Goal: Task Accomplishment & Management: Complete application form

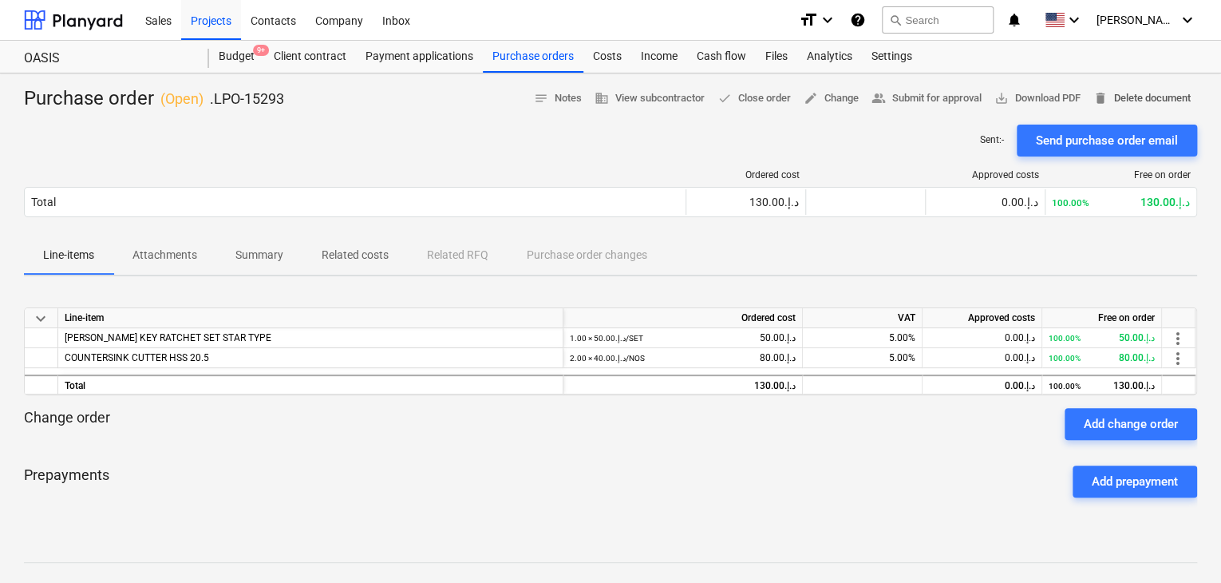
click at [1130, 91] on span "delete Delete document" at bounding box center [1142, 98] width 97 height 18
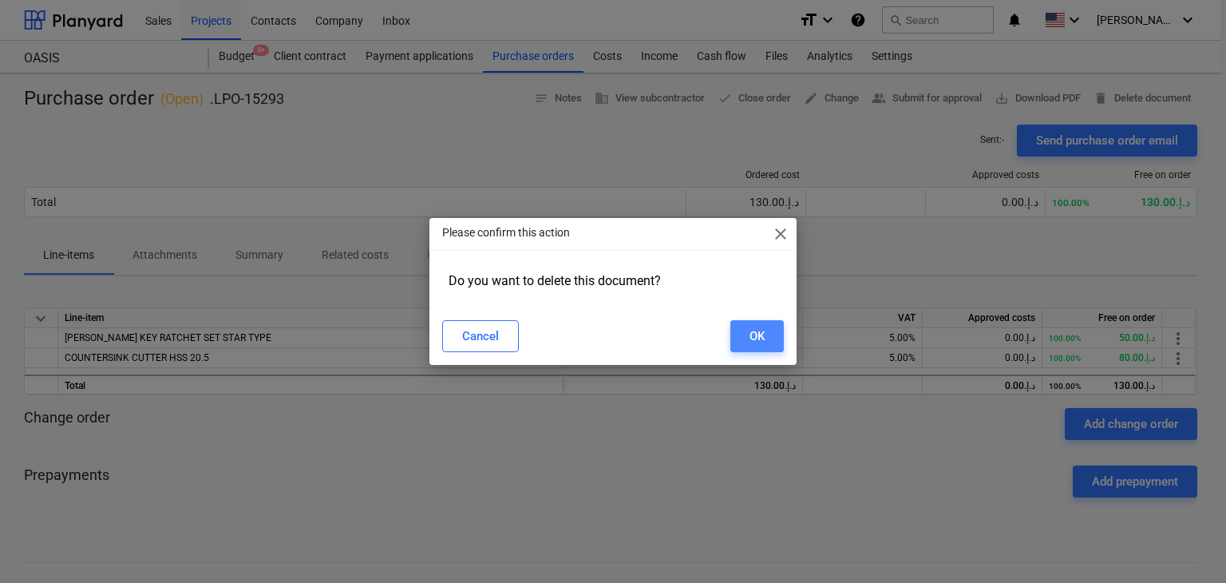
click at [762, 331] on div "OK" at bounding box center [757, 336] width 15 height 21
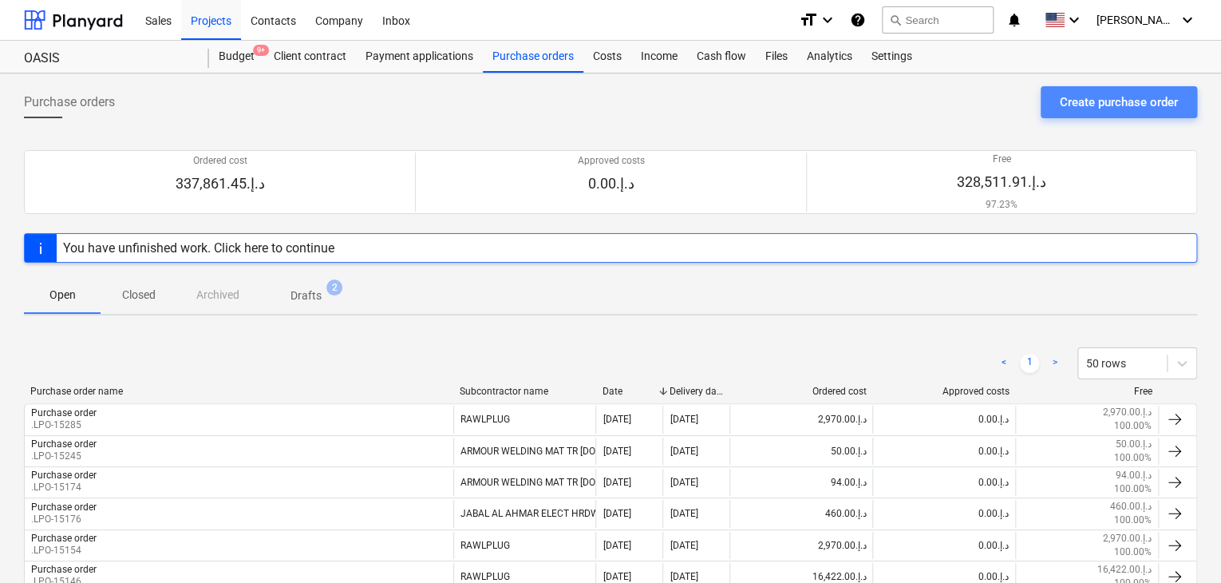
click at [1106, 105] on div "Create purchase order" at bounding box center [1119, 102] width 118 height 21
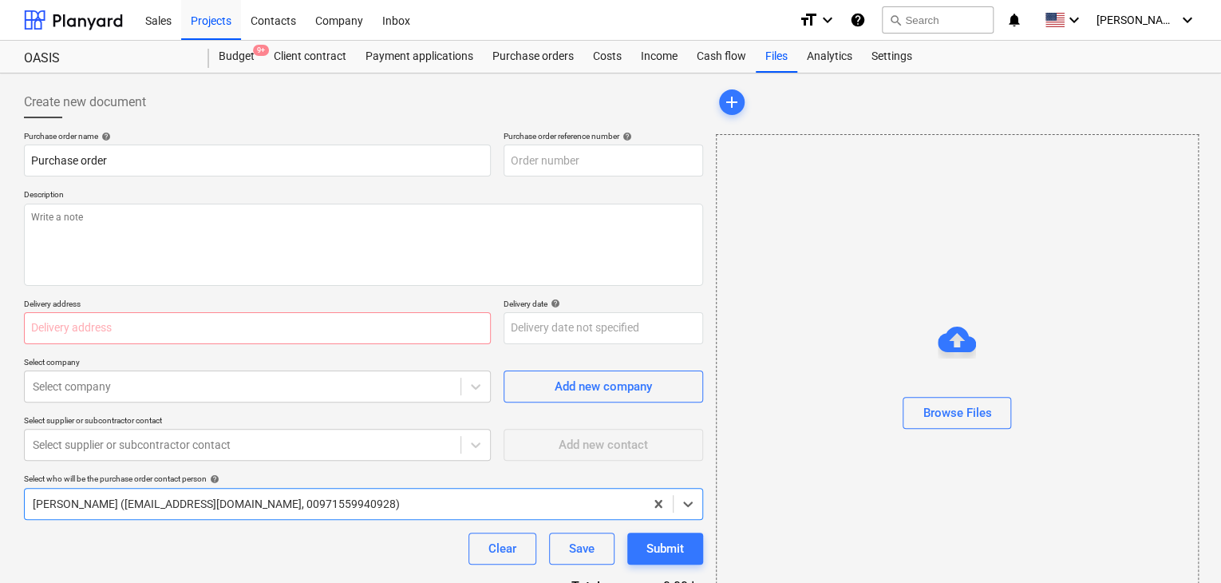
type textarea "x"
type input "MOCKUP1-PO-041"
click at [518, 318] on body "Sales Projects Contacts Company Inbox format_size keyboard_arrow_down help sear…" at bounding box center [610, 291] width 1221 height 583
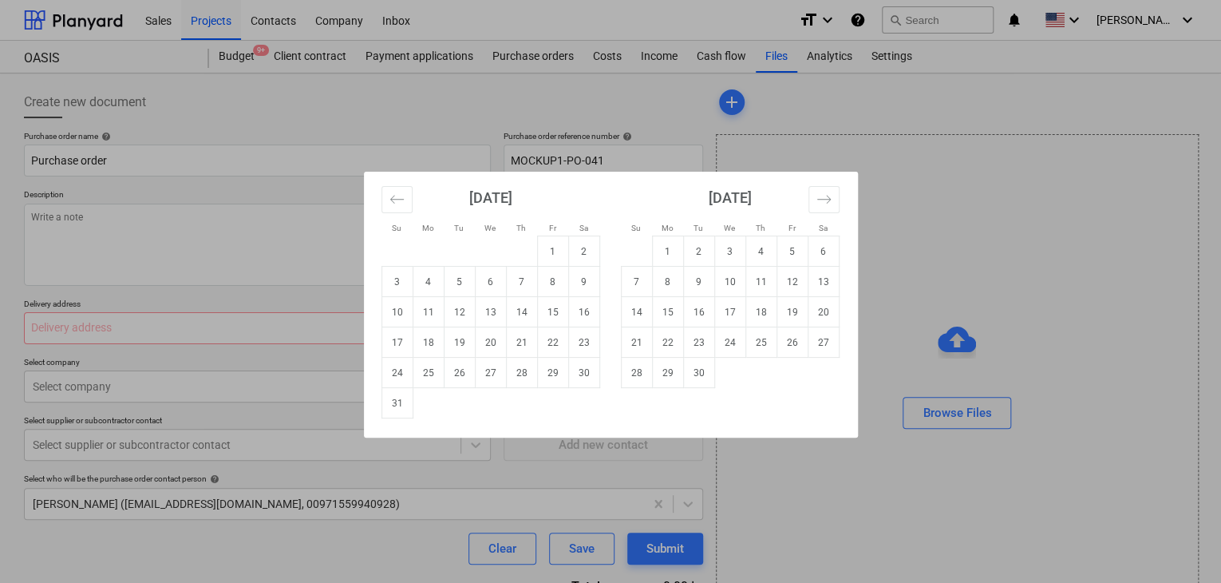
click at [789, 149] on div "Su Mo Tu We Th Fr Sa Su Mo Tu We Th Fr Sa [DATE] 1 2 3 4 5 6 7 8 9 10 11 12 13 …" at bounding box center [610, 291] width 1221 height 583
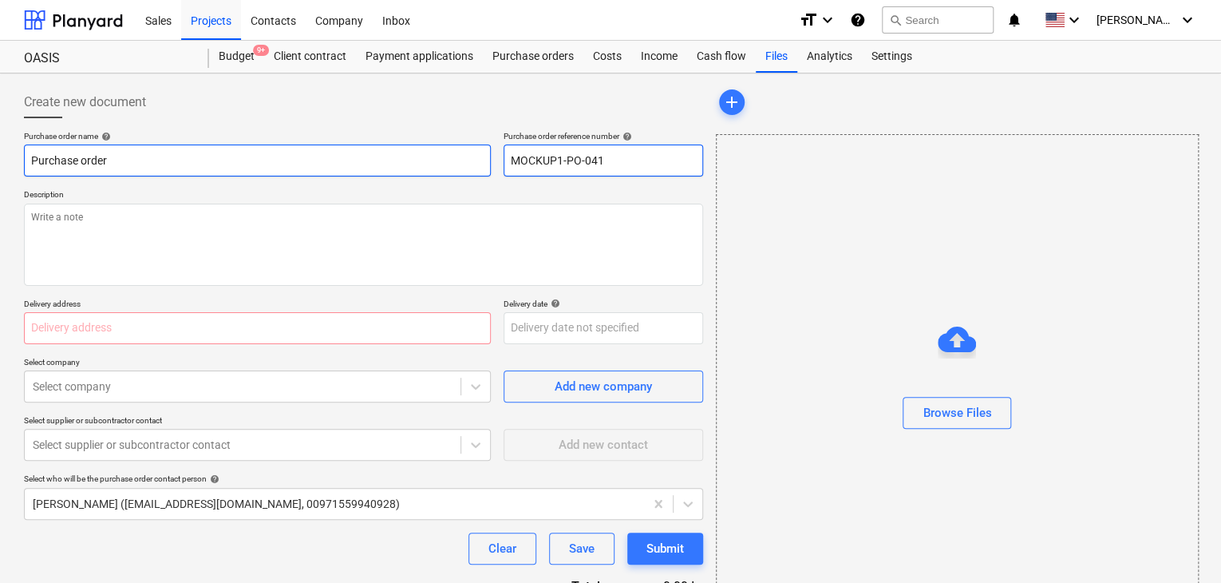
drag, startPoint x: 610, startPoint y: 170, endPoint x: 458, endPoint y: 163, distance: 151.8
click at [458, 163] on div "Purchase order name help Purchase order Purchase order reference number help MO…" at bounding box center [363, 154] width 679 height 46
type textarea "x"
type input "."
type textarea "x"
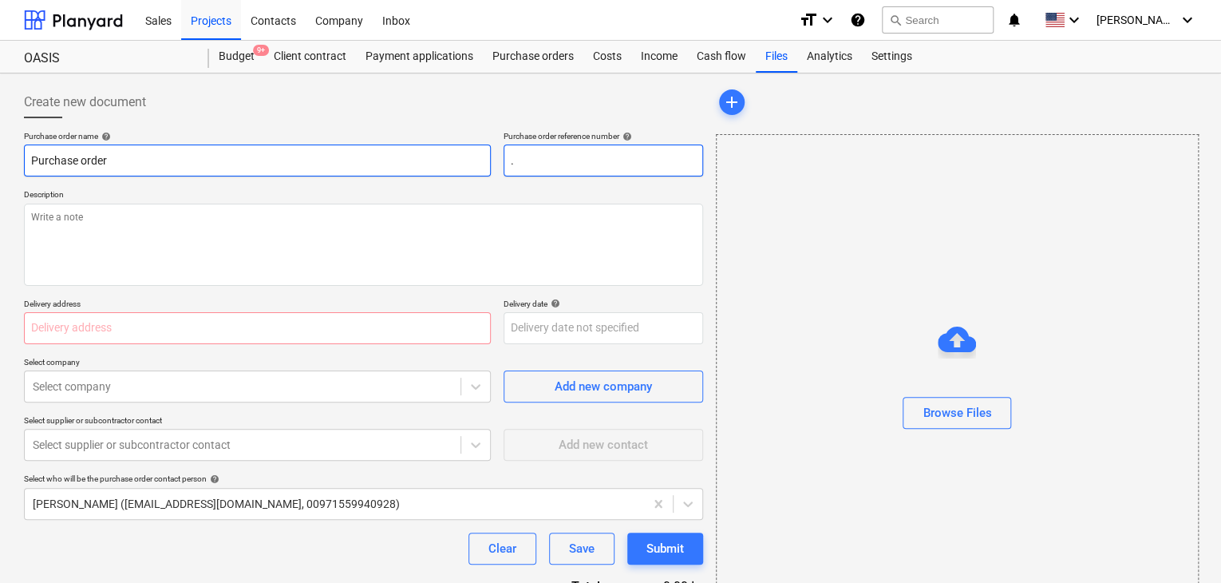
type input ".L"
type textarea "x"
type input ".LP"
type textarea "x"
type input ".LPO"
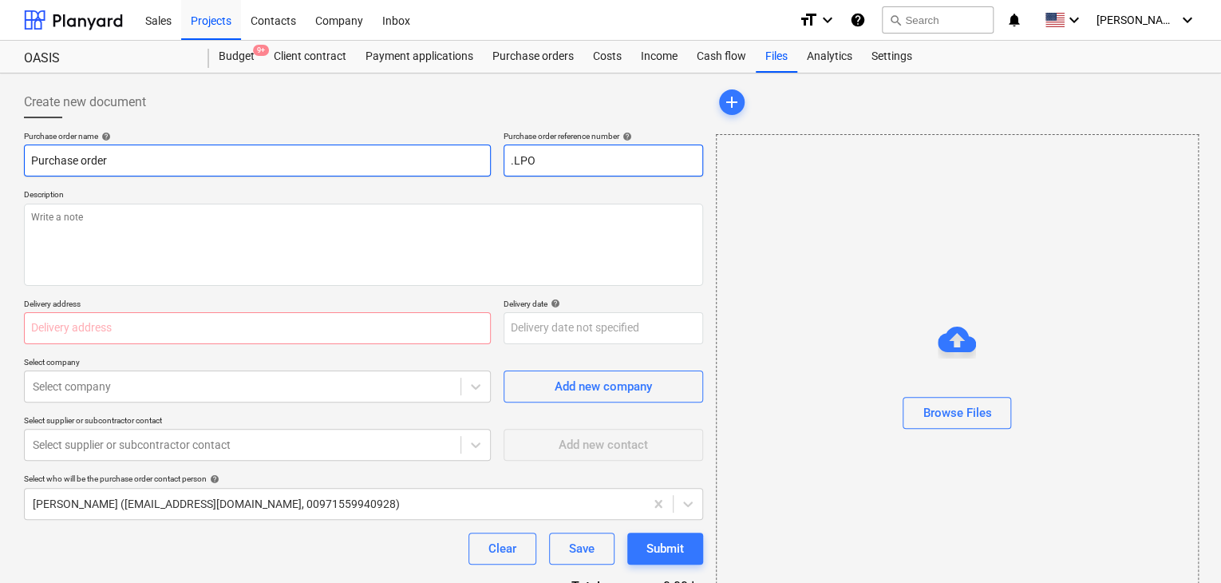
type textarea "x"
type input ".LPO-"
type textarea "x"
type input ".LPO-1"
type textarea "x"
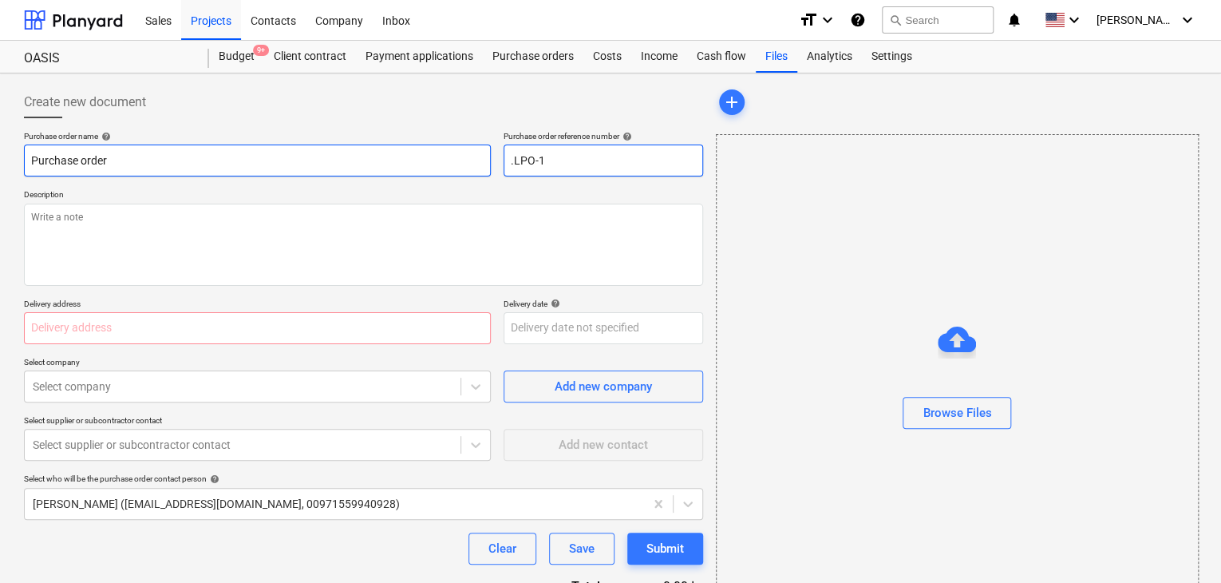
type input ".LPO-15"
type textarea "x"
type input ".LPO-152"
type textarea "x"
type input ".LPO-1529"
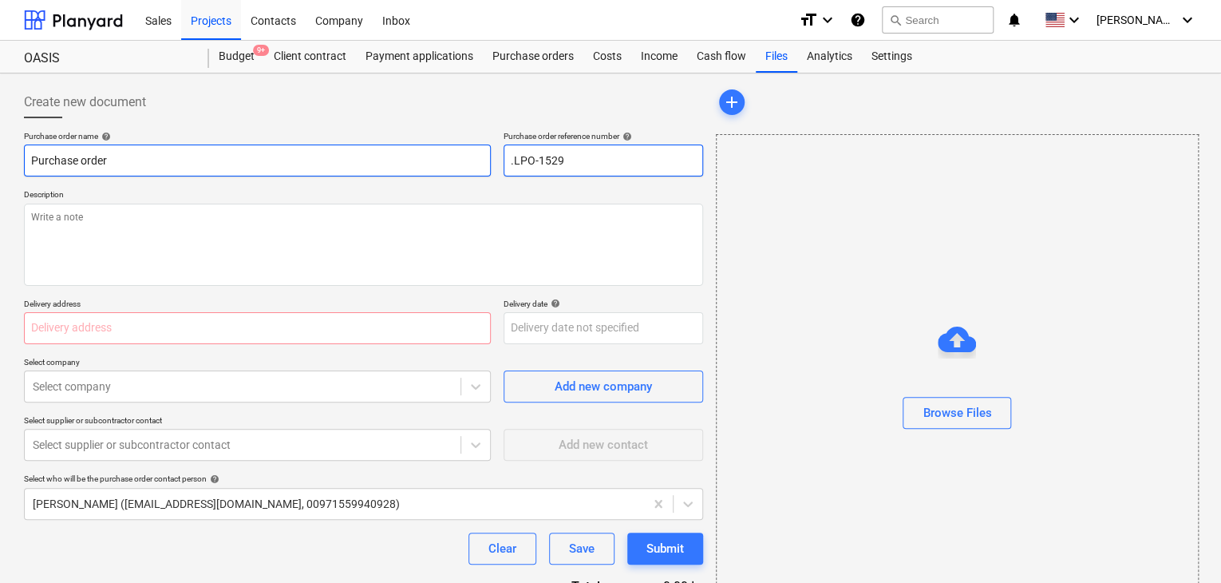
type textarea "x"
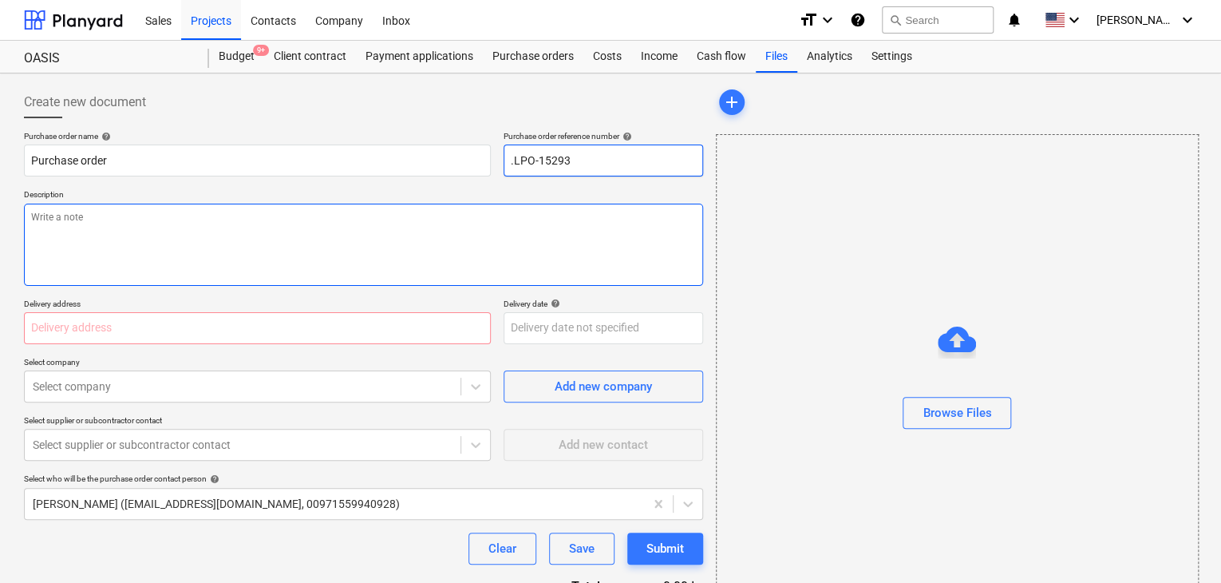
type input ".LPO-15293"
click at [61, 231] on textarea at bounding box center [363, 245] width 679 height 82
type textarea "x"
type textarea "1"
type textarea "x"
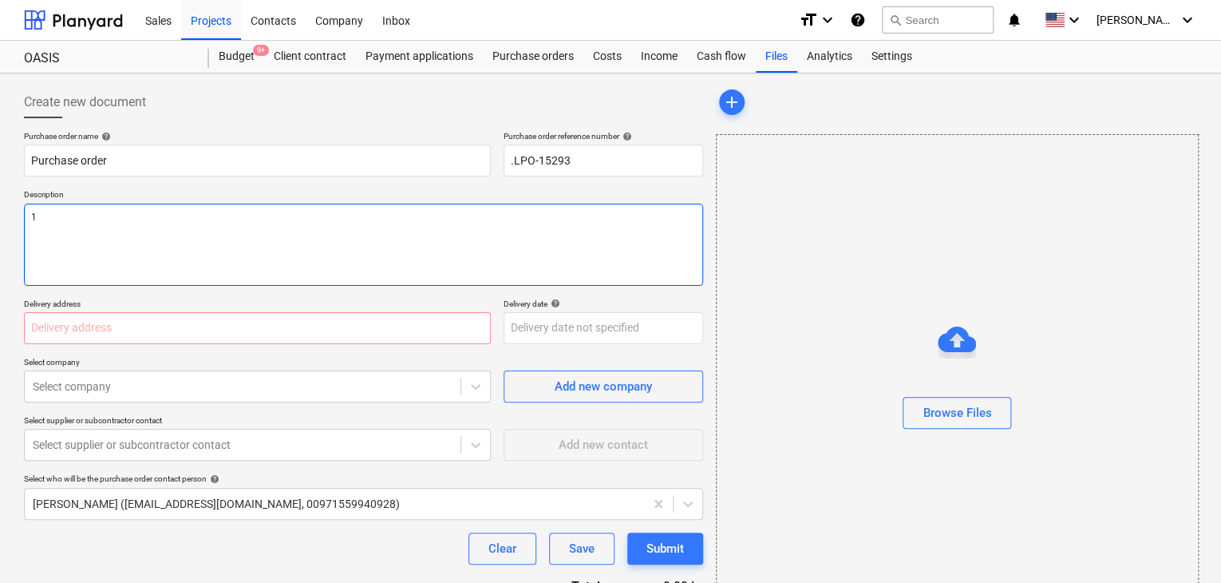
type textarea "11"
type textarea "x"
type textarea "11/"
type textarea "x"
type textarea "11/A"
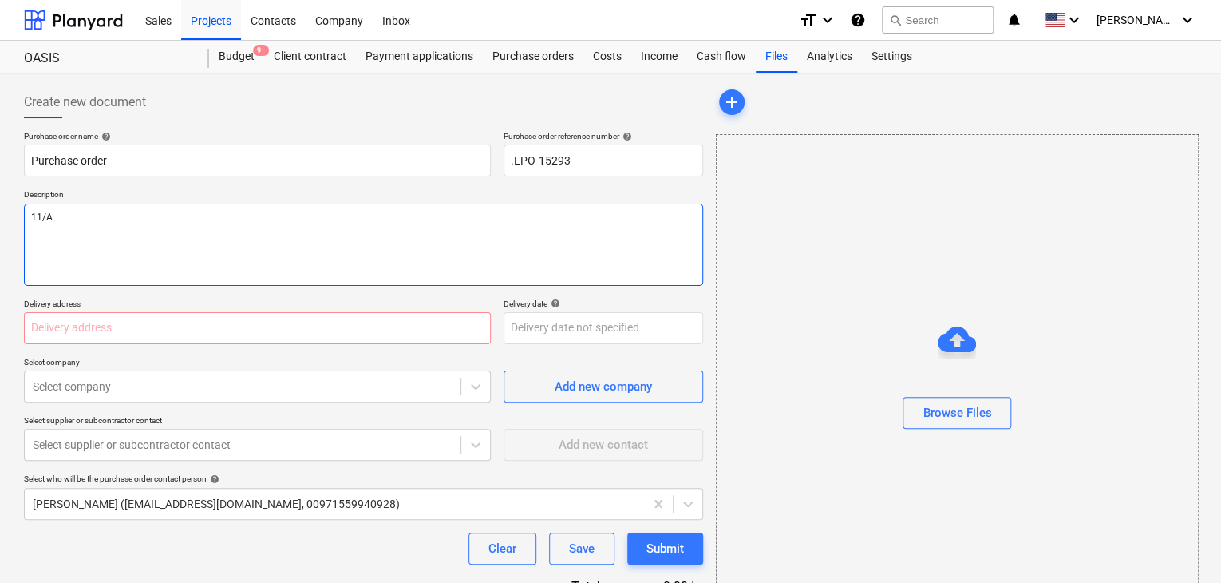
type textarea "x"
type textarea "11/AU"
type textarea "x"
type textarea "11/AUG"
type textarea "x"
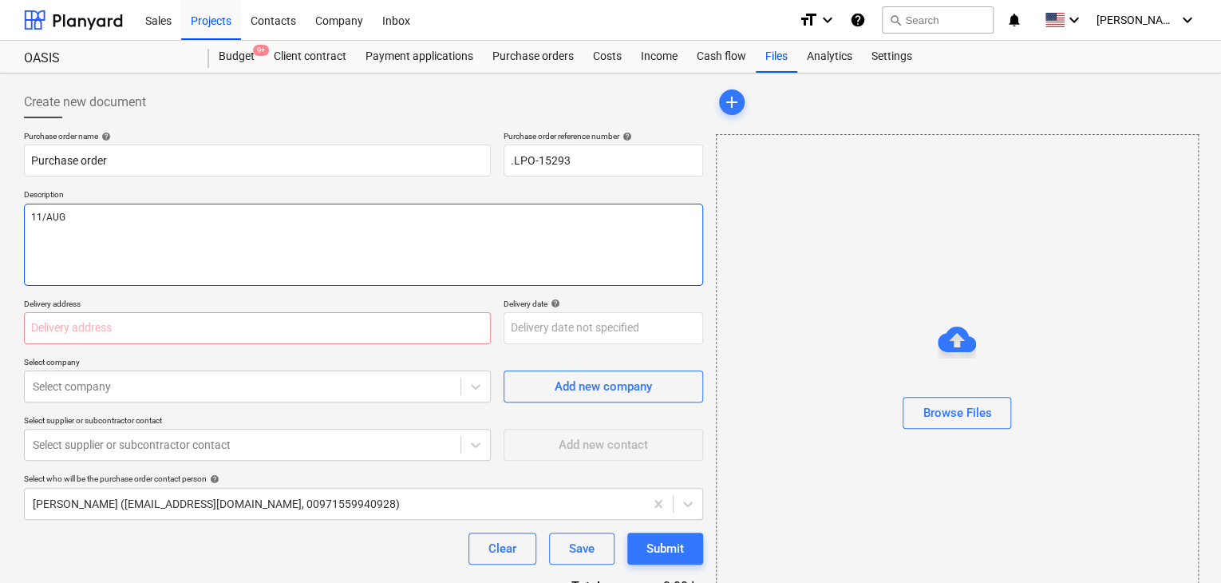
type textarea "11/AUG/"
type textarea "x"
type textarea "11/[DATE]"
type textarea "x"
type textarea "[DATE]"
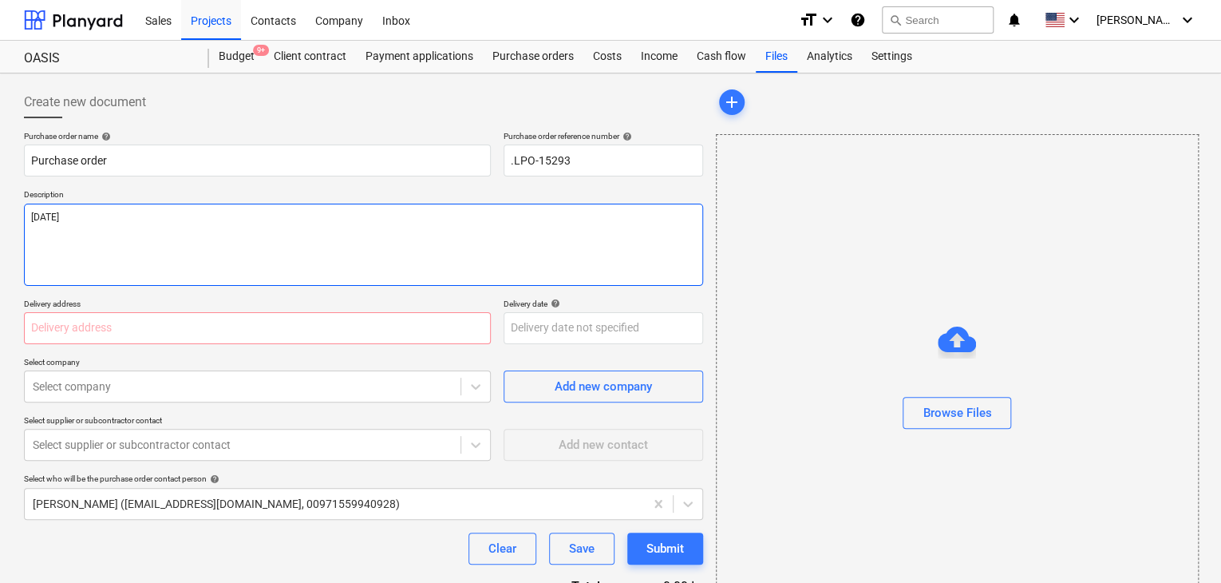
type textarea "x"
type textarea "[DATE]"
type textarea "x"
type textarea "[DATE]"
click at [48, 319] on input "text" at bounding box center [257, 328] width 467 height 32
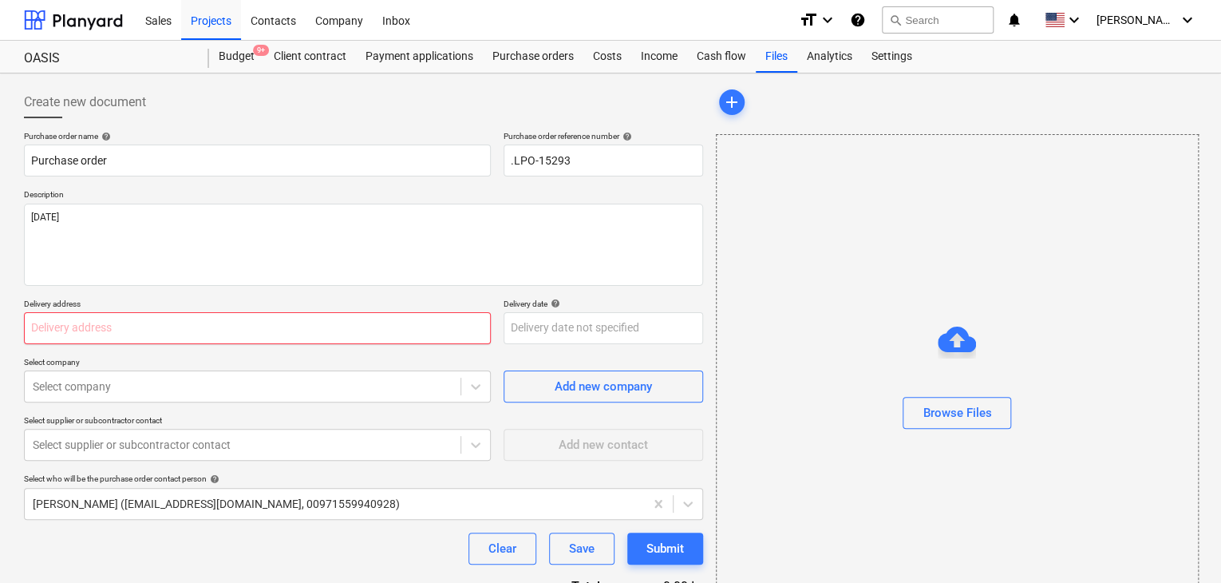
type textarea "x"
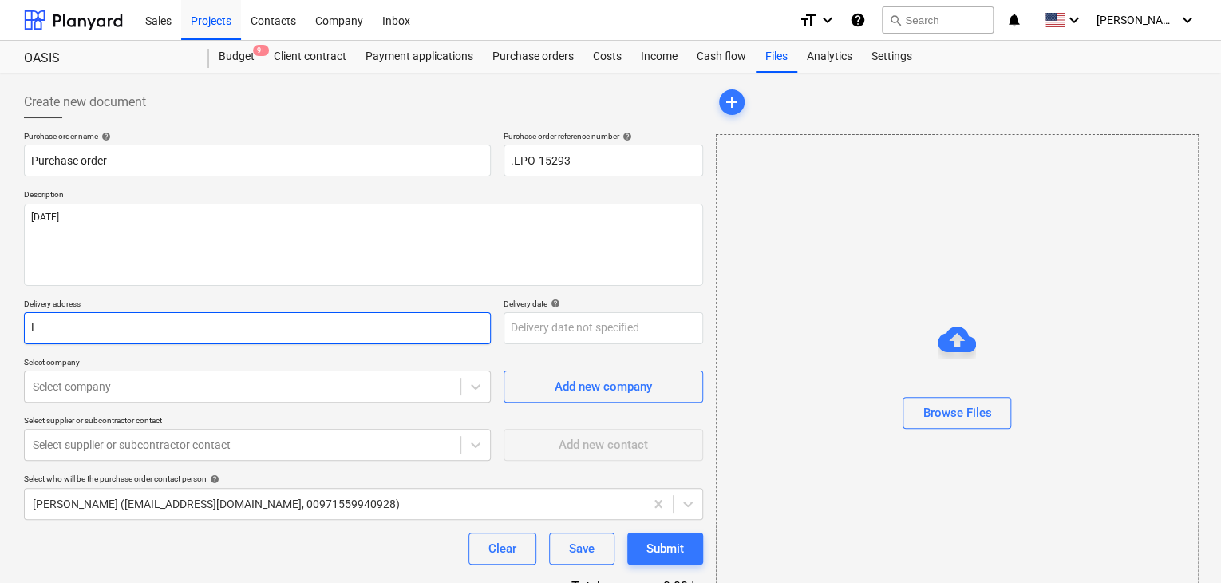
type input "LY"
type textarea "x"
type input "LYC"
type textarea "x"
type input "LYCK"
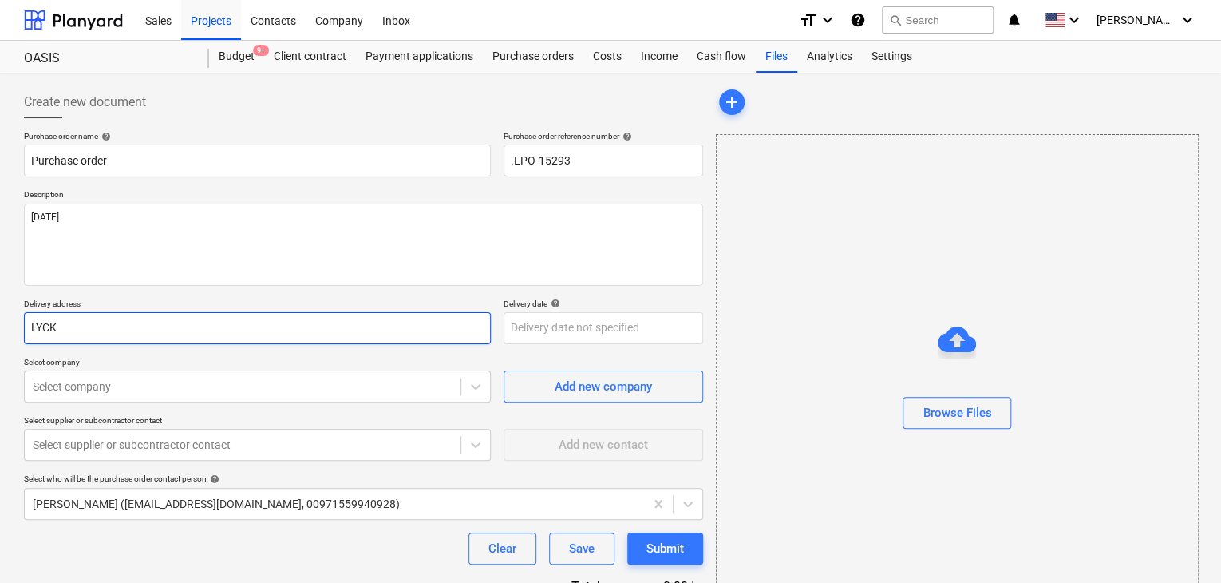
type textarea "x"
type input "LYCKY"
type textarea "x"
type input "LYCKY"
type textarea "x"
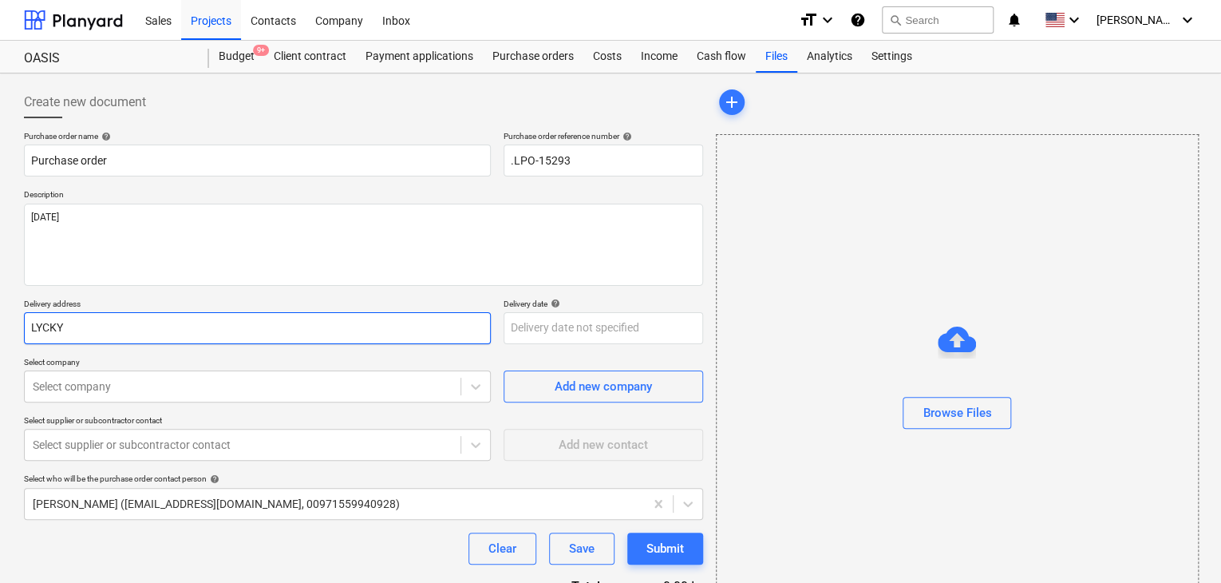
type input "LYCKY E"
type textarea "x"
type input "LYCKY EN"
type textarea "x"
type input "LYCKY ENG"
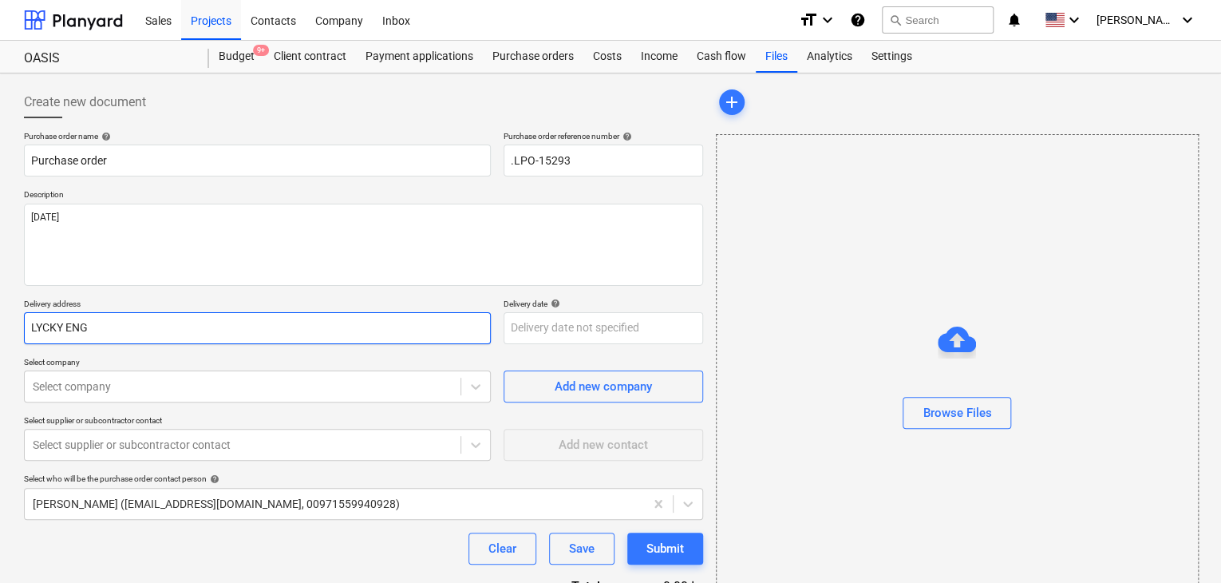
type textarea "x"
type input "LYCKY ENGI"
type textarea "x"
type input "LYCKY ENGIN"
type textarea "x"
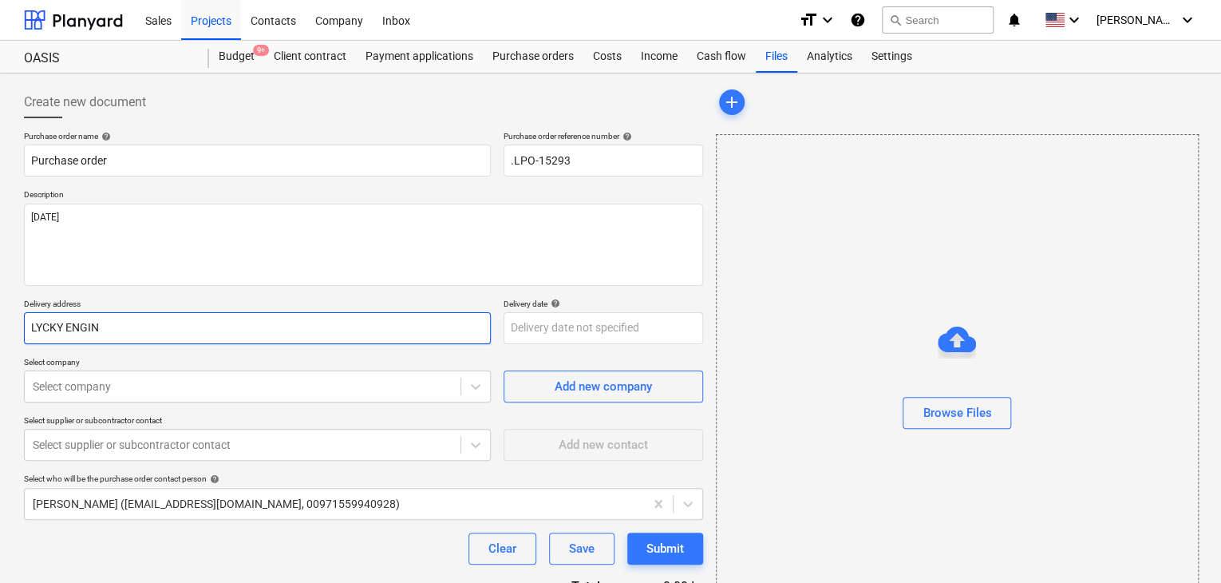
type input "LYCKY ENGINE"
type textarea "x"
type input "LYCKY ENGINEE"
type textarea "x"
type input "LYCKY ENGINEER"
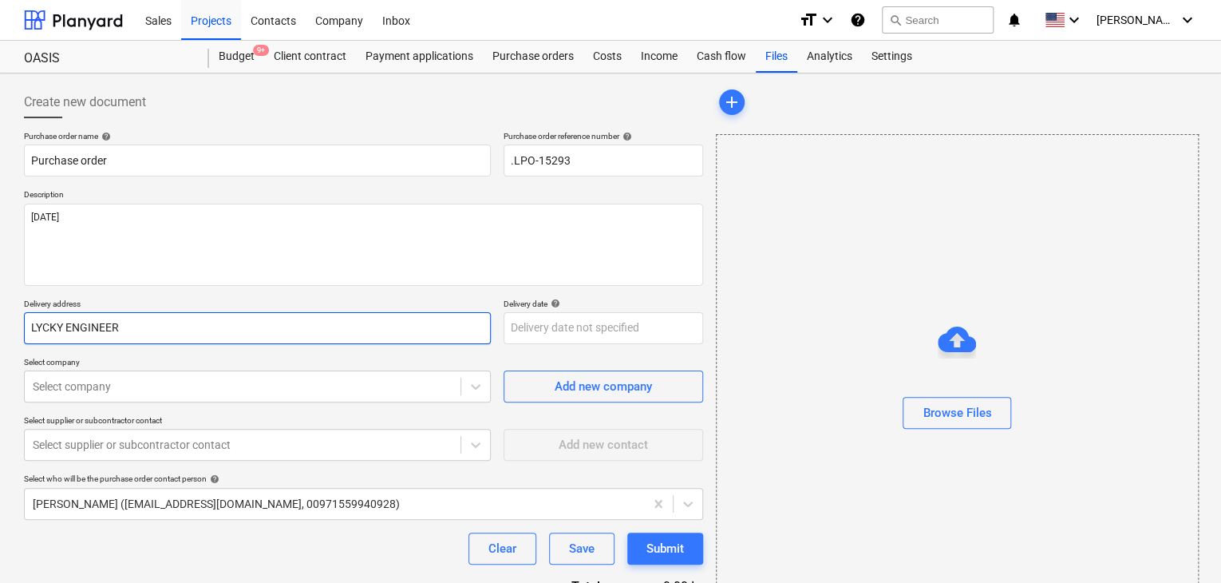
type textarea "x"
type input "LYCKY ENGINEERI"
type textarea "x"
type input "LYCKY ENGINEERIN"
type textarea "x"
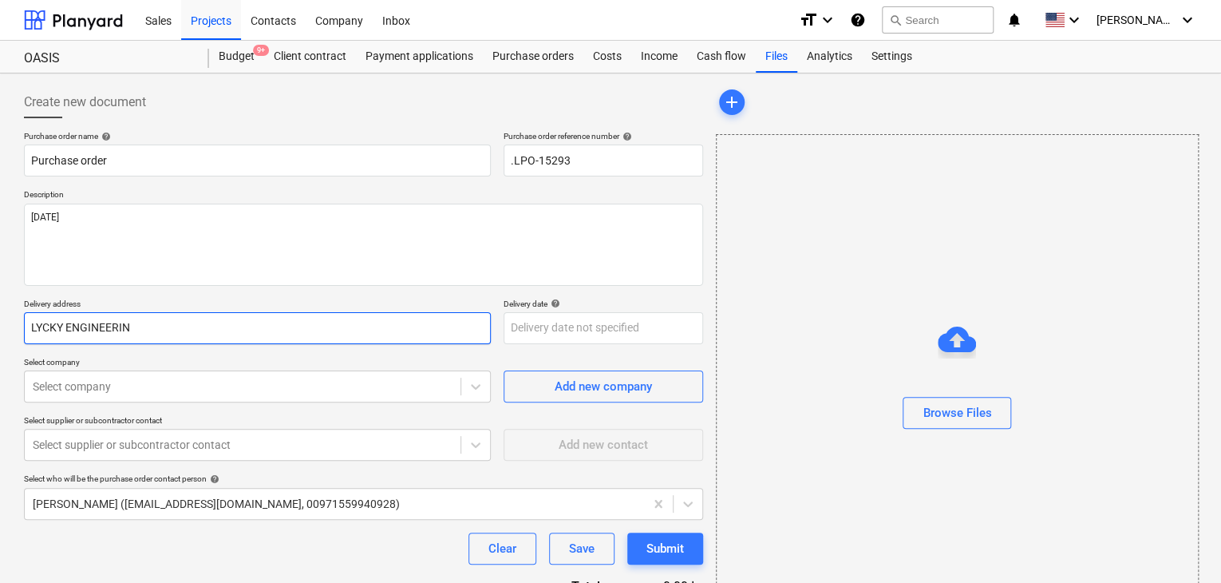
type input "LYCKY ENGINEERING"
type textarea "x"
type input "LYCKY ENGINEERING"
type textarea "x"
type input "LYCKY ENGINEERING S"
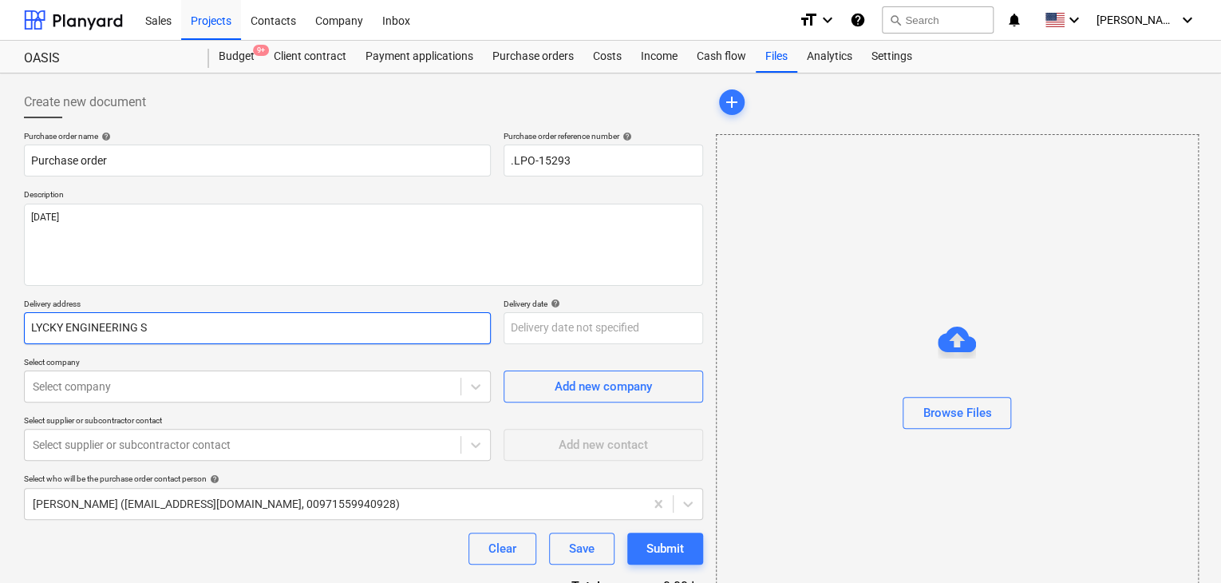
type textarea "x"
type input "LYCKY ENGINEERING SE"
type textarea "x"
type input "LYCKY ENGINEERING SER"
type textarea "x"
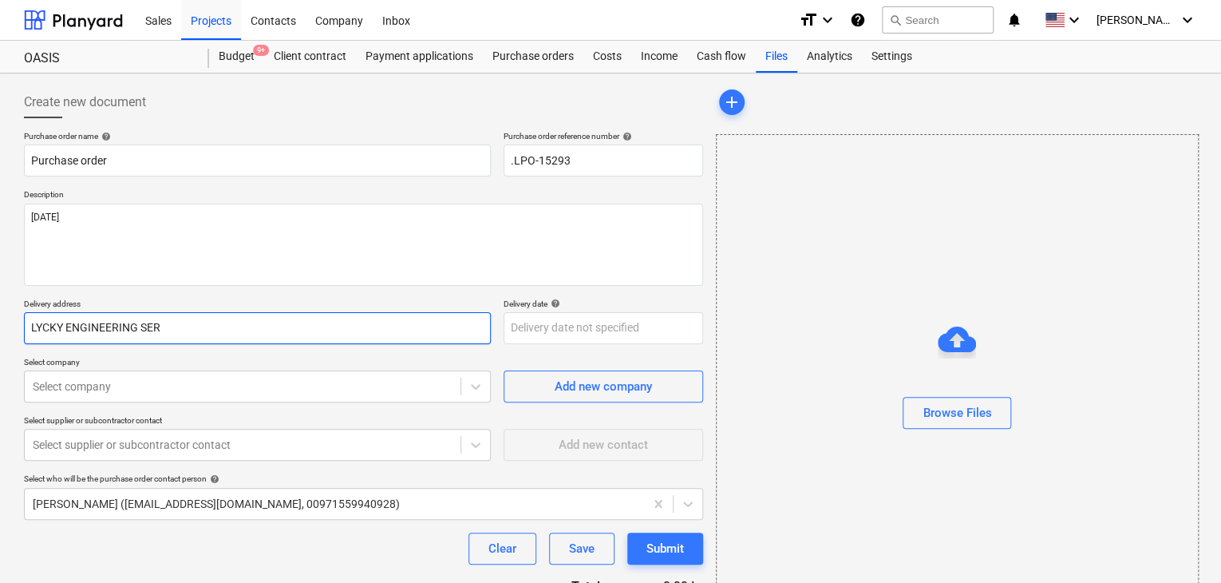
type input "LYCKY ENGINEERING SERV"
type textarea "x"
type input "LYCKY ENGINEERING SERVI"
type textarea "x"
type input "LYCKY ENGINEERING SERVIC"
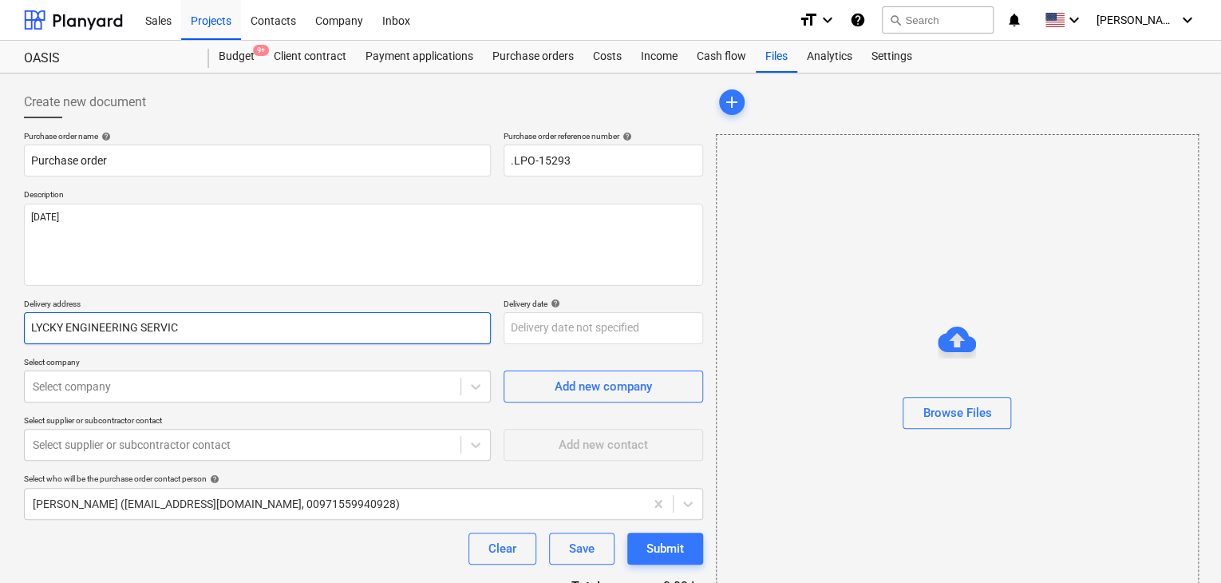
type textarea "x"
type input "LYCKY ENGINEERING SERVICE"
type textarea "x"
type input "LYCKY ENGINEERING SERVICES"
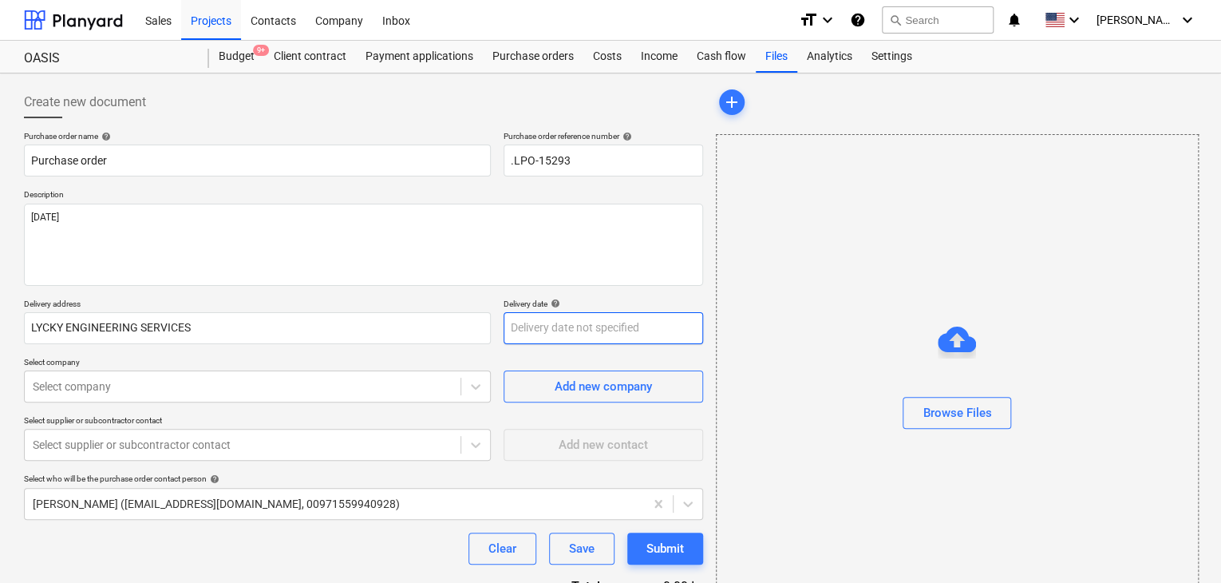
click at [527, 320] on body "Sales Projects Contacts Company Inbox format_size keyboard_arrow_down help sear…" at bounding box center [610, 291] width 1221 height 583
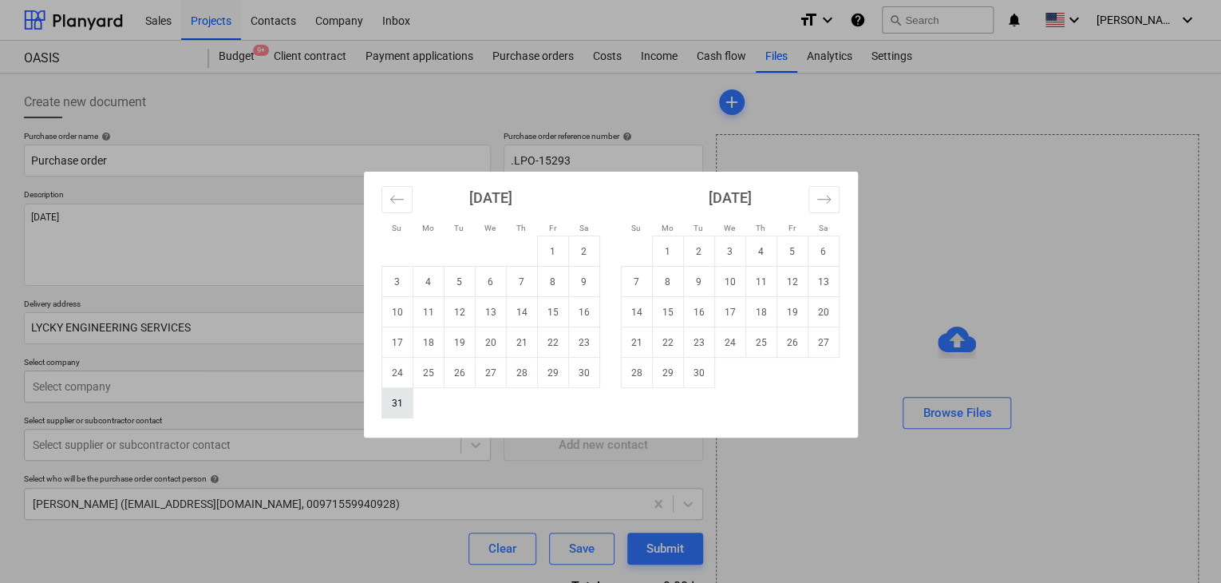
click at [393, 405] on td "31" at bounding box center [397, 403] width 31 height 30
type textarea "x"
type input "[DATE]"
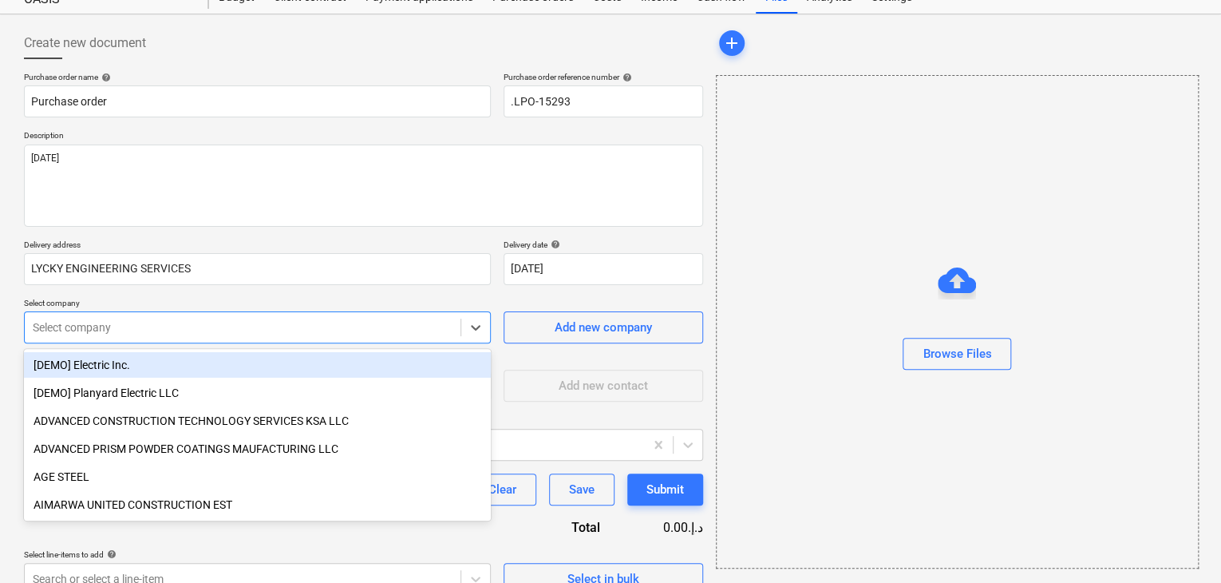
click at [114, 390] on body "Sales Projects Contacts Company Inbox format_size keyboard_arrow_down help sear…" at bounding box center [610, 232] width 1221 height 583
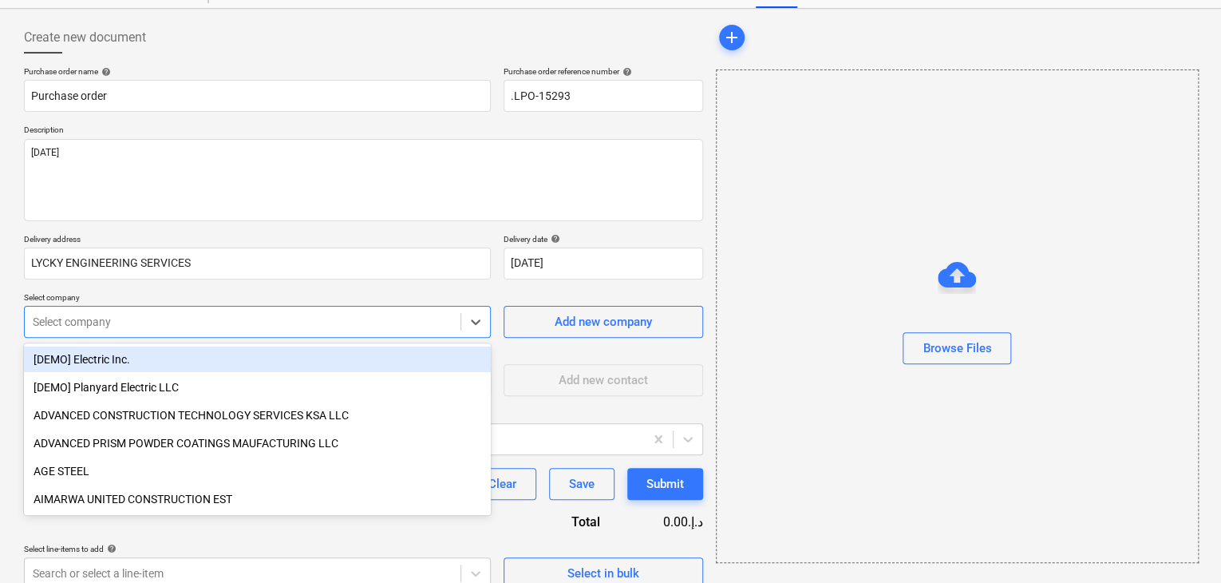
scroll to position [74, 0]
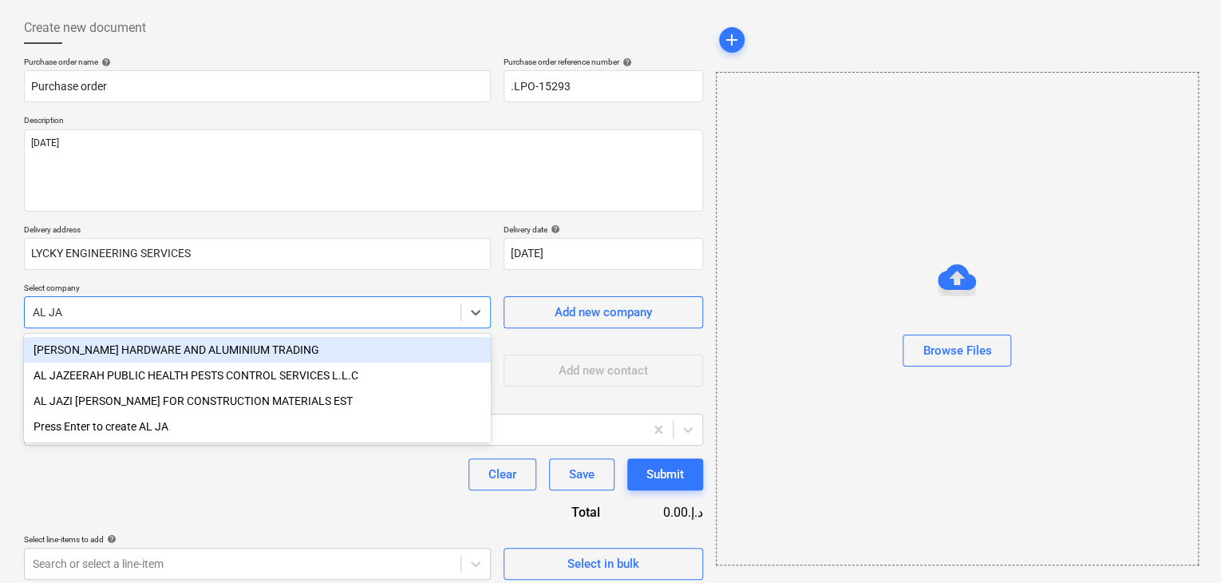
type input "AL JAW"
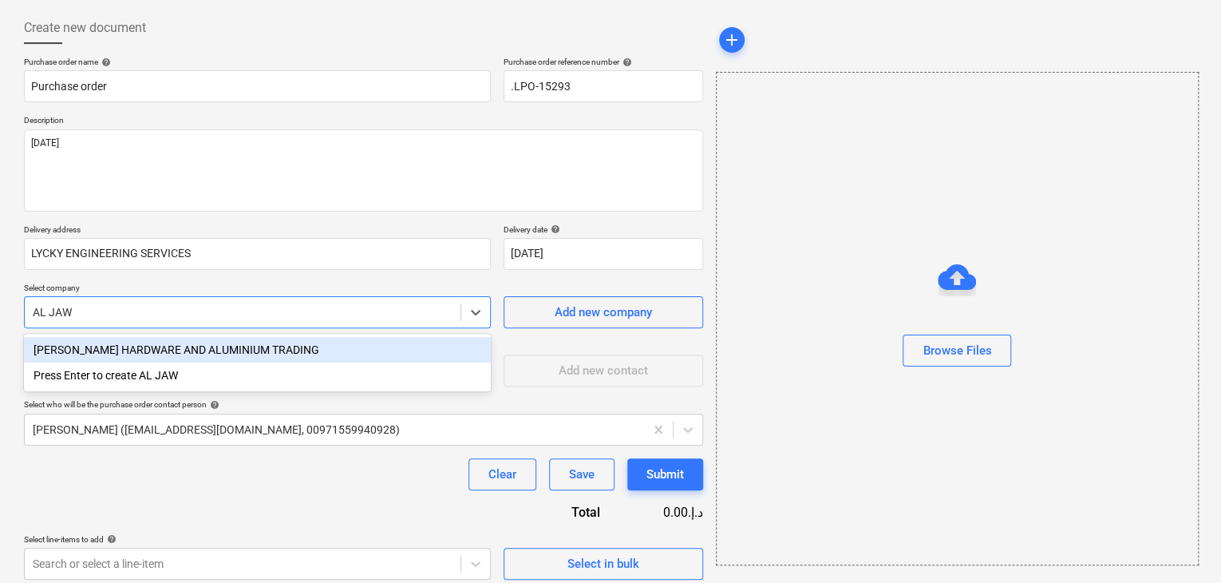
click at [268, 342] on div "[PERSON_NAME] HARDWARE AND ALUMINIUM TRADING" at bounding box center [257, 350] width 467 height 26
type textarea "x"
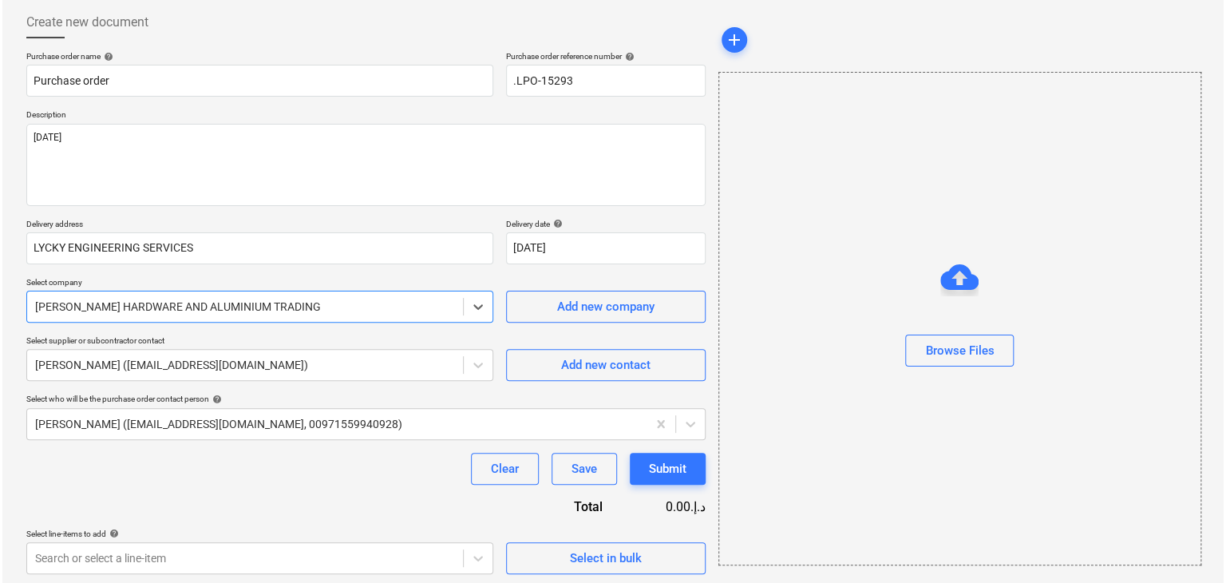
scroll to position [83, 0]
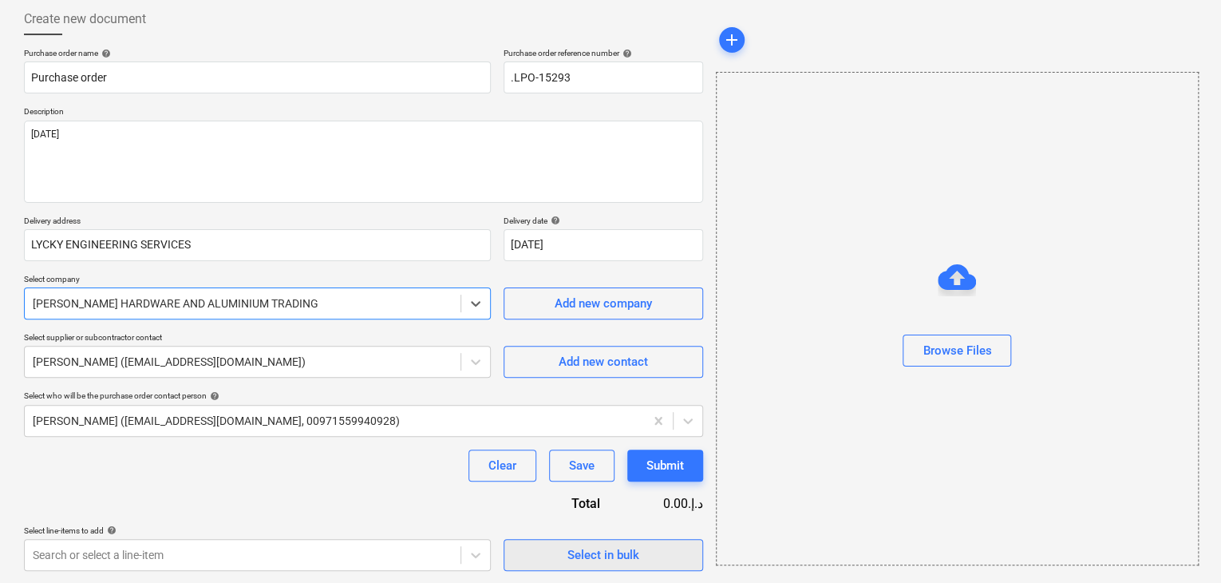
click at [540, 558] on span "Select in bulk" at bounding box center [604, 554] width 160 height 21
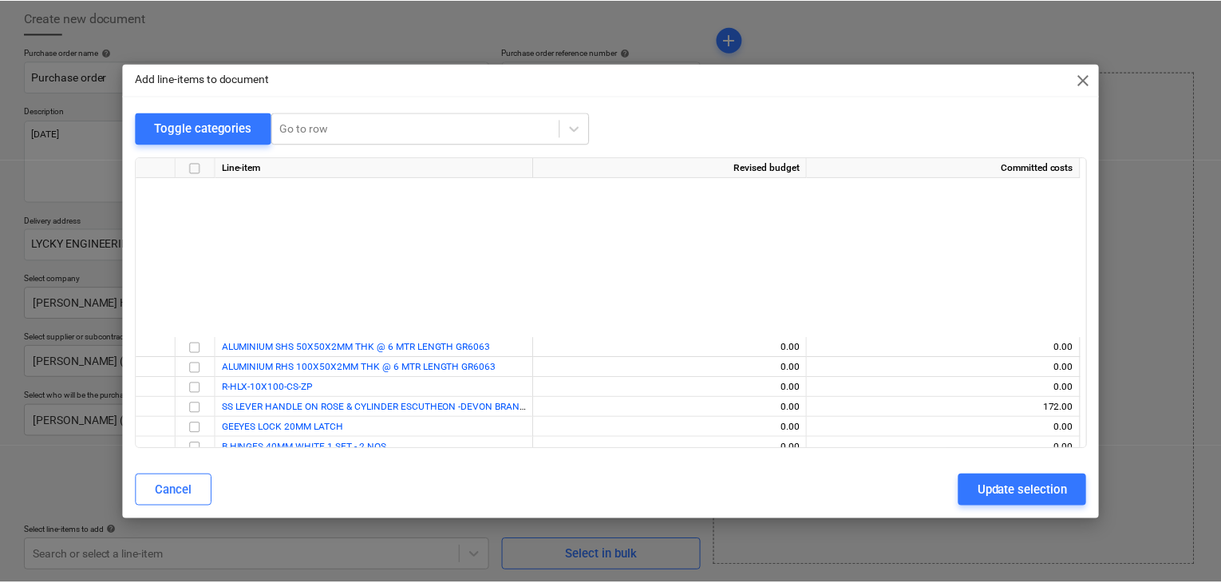
scroll to position [728, 0]
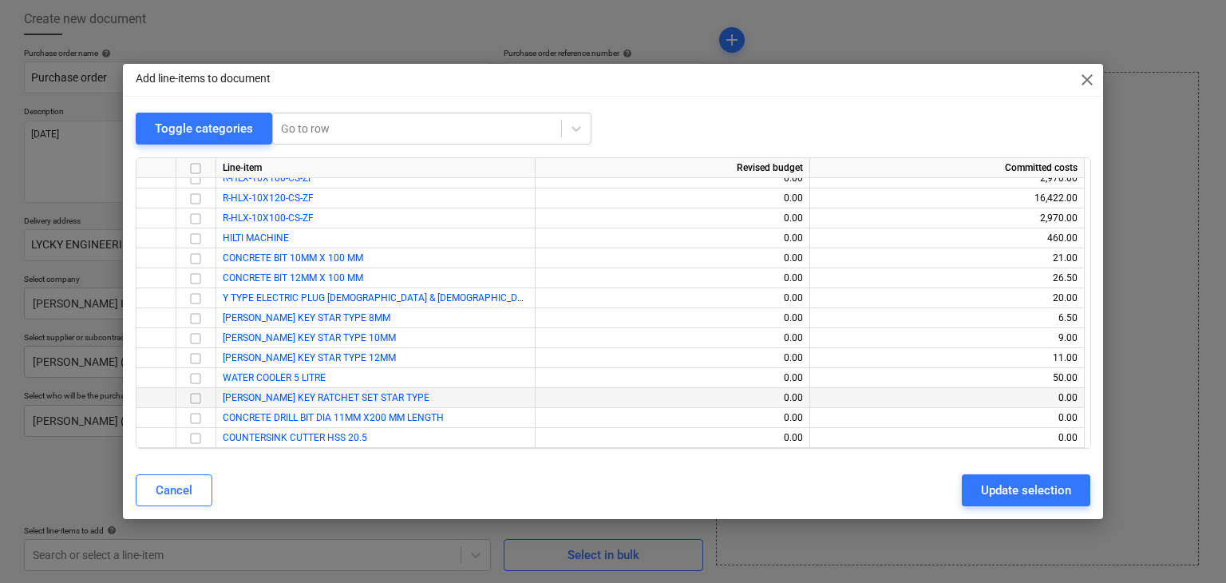
click at [211, 398] on div at bounding box center [196, 398] width 40 height 20
click at [201, 400] on input "checkbox" at bounding box center [195, 398] width 19 height 19
click at [192, 414] on input "checkbox" at bounding box center [195, 418] width 19 height 19
click at [193, 437] on input "checkbox" at bounding box center [195, 438] width 19 height 19
click at [1002, 497] on div "Update selection" at bounding box center [1026, 490] width 90 height 21
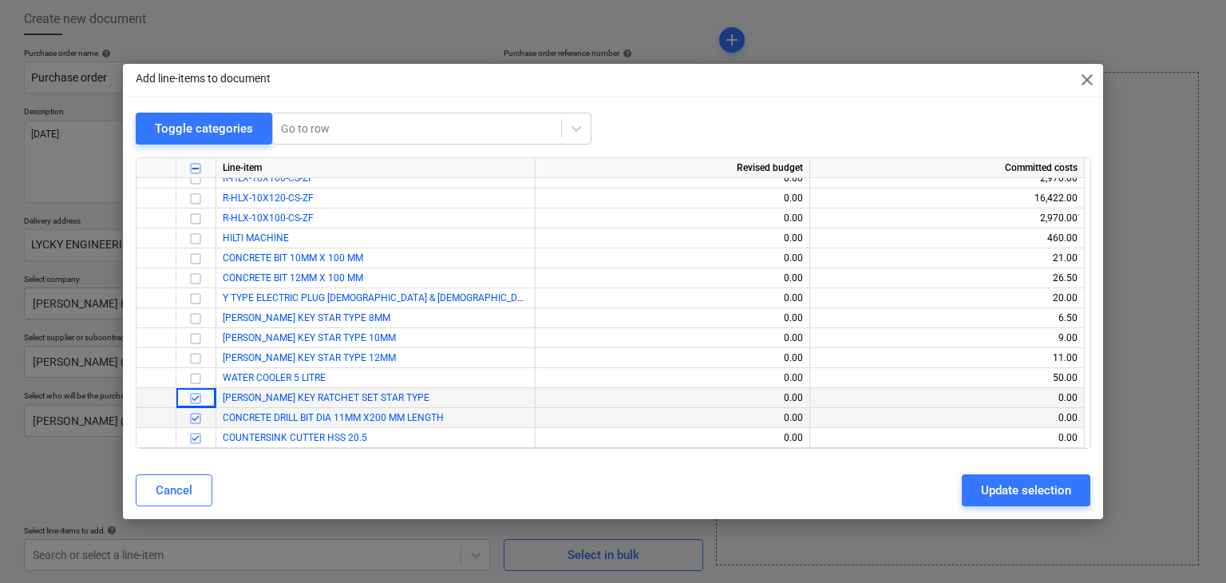
type textarea "x"
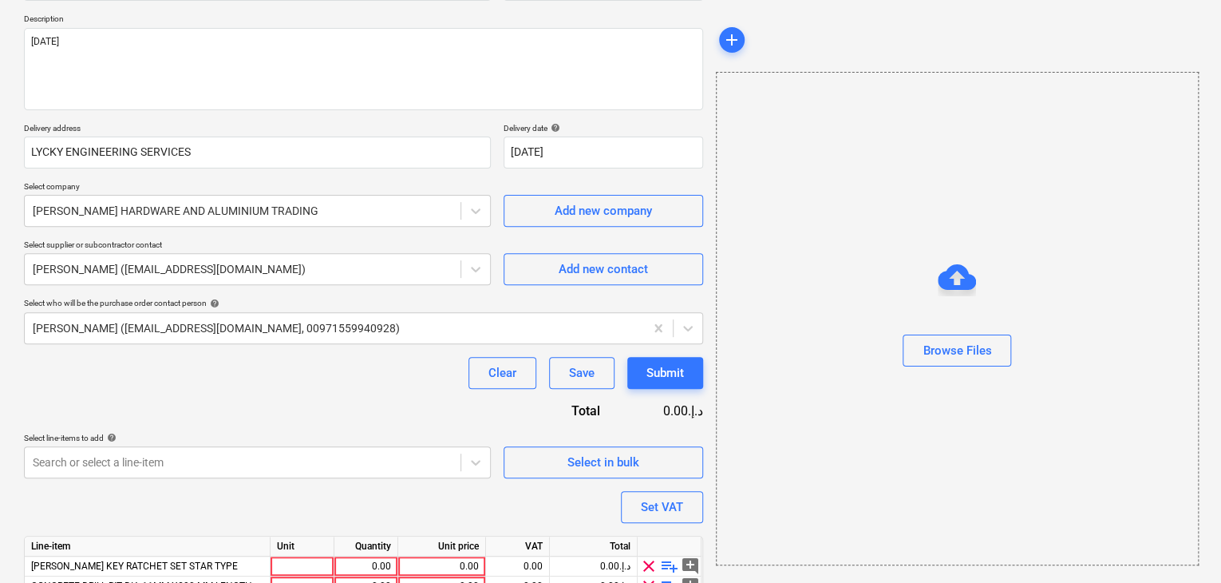
scroll to position [274, 0]
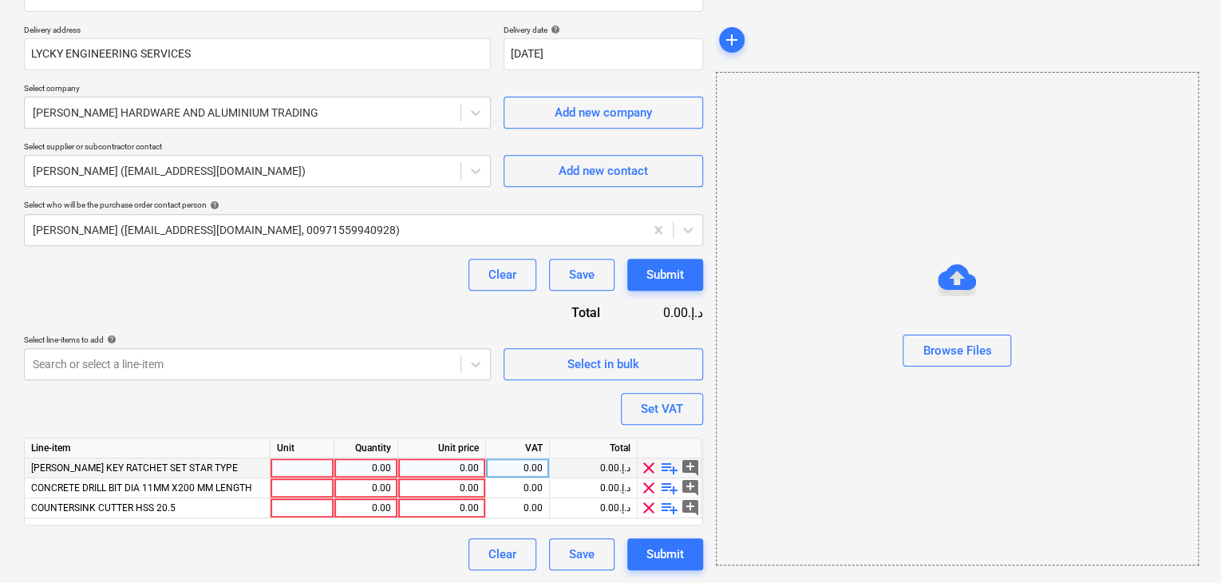
click at [299, 460] on div at bounding box center [303, 468] width 64 height 20
type input "SET"
type textarea "x"
type input "N"
type input "SET"
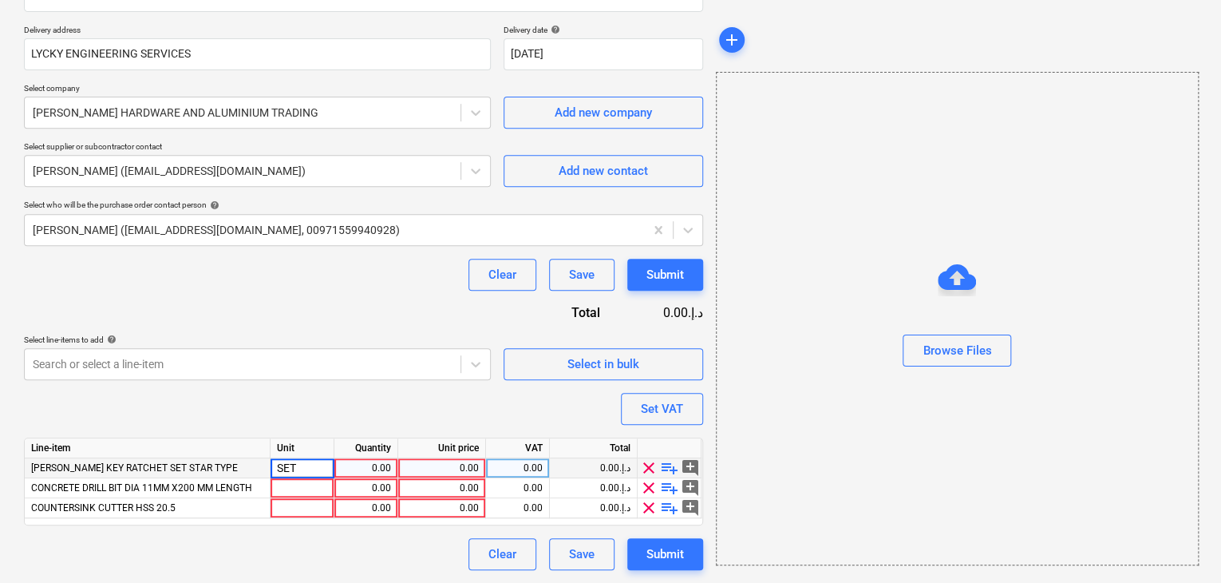
type textarea "x"
type input "NOS"
type textarea "x"
type input "NOS"
type textarea "x"
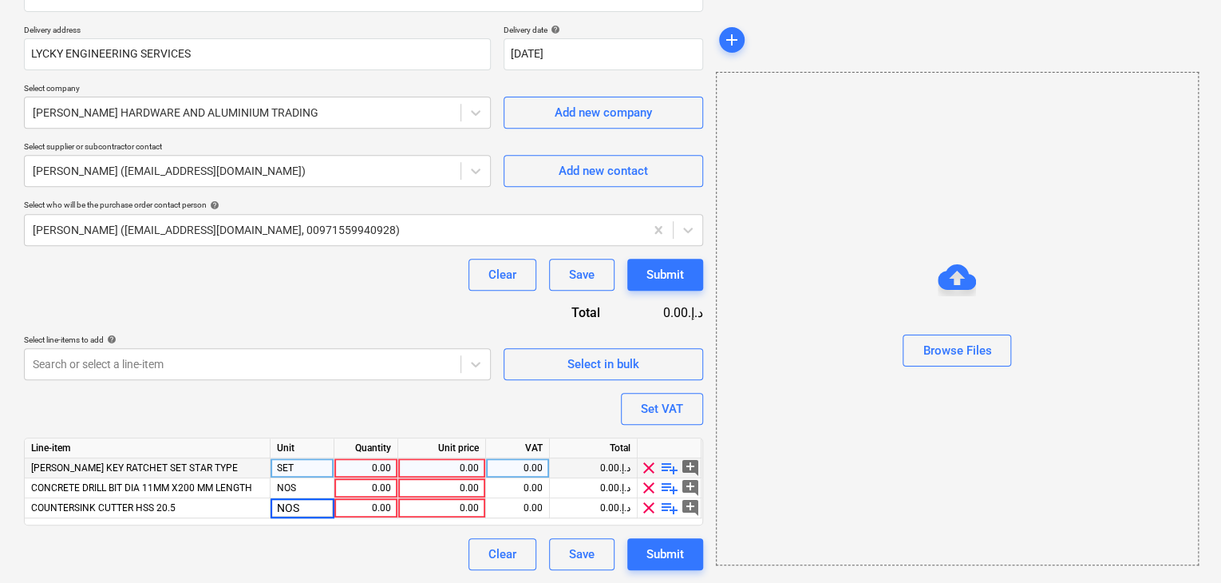
click at [369, 465] on div "0.00" at bounding box center [366, 468] width 50 height 20
type input "1"
type textarea "x"
click at [440, 459] on div "0.00" at bounding box center [442, 468] width 74 height 20
type input "50"
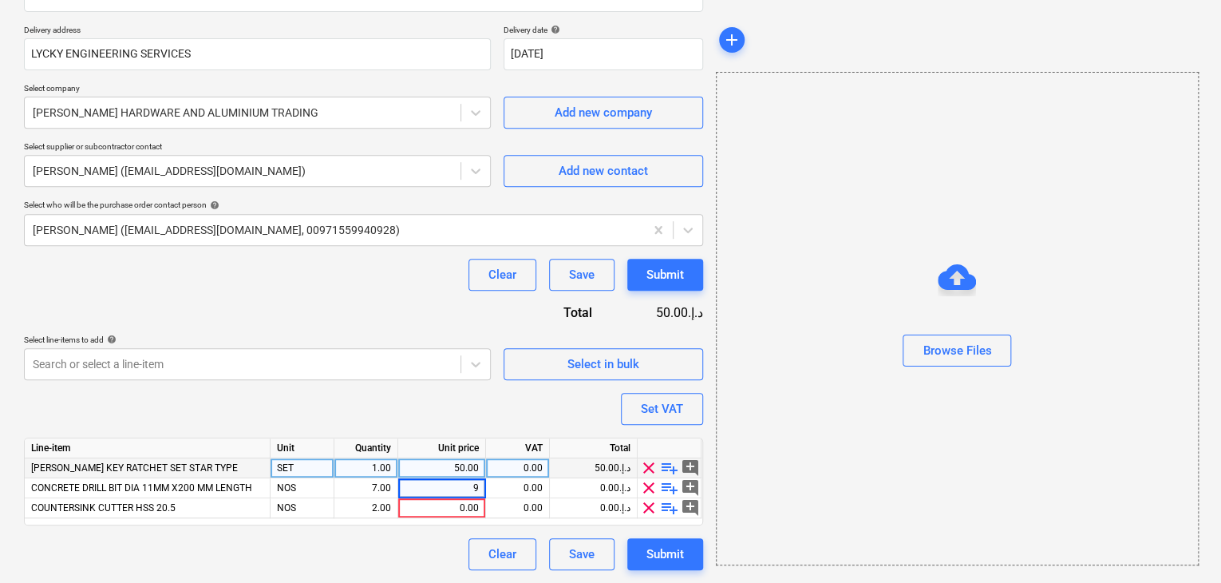
type textarea "x"
type input "40"
type textarea "x"
click at [811, 441] on div "Browse Files" at bounding box center [957, 318] width 483 height 493
click at [680, 400] on div "Set VAT" at bounding box center [662, 408] width 42 height 21
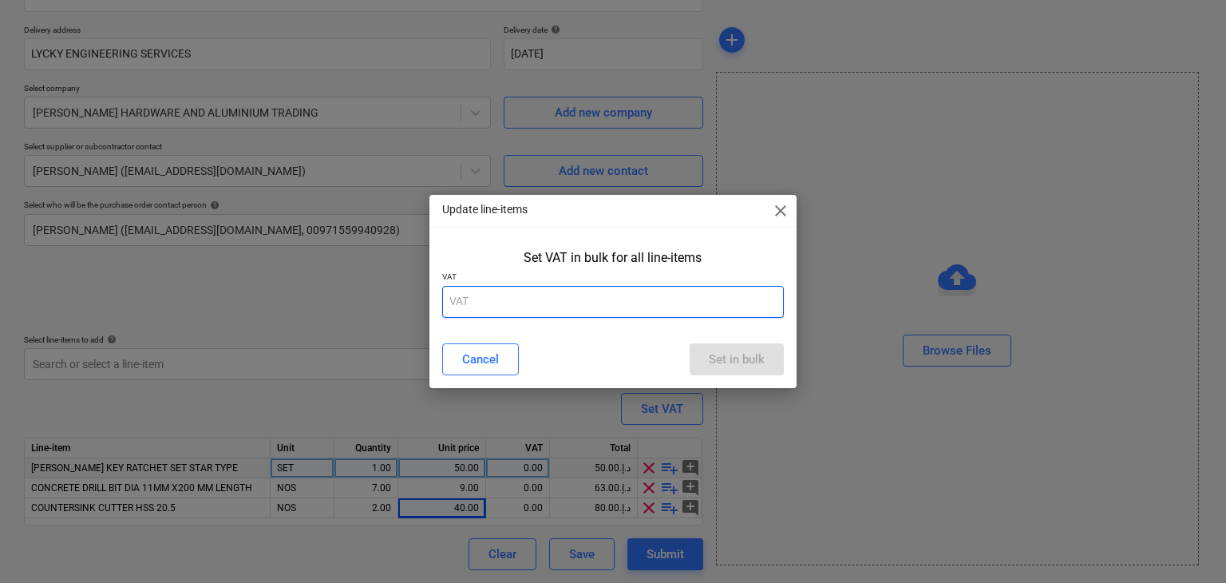
click at [511, 312] on input "text" at bounding box center [613, 302] width 342 height 32
type input "5"
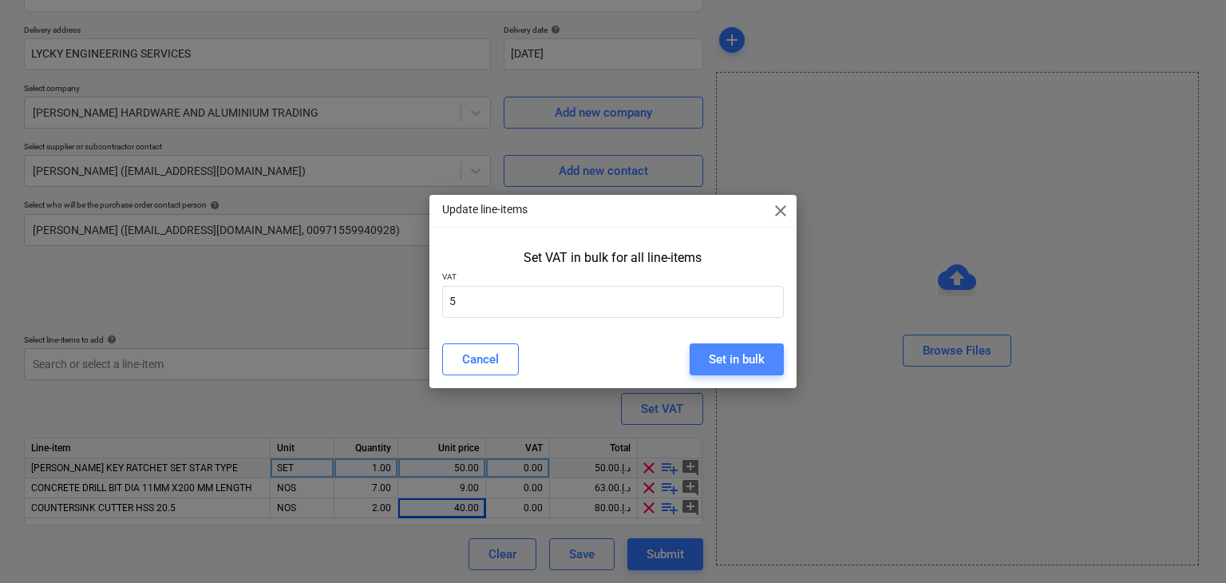
click at [752, 346] on button "Set in bulk" at bounding box center [737, 359] width 94 height 32
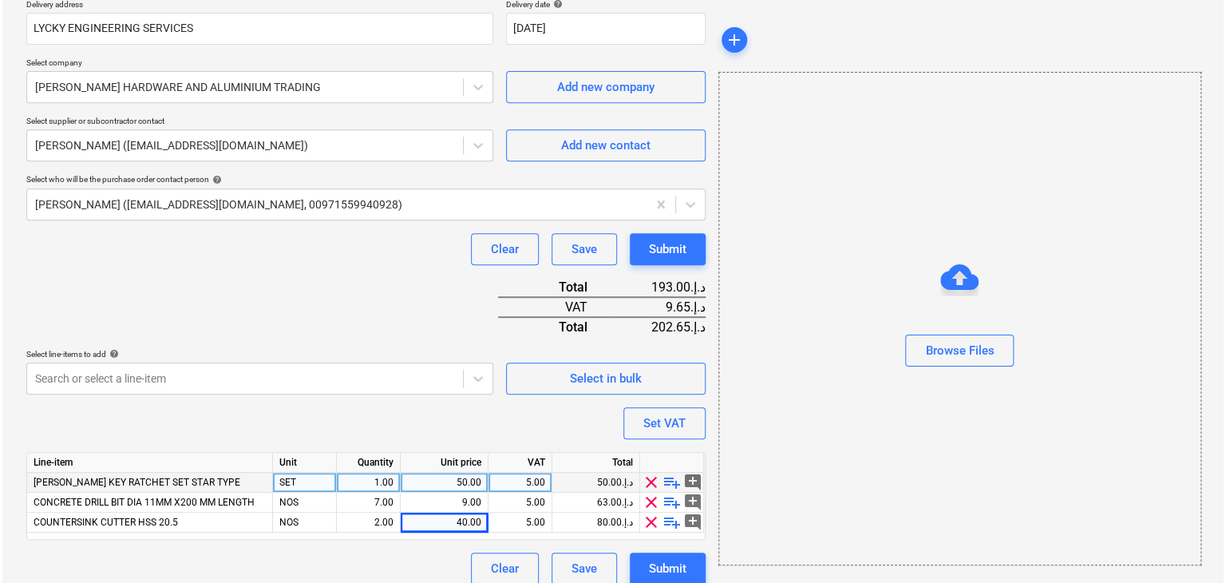
scroll to position [313, 0]
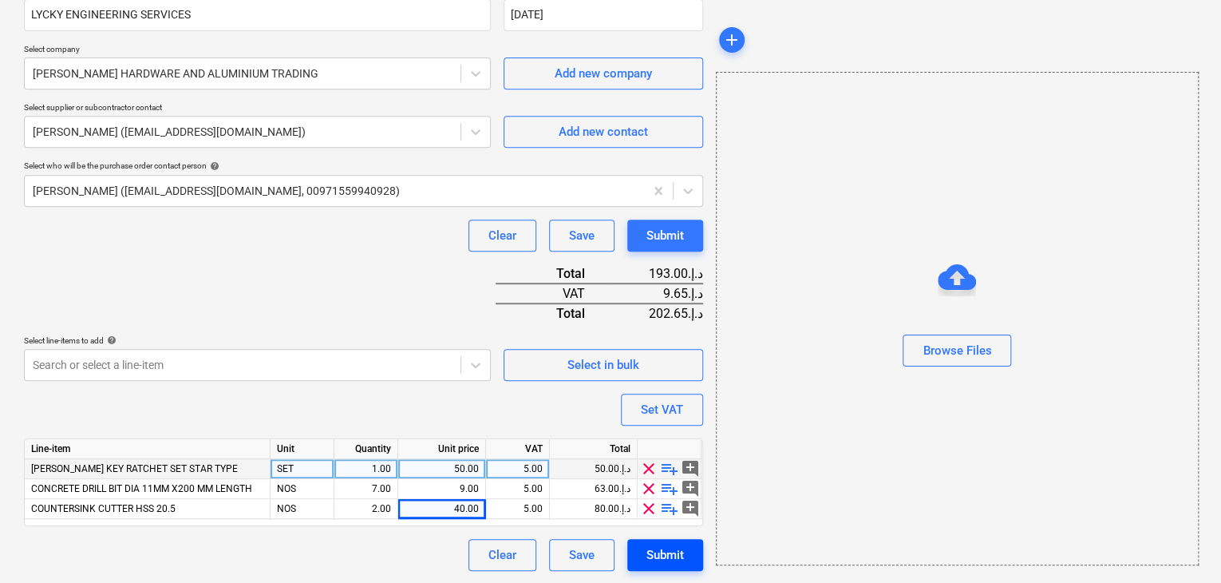
click at [656, 546] on div "Submit" at bounding box center [666, 554] width 38 height 21
type textarea "x"
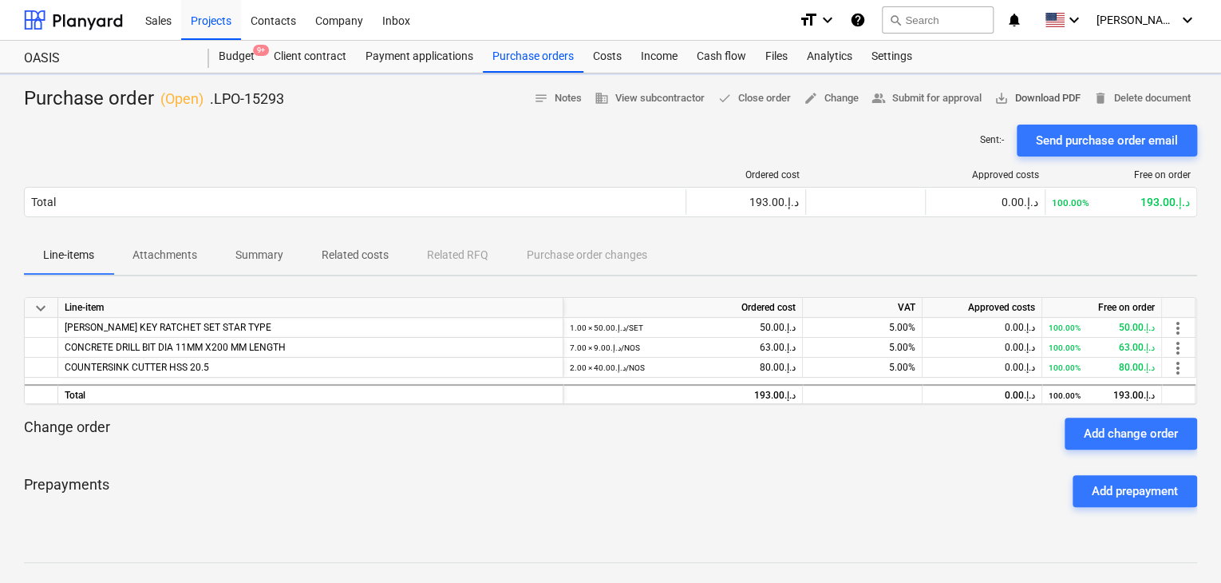
click at [1023, 95] on span "save_alt Download PDF" at bounding box center [1038, 98] width 86 height 18
click at [211, 16] on div "Projects" at bounding box center [211, 19] width 60 height 41
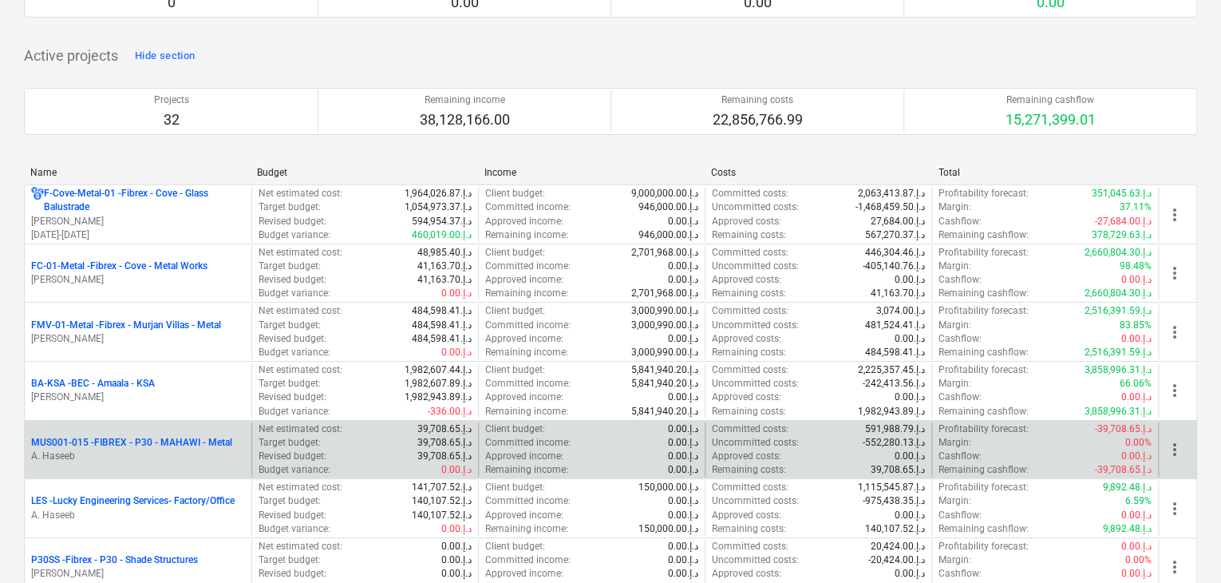
scroll to position [399, 0]
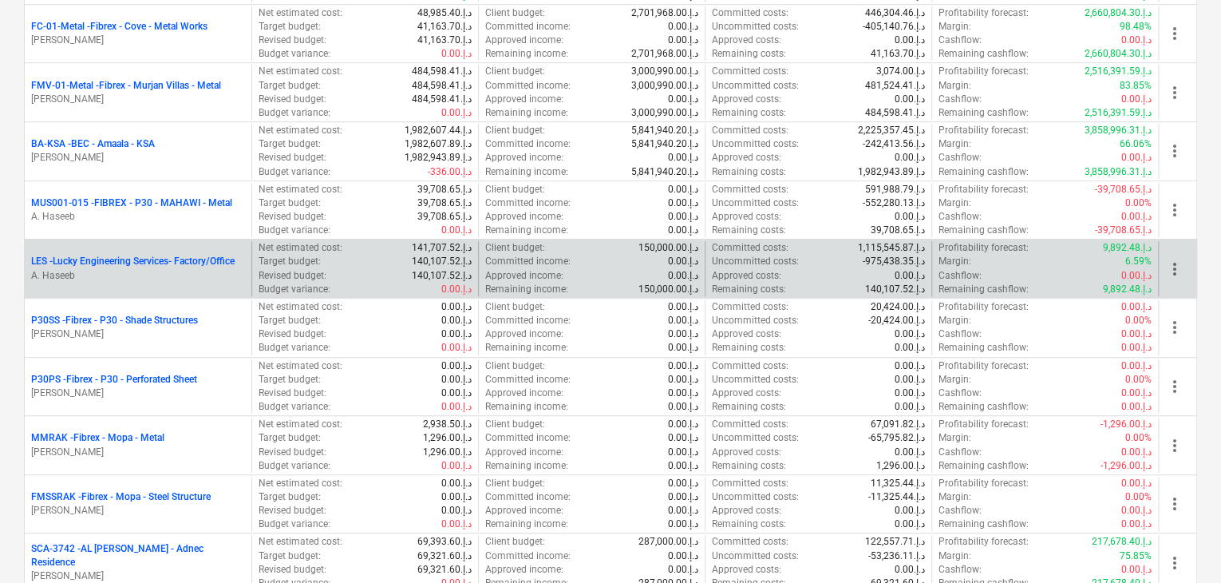
click at [132, 273] on p "A. Haseeb" at bounding box center [138, 276] width 214 height 14
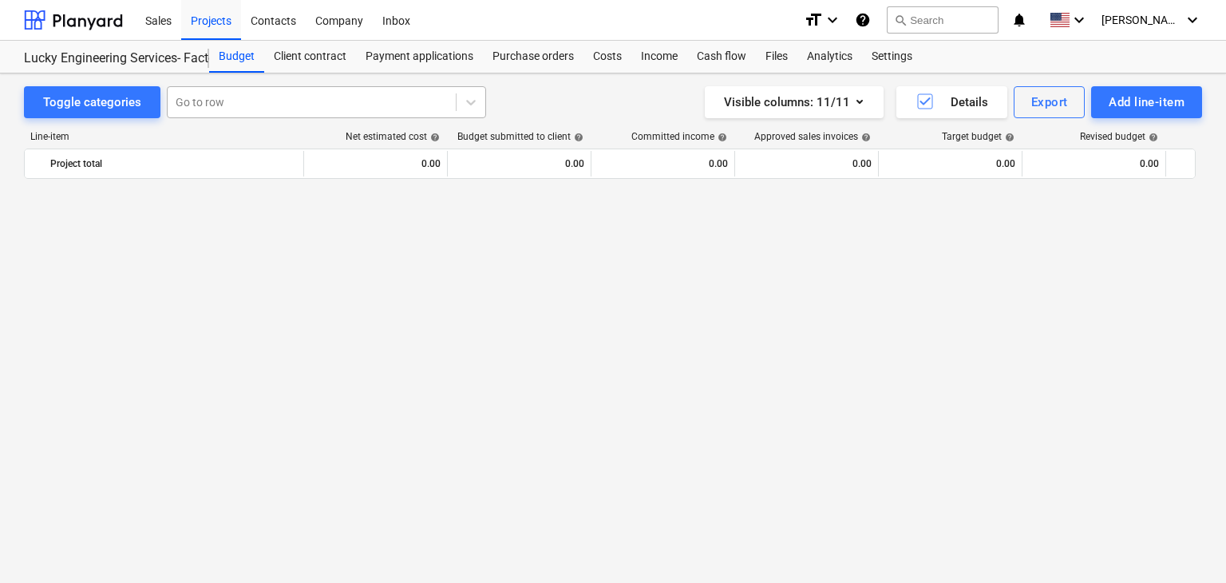
scroll to position [36855, 0]
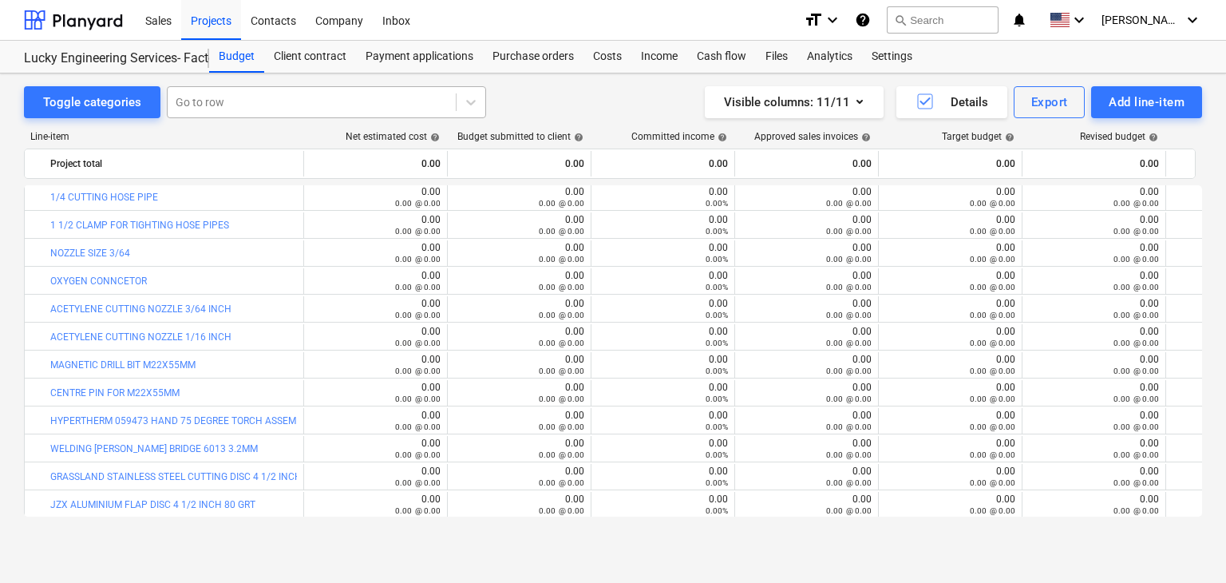
click at [240, 105] on div at bounding box center [312, 102] width 272 height 16
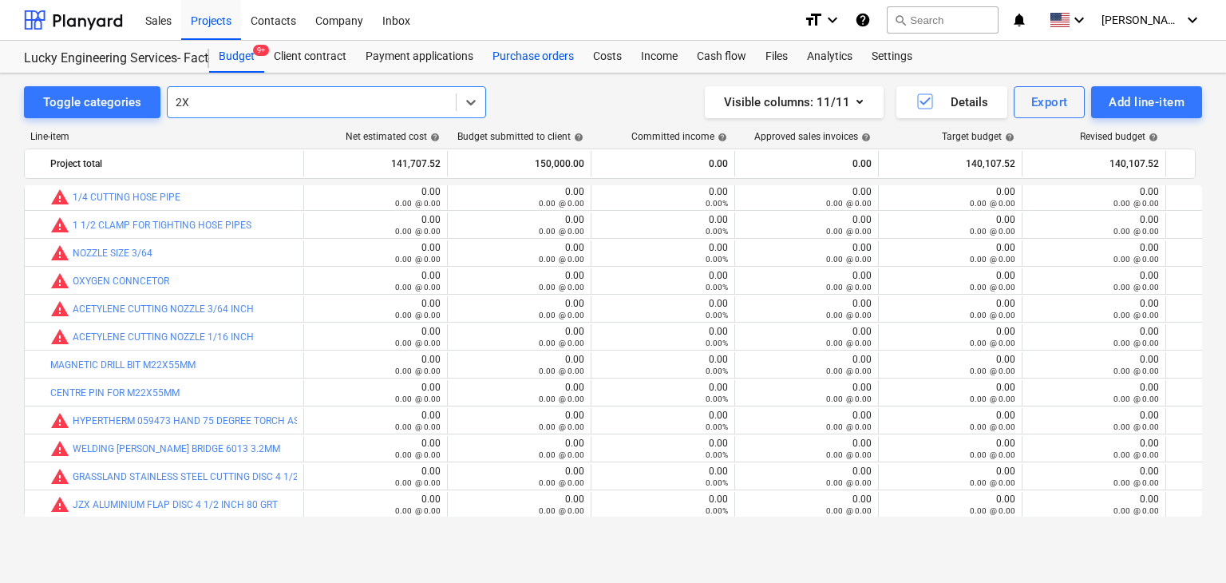
type input "2X"
click at [557, 46] on div "Purchase orders" at bounding box center [533, 57] width 101 height 32
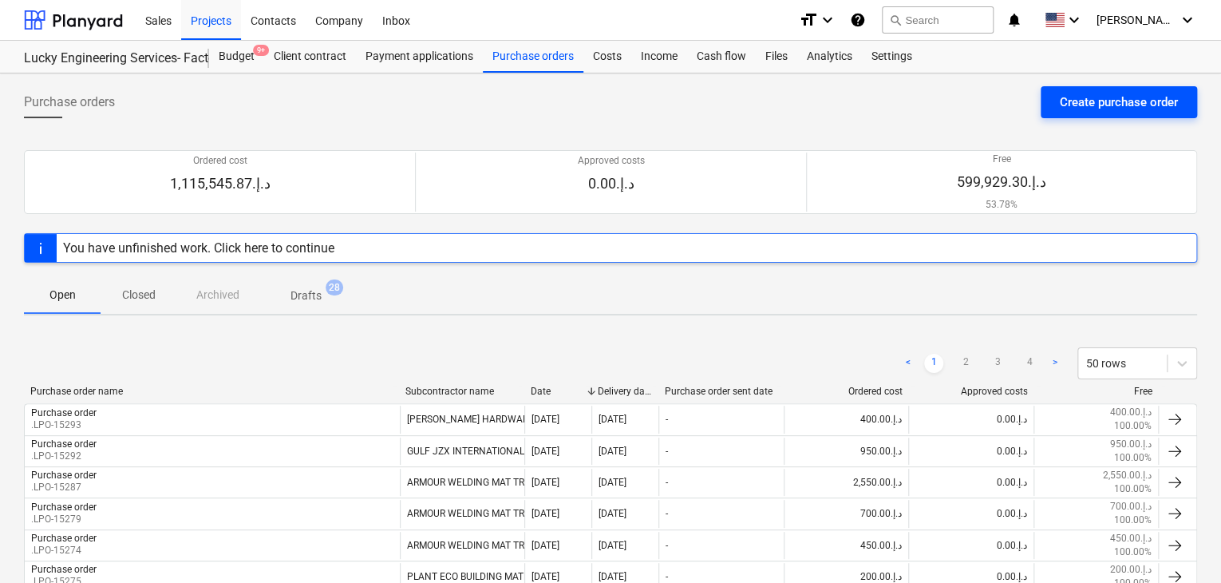
click at [1102, 97] on div "Create purchase order" at bounding box center [1119, 102] width 118 height 21
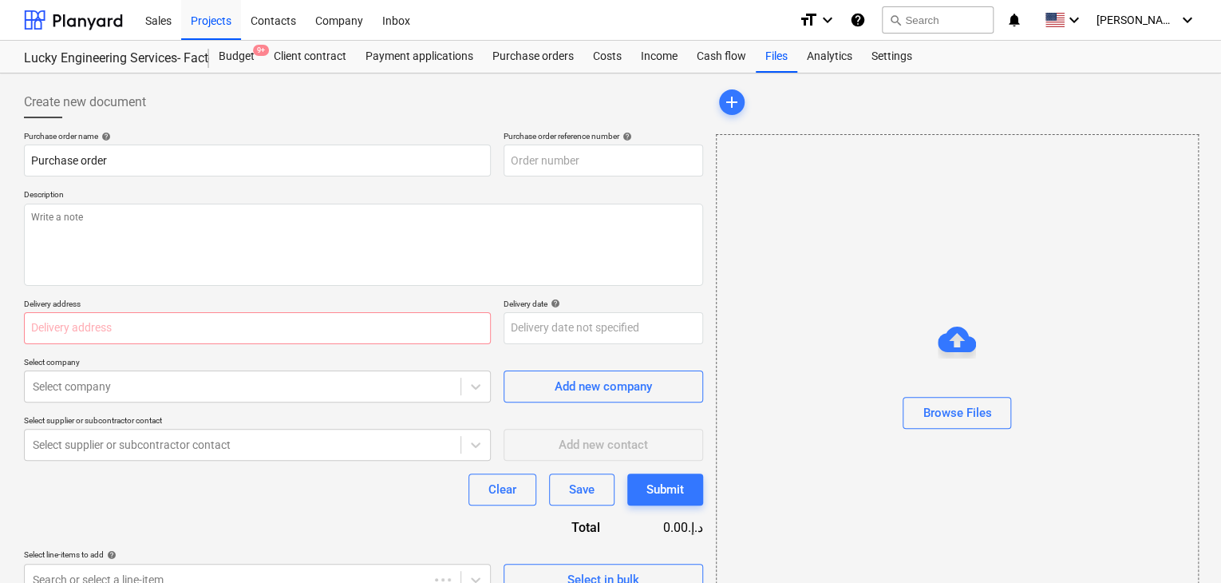
type textarea "x"
type input "LES-PO-478"
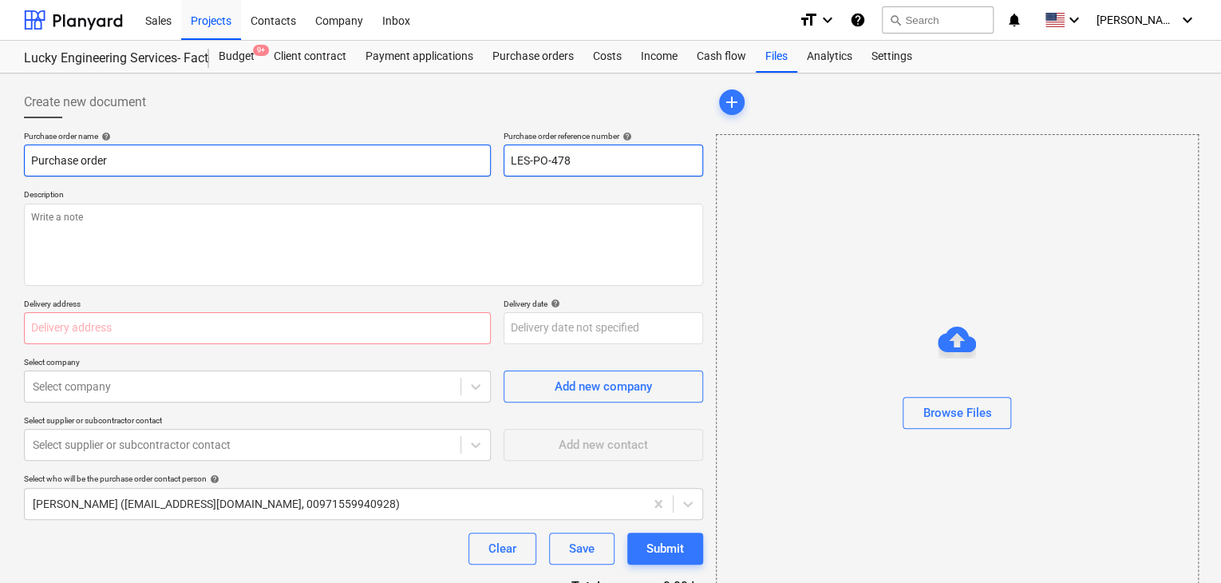
drag, startPoint x: 601, startPoint y: 160, endPoint x: 370, endPoint y: 151, distance: 230.9
click at [370, 151] on div "Purchase order name help Purchase order Purchase order reference number help LE…" at bounding box center [363, 154] width 679 height 46
type textarea "x"
type input "."
type textarea "x"
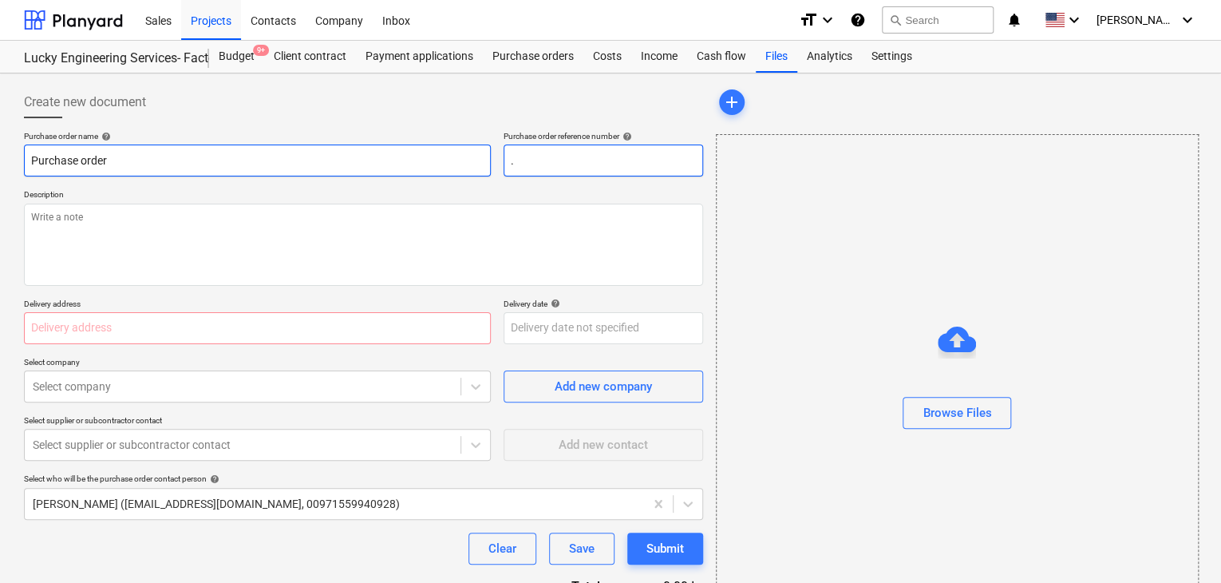
type input ".L"
type textarea "x"
type input ".LP"
type textarea "x"
type input ".LPO"
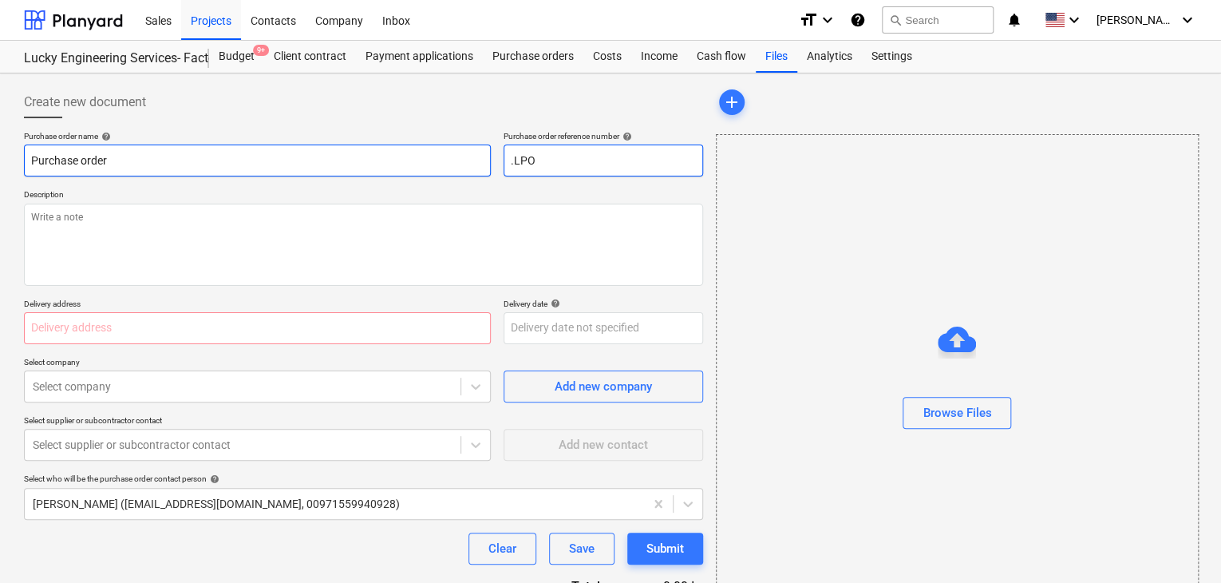
type textarea "x"
type input ".LPO-"
type textarea "x"
type input ".LPO-1"
type textarea "x"
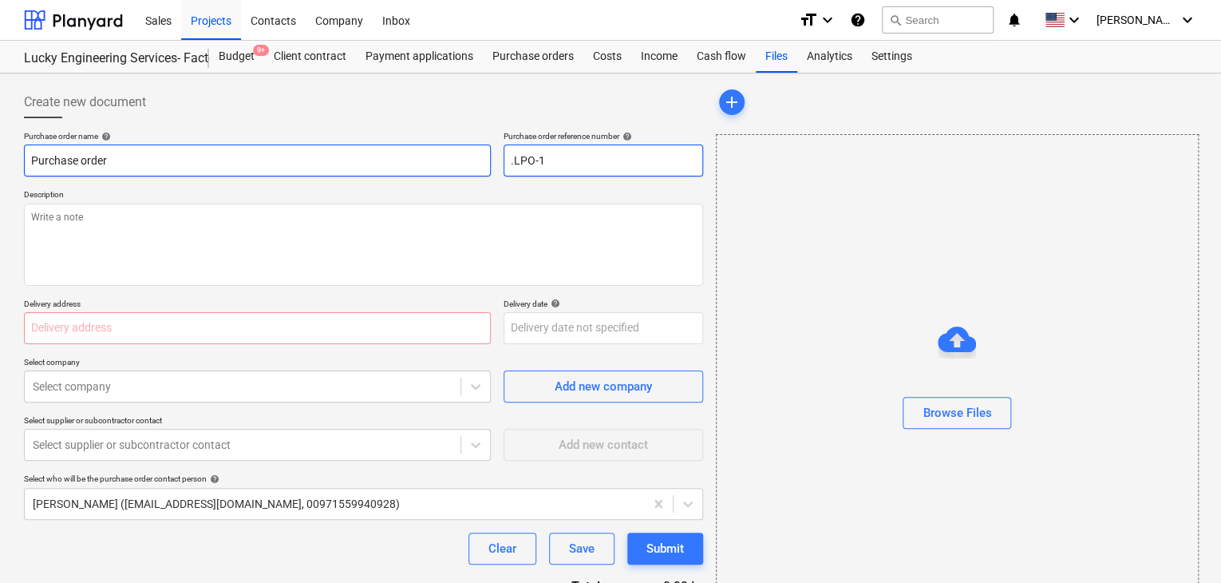
type input ".LPO-15"
type textarea "x"
type input ".LPO-152"
type textarea "x"
type input ".LPO-1529"
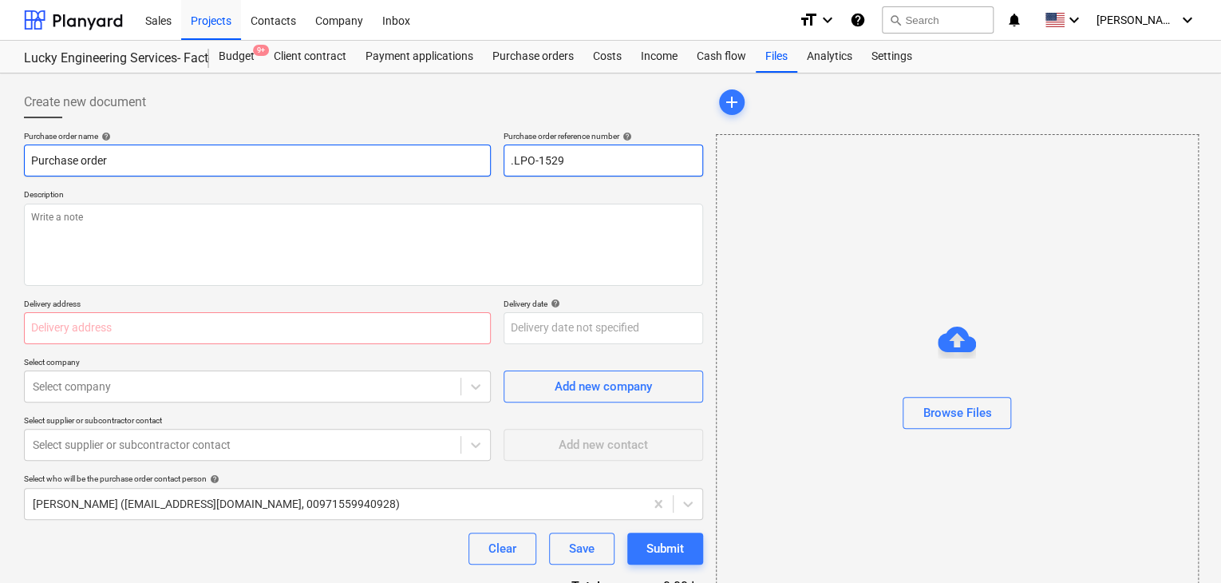
type textarea "x"
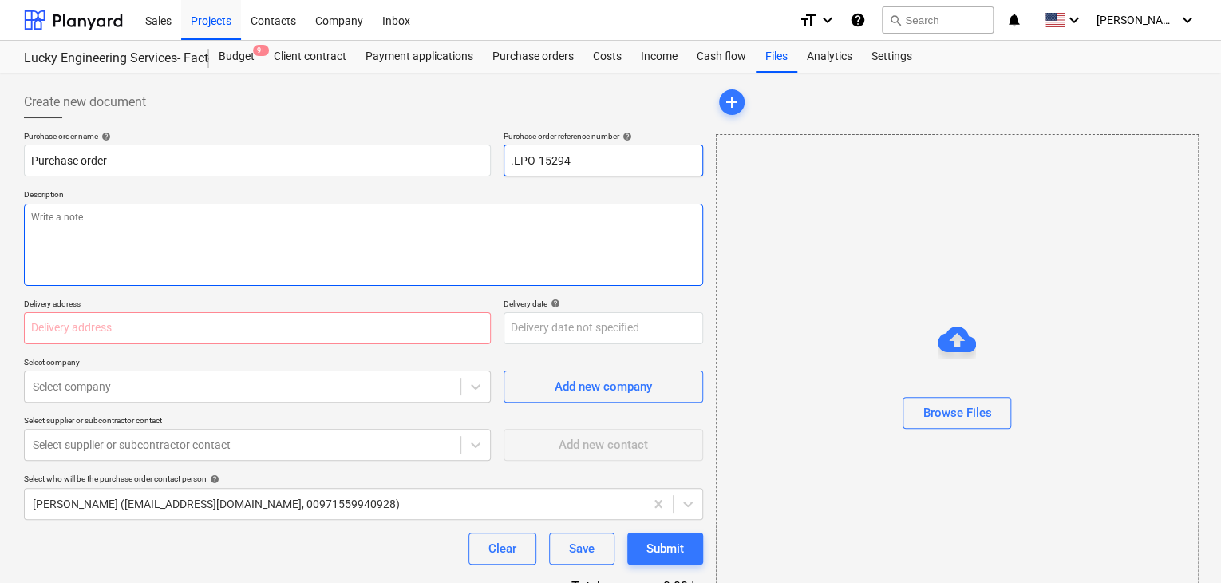
type input ".LPO-15294"
click at [138, 245] on textarea at bounding box center [363, 245] width 679 height 82
type textarea "x"
type textarea "1"
type textarea "x"
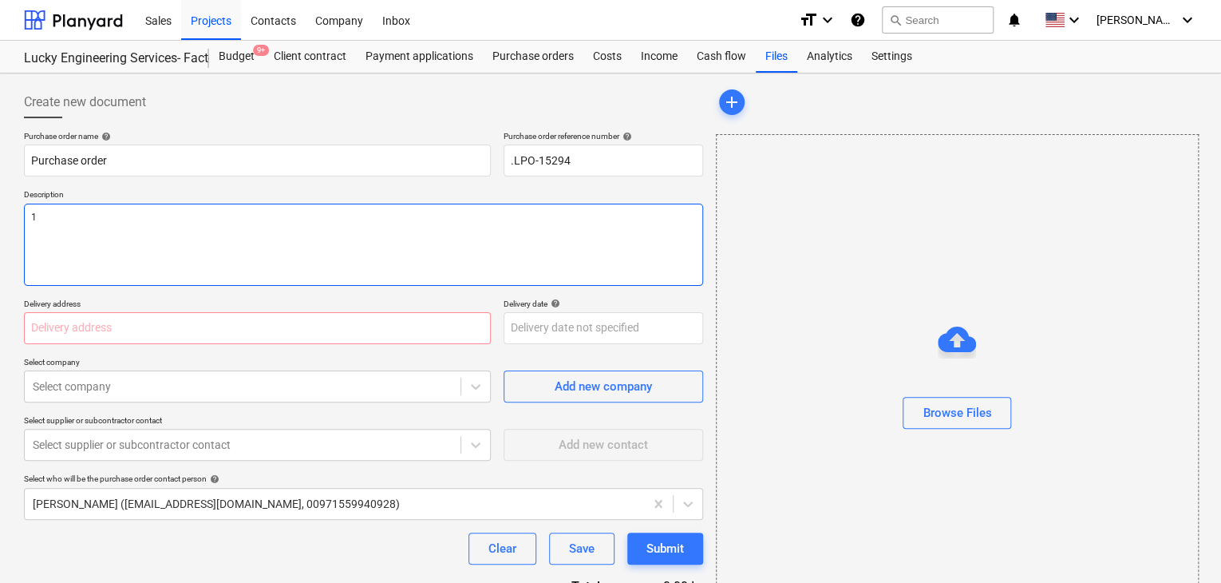
type textarea "11"
type textarea "x"
type textarea "11/"
type textarea "x"
type textarea "11/A"
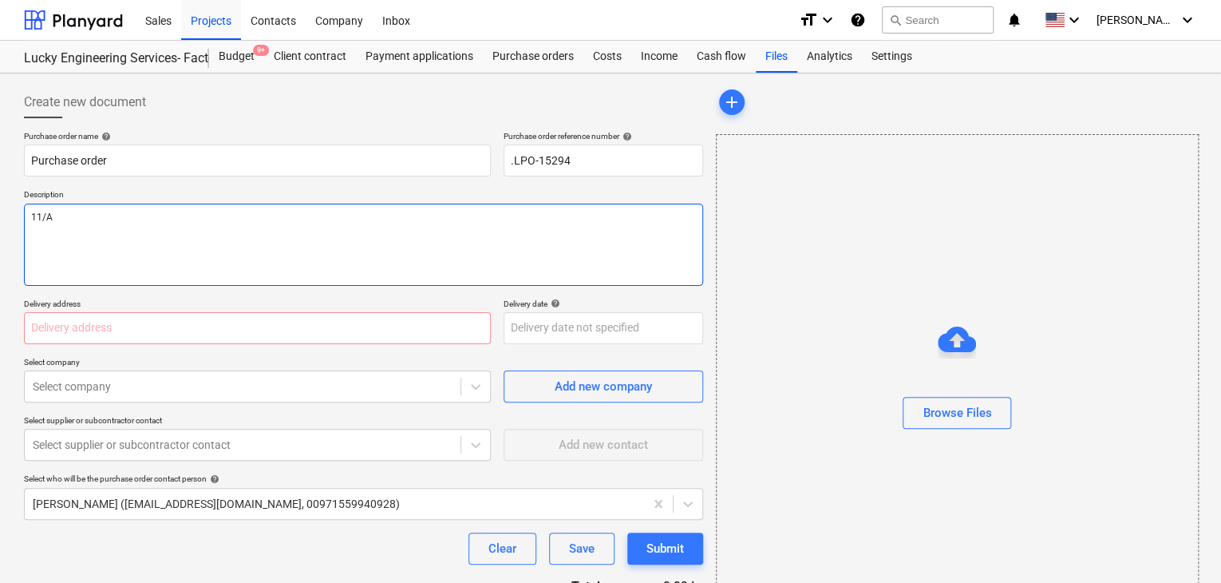
type textarea "x"
type textarea "11/AU"
type textarea "x"
type textarea "11/AUG"
type textarea "x"
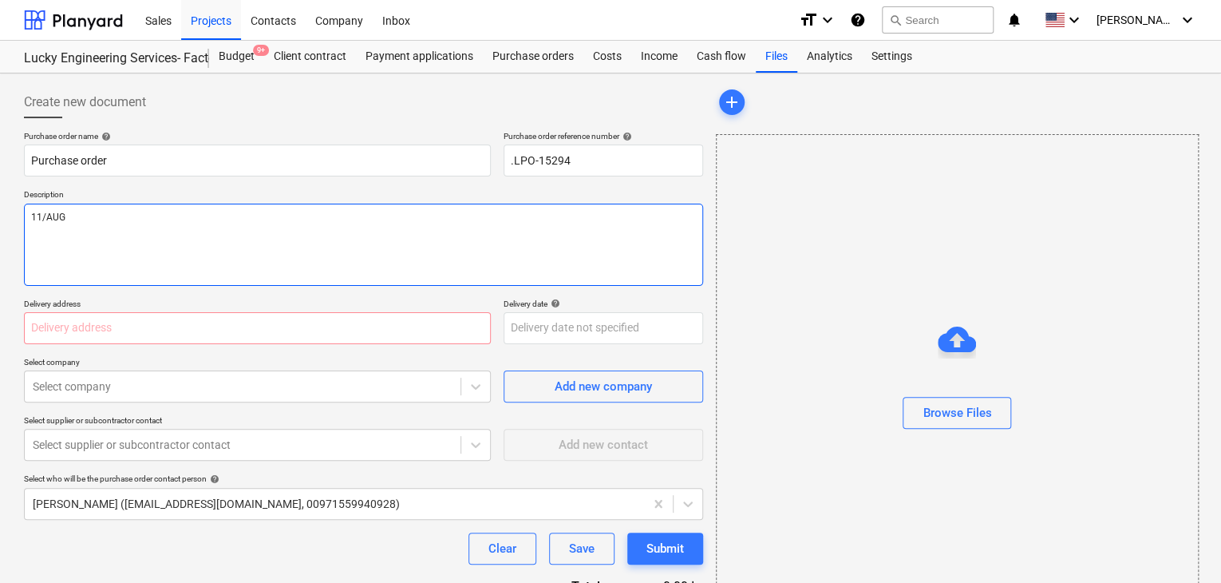
type textarea "11/AUG/"
type textarea "x"
type textarea "11/[DATE]"
type textarea "x"
type textarea "[DATE]"
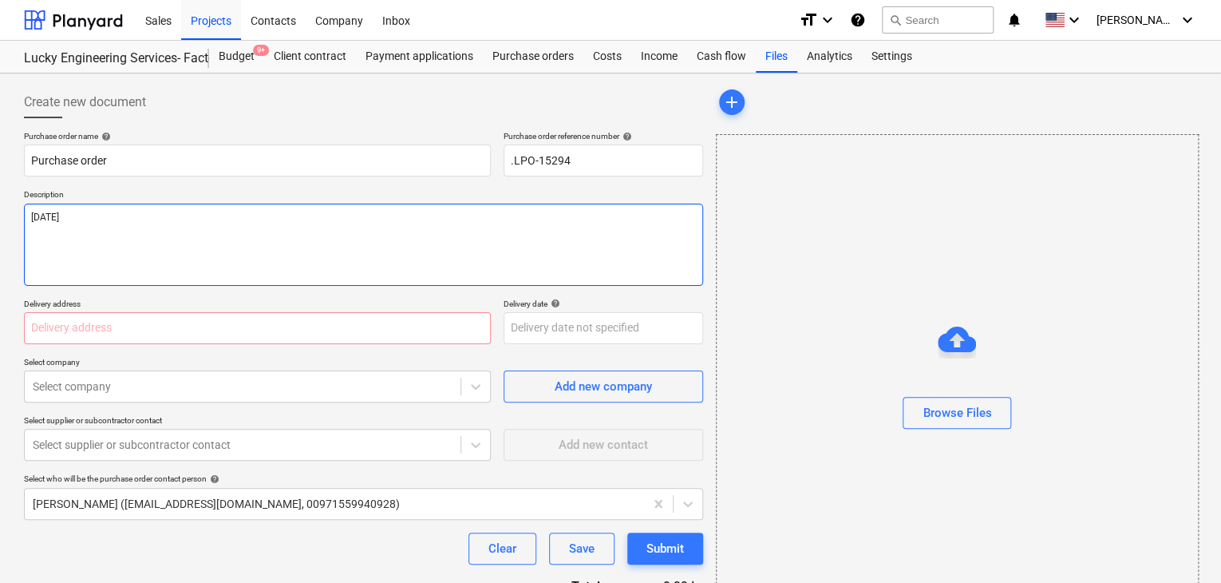
type textarea "x"
type textarea "[DATE]"
type textarea "x"
type textarea "[DATE]"
click at [59, 340] on input "text" at bounding box center [257, 328] width 467 height 32
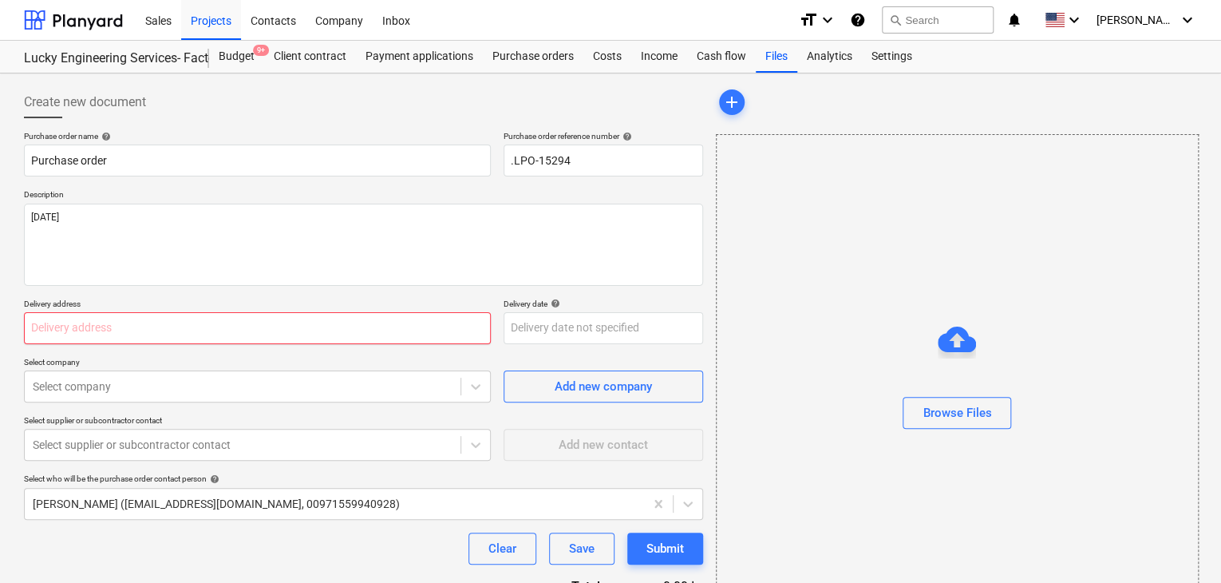
type textarea "x"
type input "L"
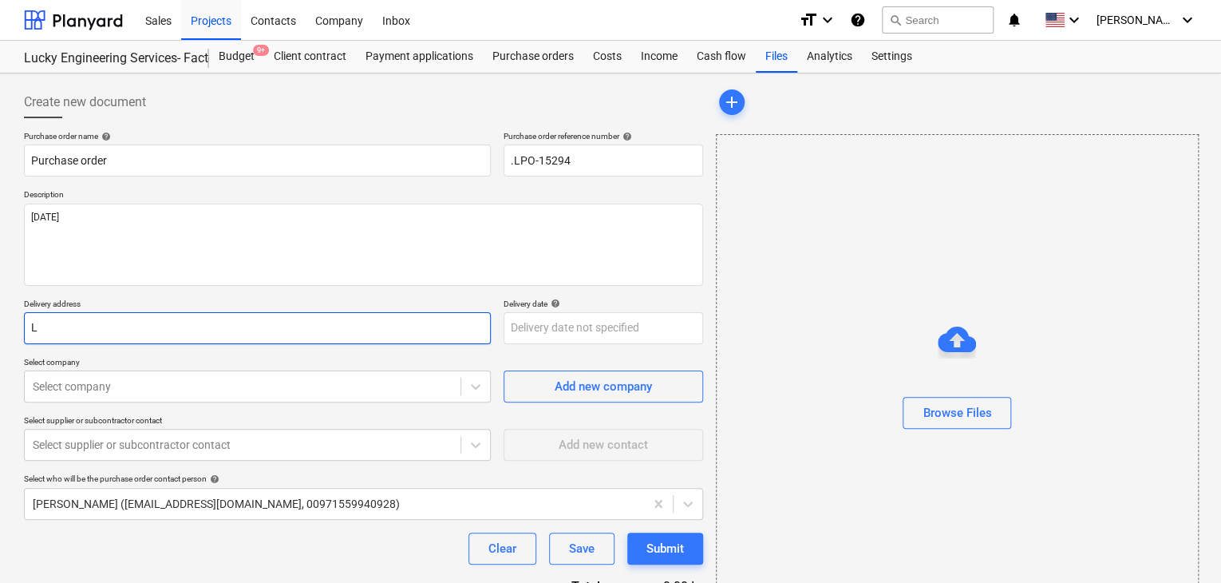
type textarea "x"
type input "LU"
type textarea "x"
type input "LUC"
type textarea "x"
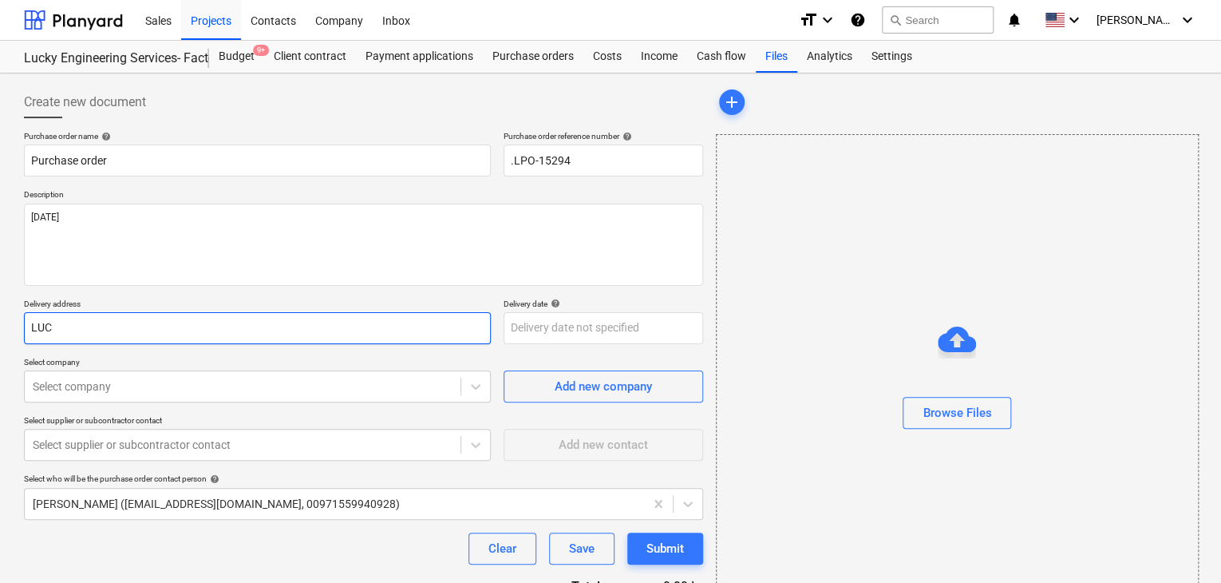
type input "LUCK"
type textarea "x"
type input "LUCKY"
type textarea "x"
type input "LUCKY"
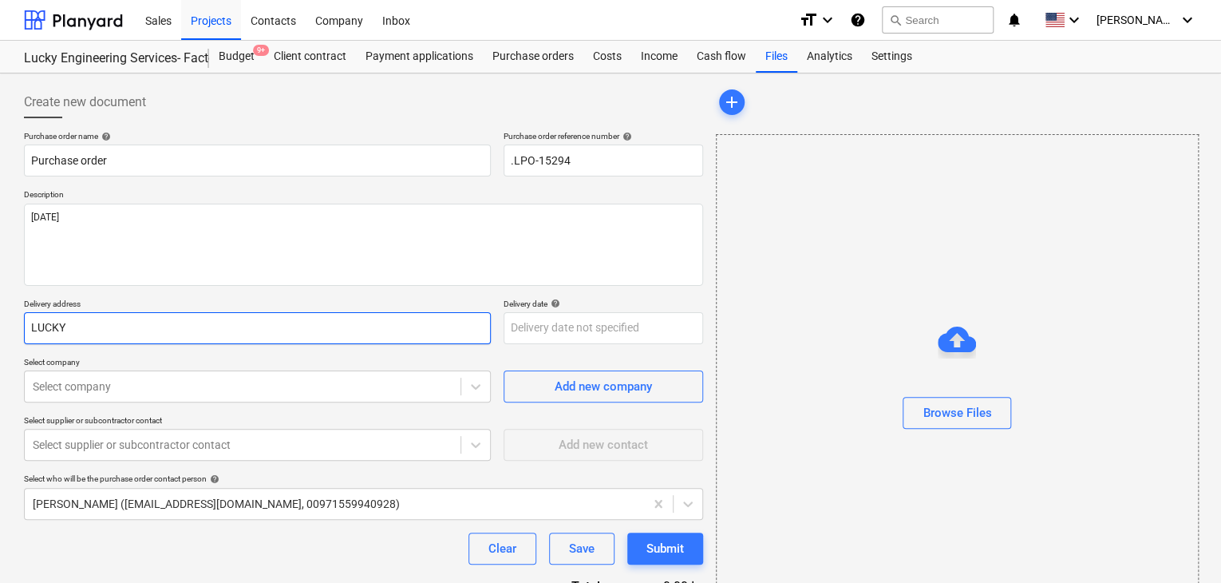
type textarea "x"
type input "LUCKY E"
type textarea "x"
type input "LUCKY EN"
type textarea "x"
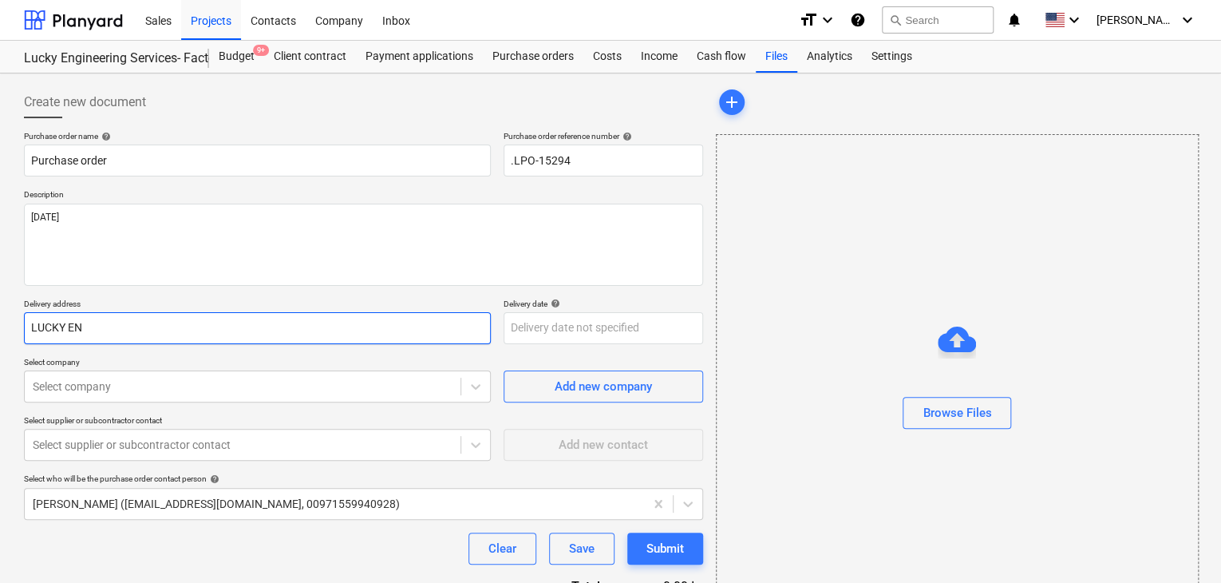
type input "LUCKY ENG"
type textarea "x"
type input "LUCKY ENGI"
type textarea "x"
type input "LUCKY ENGIN"
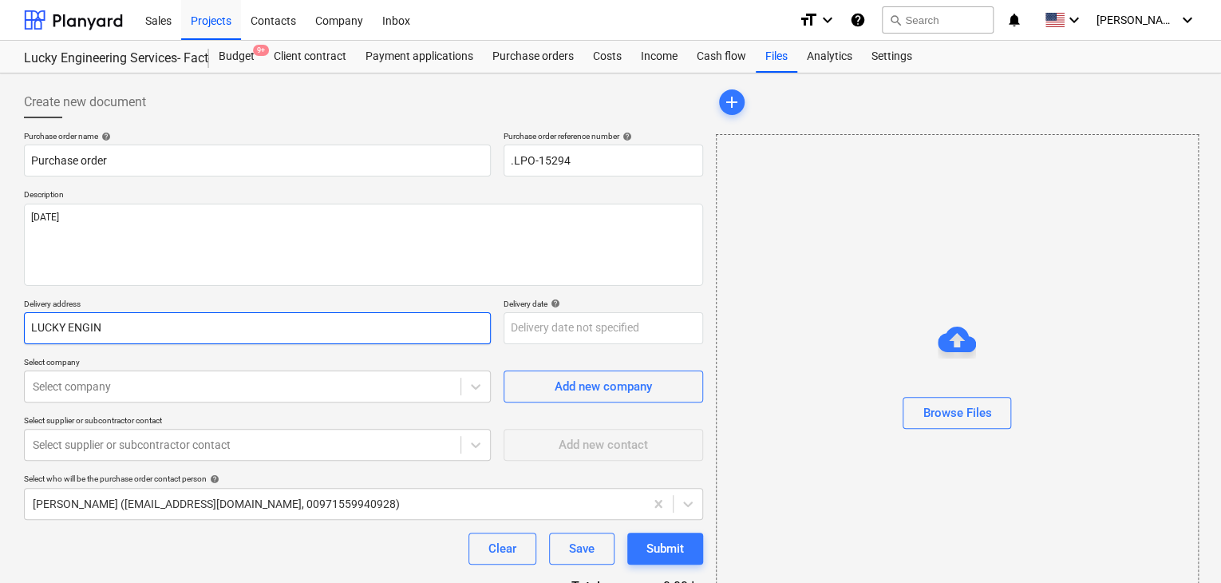
type textarea "x"
type input "LUCKY ENGINE"
type textarea "x"
type input "LUCKY ENGINEE"
type textarea "x"
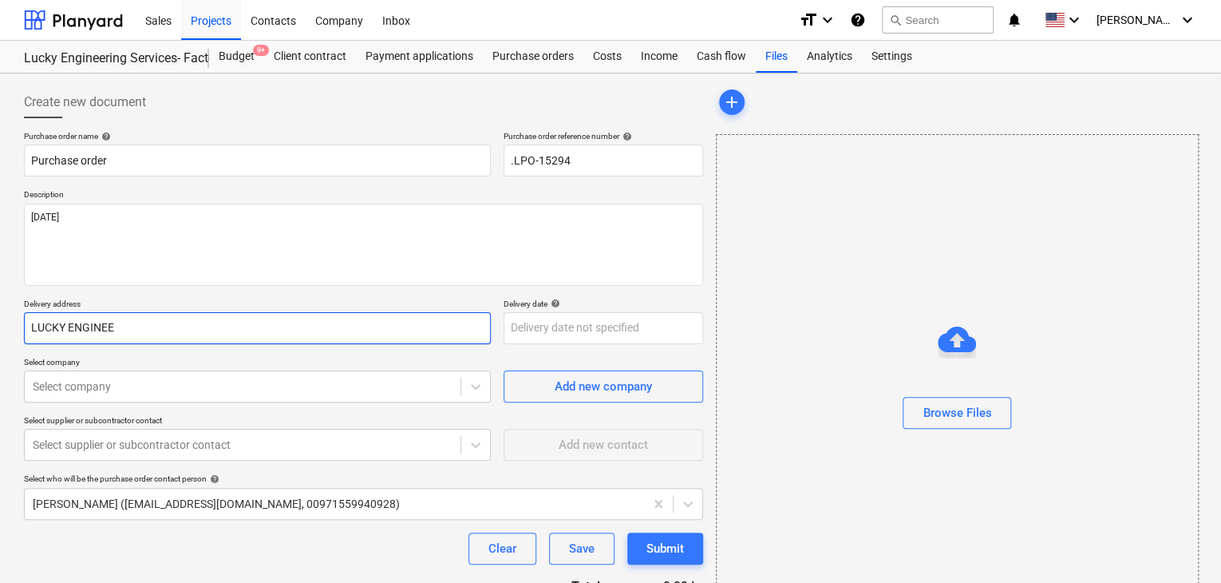
type input "LUCKY ENGINEER"
type textarea "x"
type input "LUCKY ENGINEERI"
type textarea "x"
type input "LUCKY ENGINEERIN"
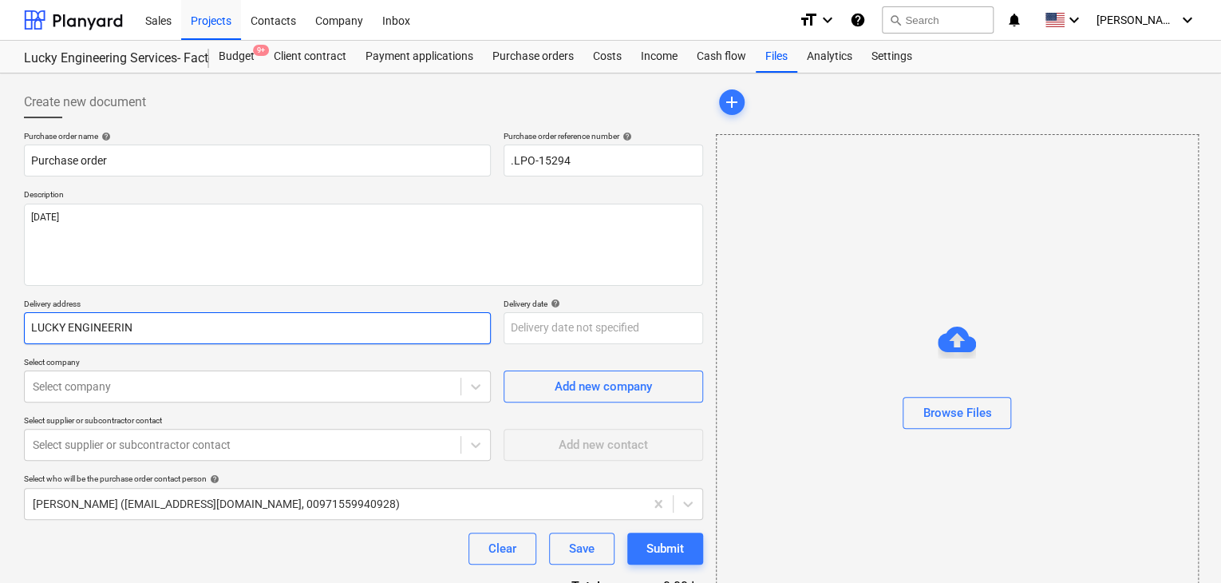
type textarea "x"
type input "LUCKY ENGINEERING"
type textarea "x"
type input "LUCKY ENGINEERING"
type textarea "x"
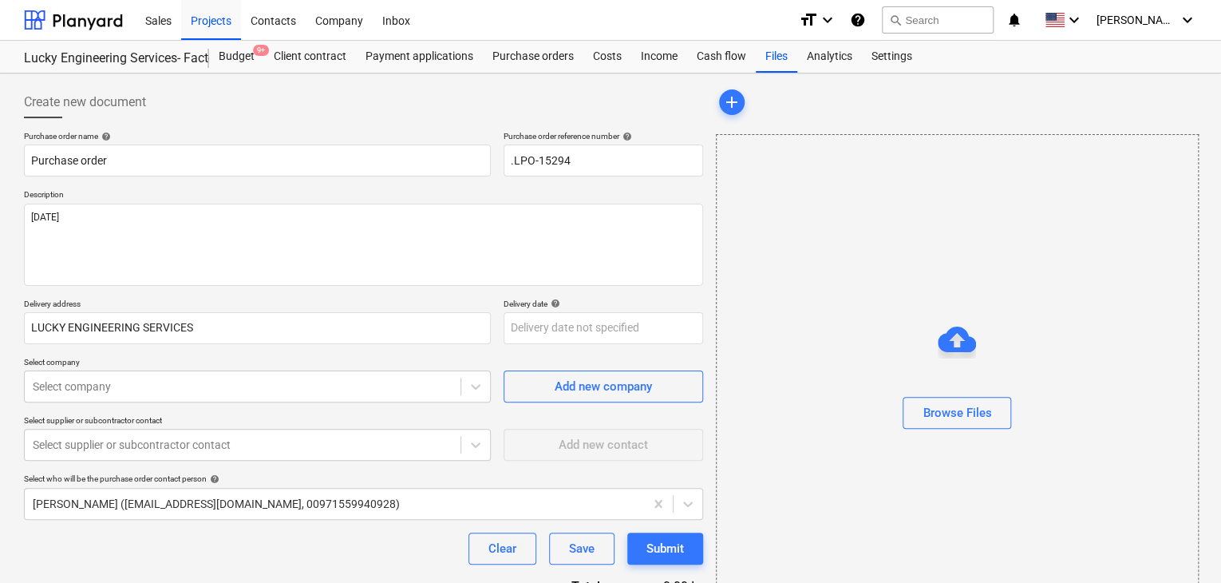
click at [501, 319] on div "Delivery address LUCKY ENGINEERING SERVICES Delivery date help Press the down a…" at bounding box center [363, 322] width 679 height 46
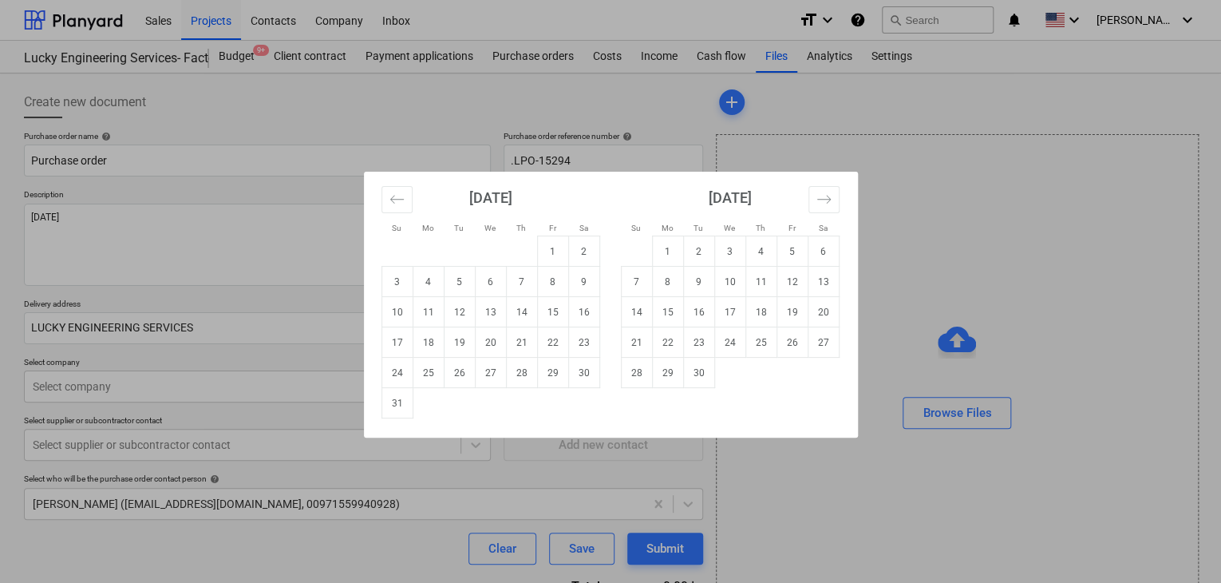
click at [517, 319] on body "Sales Projects Contacts Company Inbox format_size keyboard_arrow_down help sear…" at bounding box center [610, 291] width 1221 height 583
click at [398, 405] on td "31" at bounding box center [397, 403] width 31 height 30
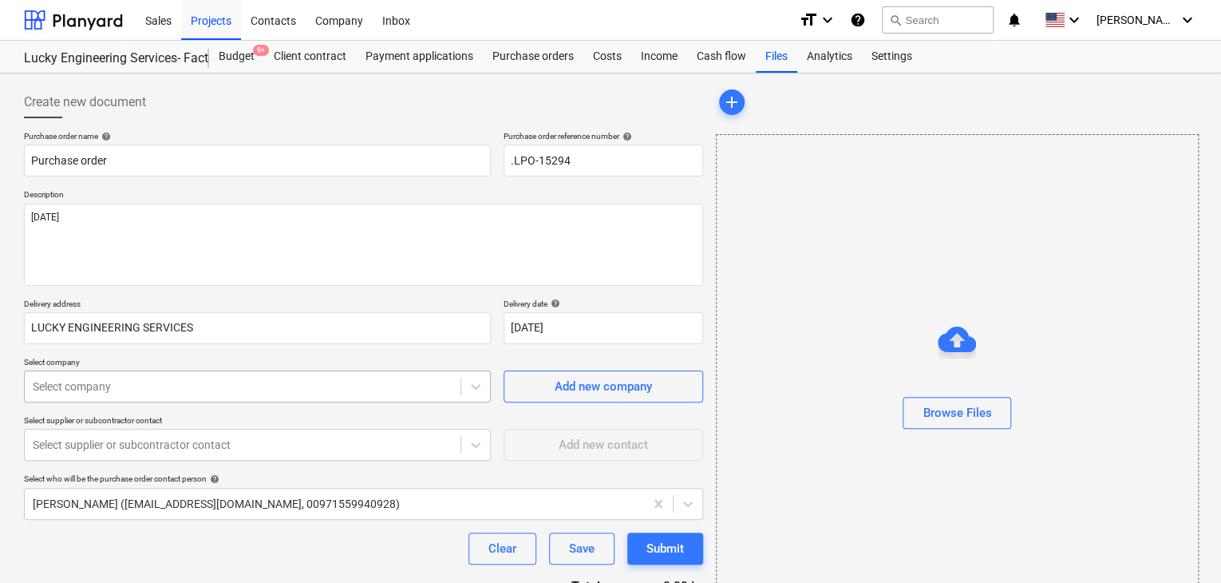
click at [275, 385] on body "Sales Projects Contacts Company Inbox format_size keyboard_arrow_down help sear…" at bounding box center [610, 291] width 1221 height 583
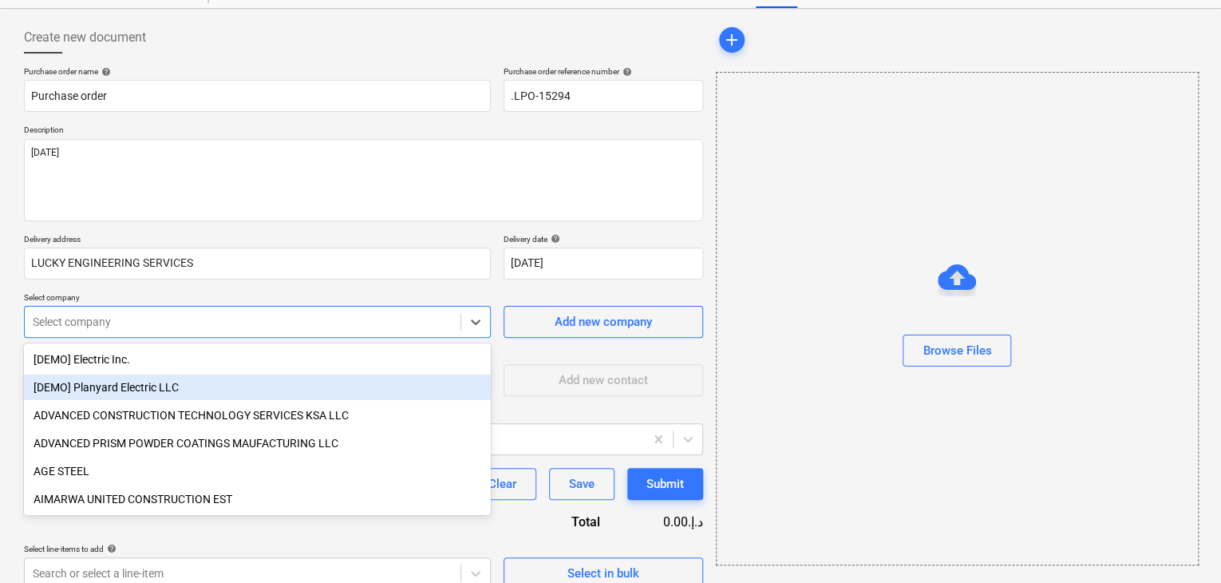
scroll to position [74, 0]
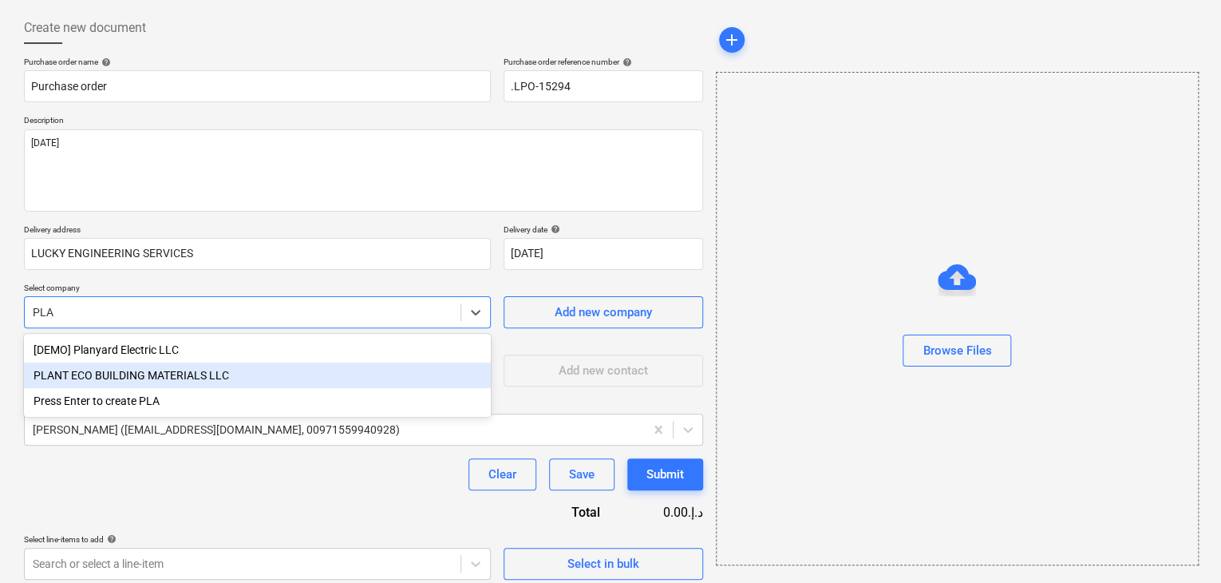
click at [265, 371] on div "PLANT ECO BUILDING MATERIALS LLC" at bounding box center [257, 375] width 467 height 26
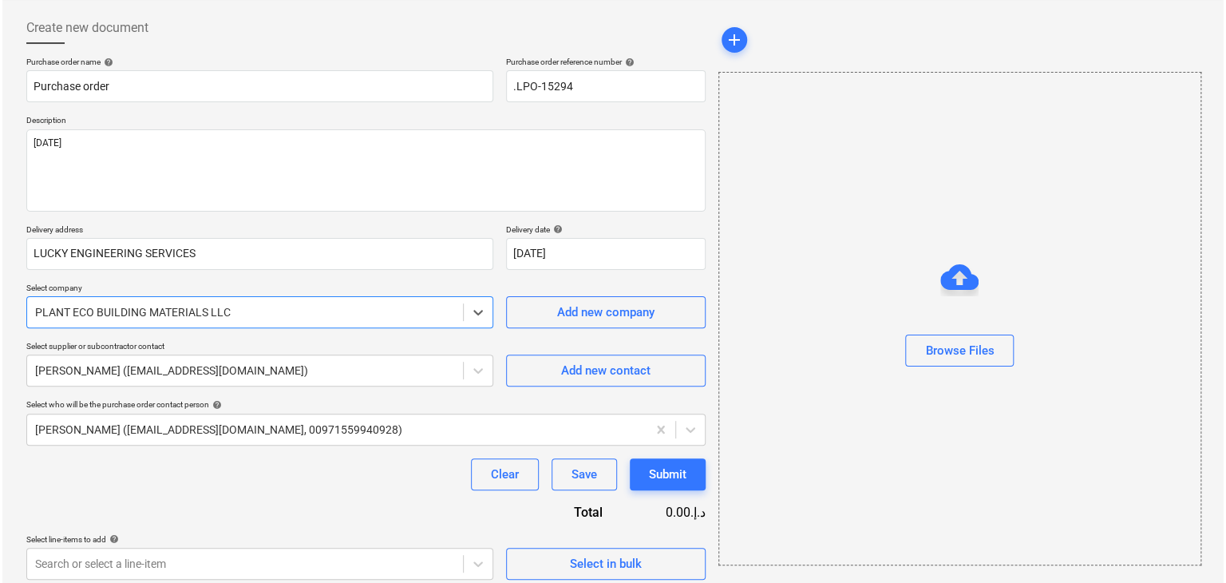
scroll to position [83, 0]
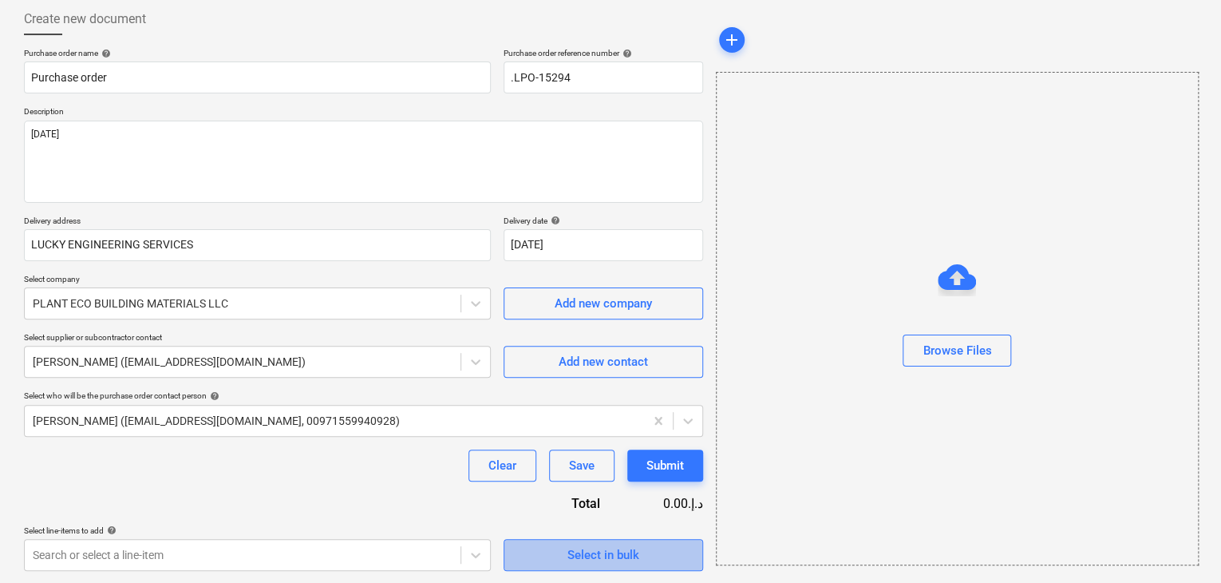
click at [623, 545] on div "Select in bulk" at bounding box center [604, 554] width 72 height 21
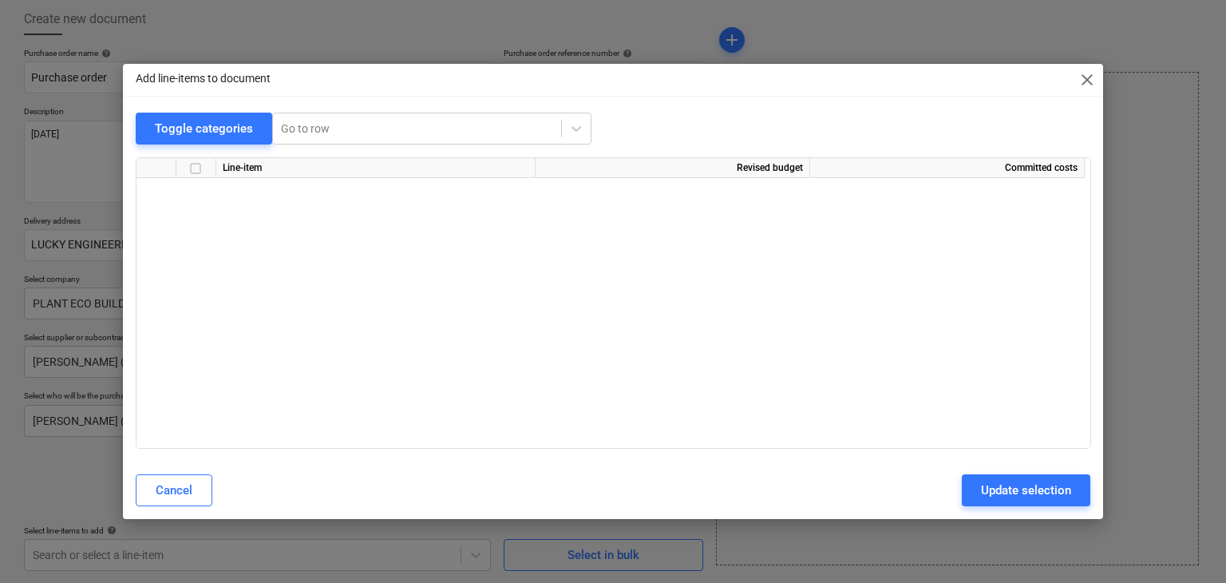
scroll to position [31261, 0]
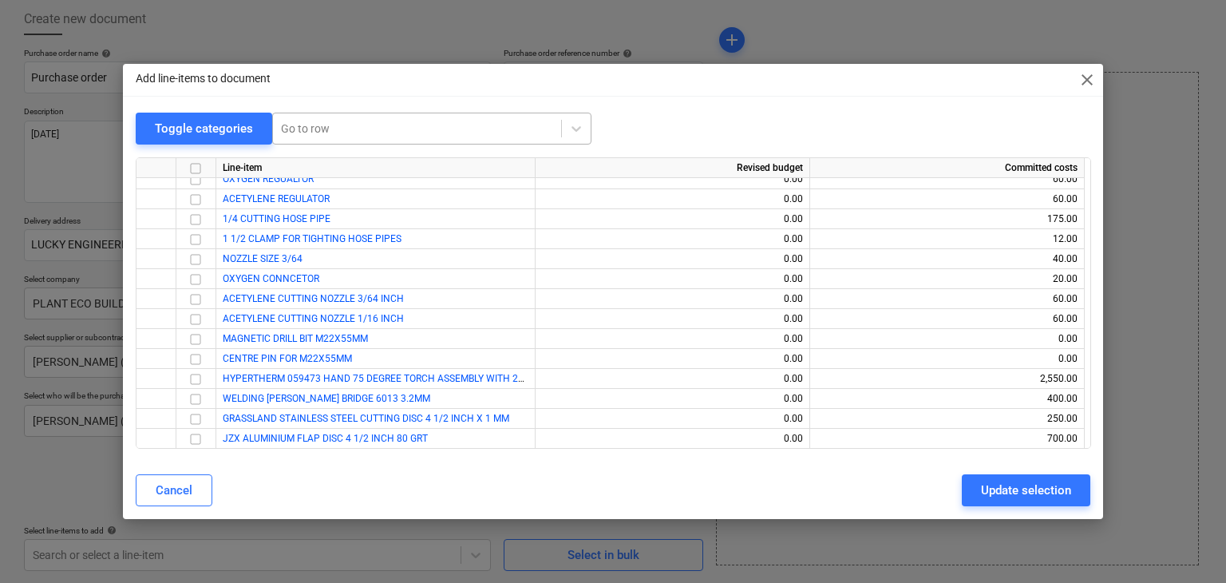
click at [300, 132] on div at bounding box center [417, 129] width 272 height 16
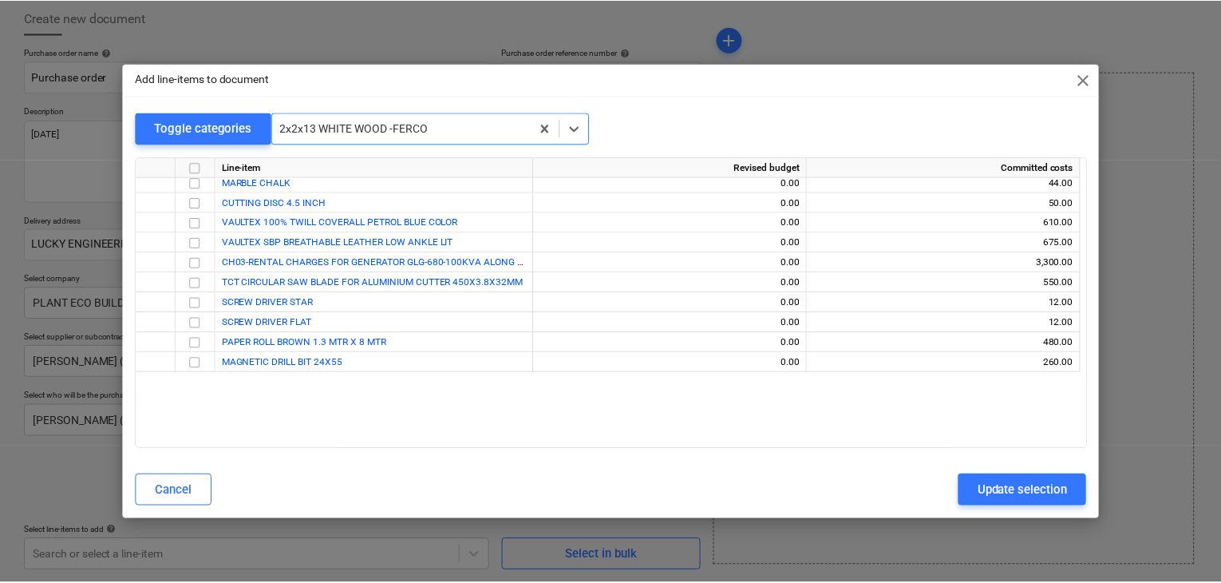
scroll to position [30454, 0]
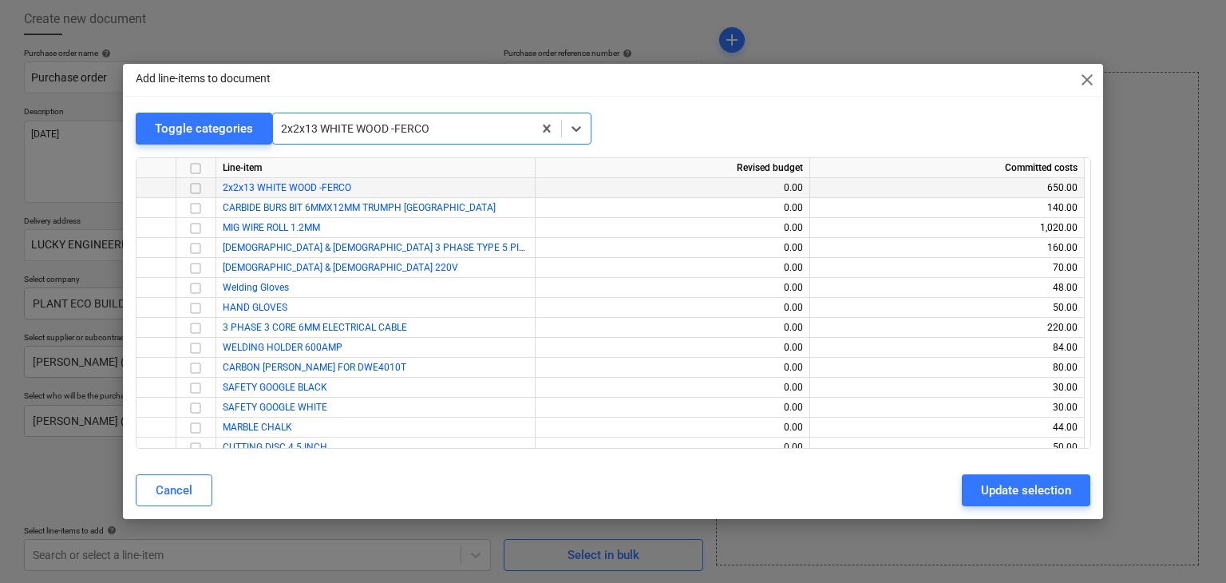
click at [196, 188] on input "checkbox" at bounding box center [195, 188] width 19 height 19
click at [1014, 481] on div "Update selection" at bounding box center [1026, 490] width 90 height 21
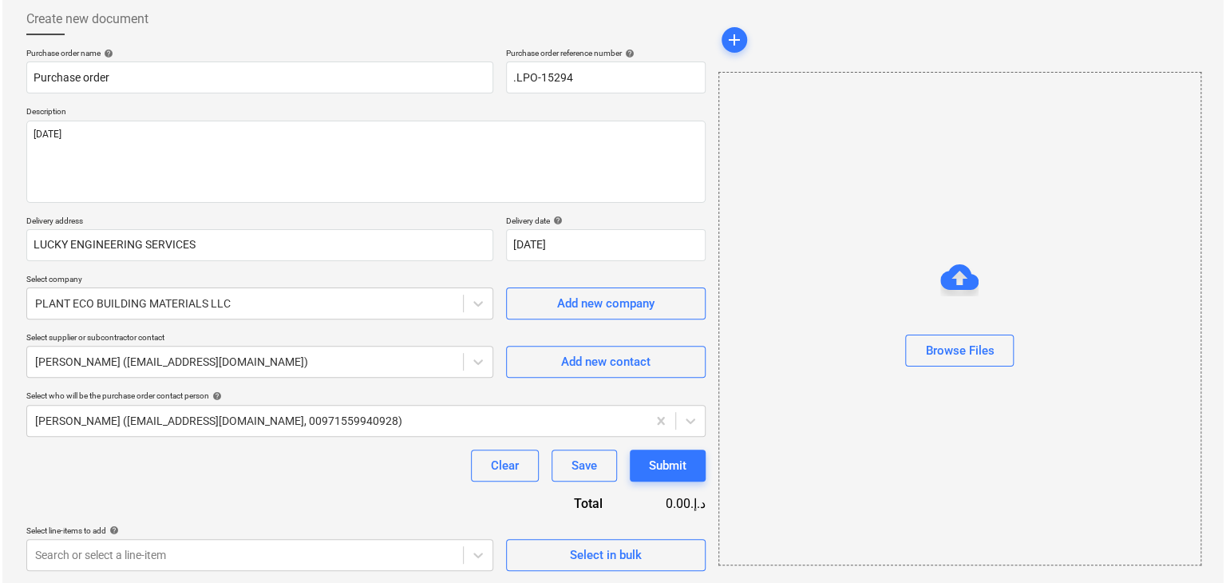
scroll to position [233, 0]
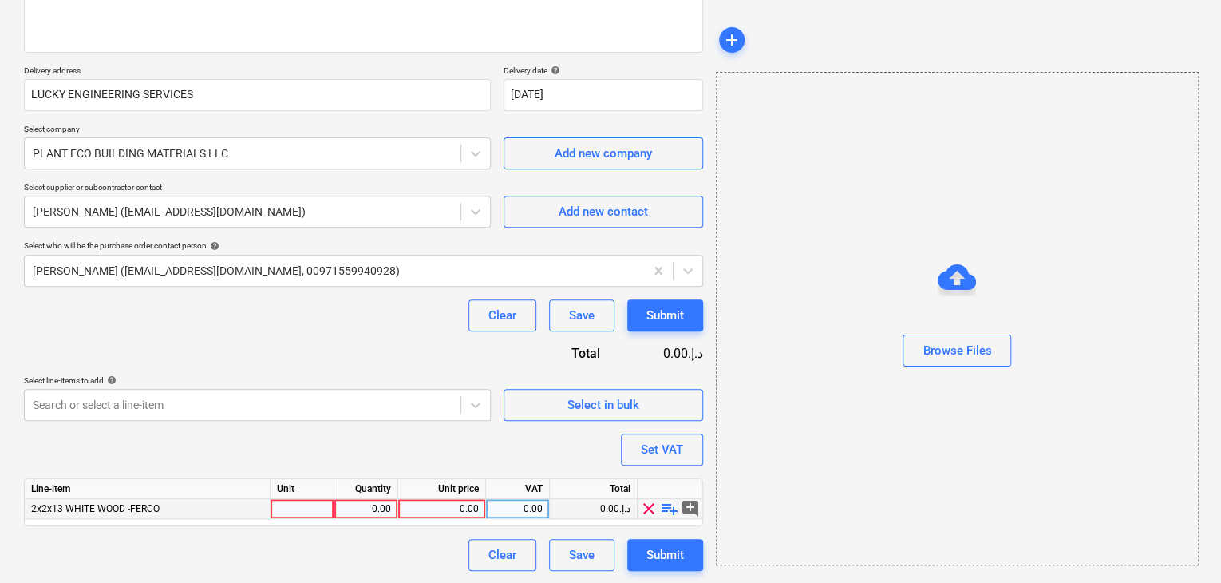
click at [293, 512] on div at bounding box center [303, 509] width 64 height 20
click at [350, 506] on div "0.00" at bounding box center [366, 509] width 50 height 20
click at [441, 507] on div "0.00" at bounding box center [442, 509] width 74 height 20
click at [367, 512] on div "10.00" at bounding box center [366, 509] width 50 height 20
click at [849, 453] on div "Browse Files" at bounding box center [957, 318] width 483 height 493
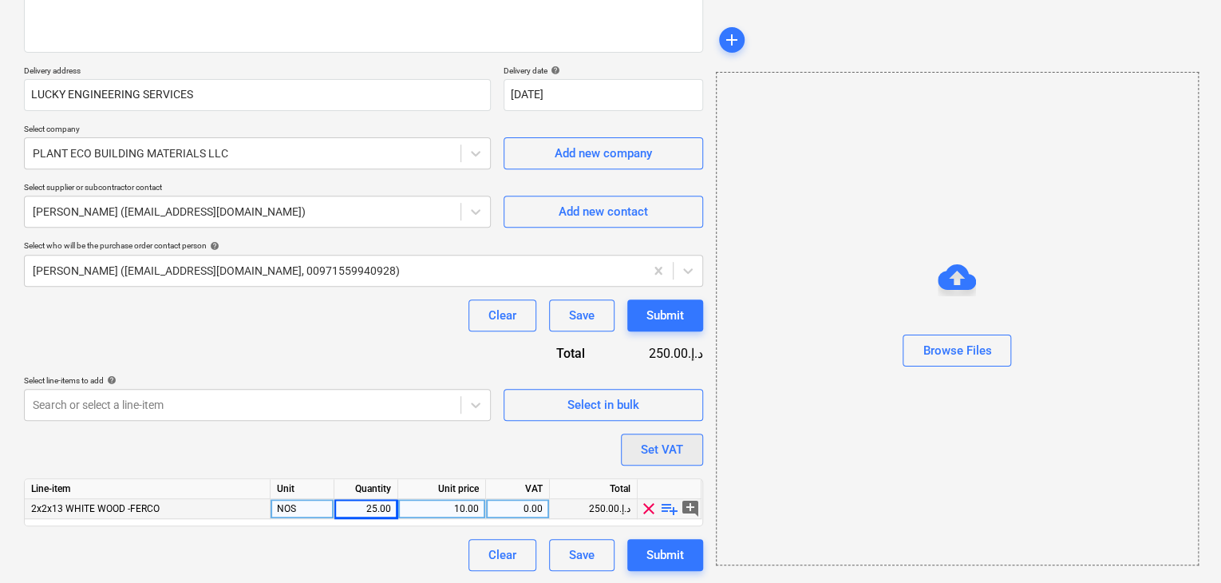
click at [687, 441] on button "Set VAT" at bounding box center [662, 449] width 82 height 32
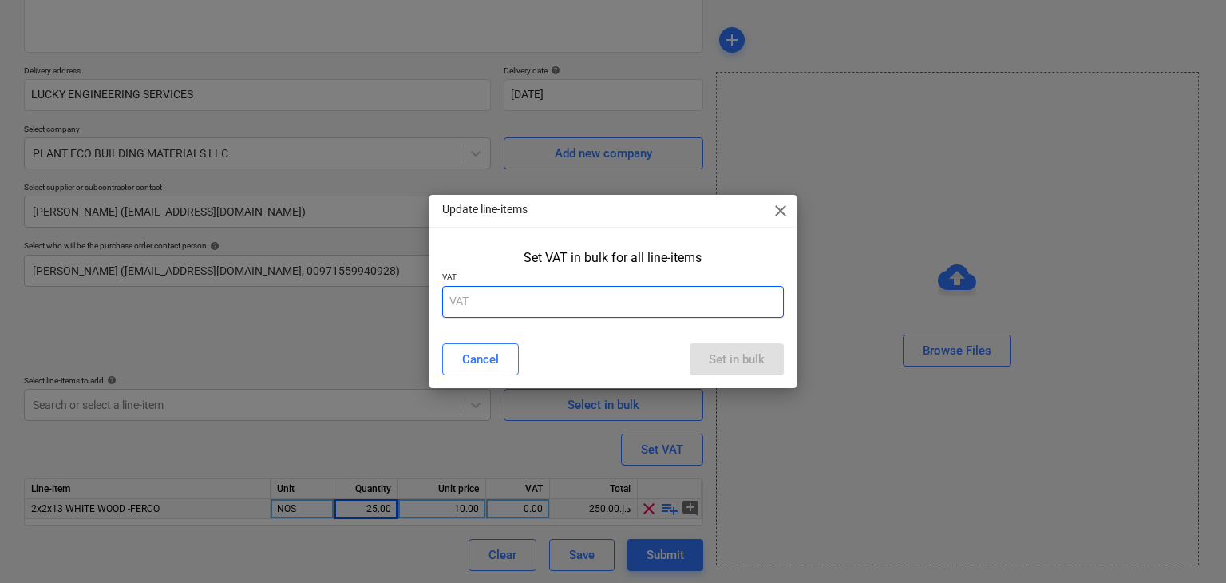
click at [473, 310] on input "text" at bounding box center [613, 302] width 342 height 32
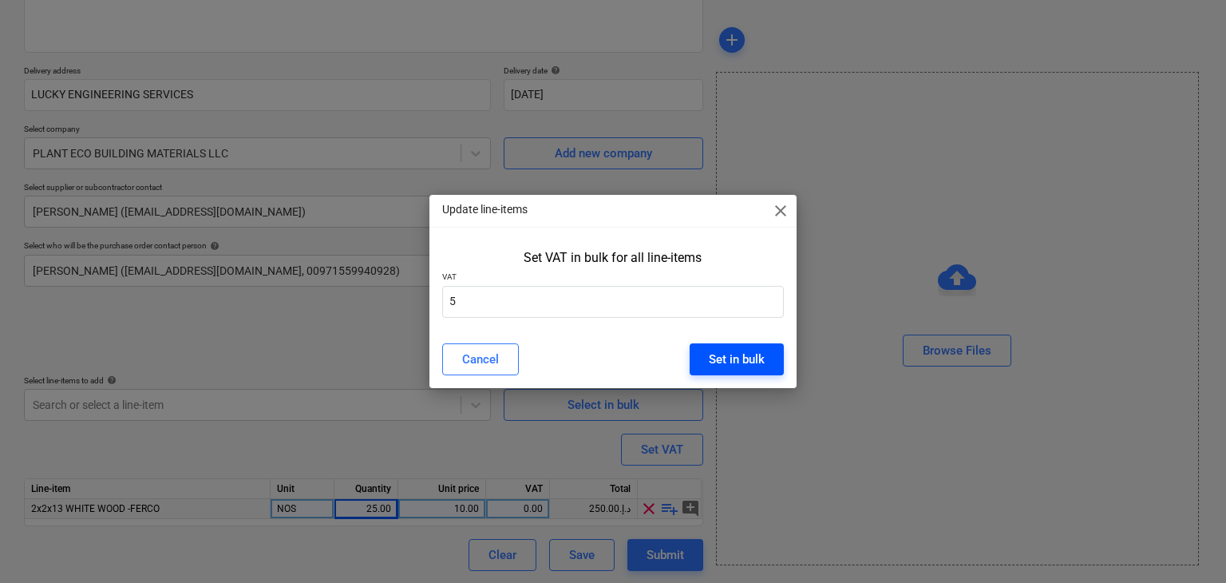
click at [768, 368] on button "Set in bulk" at bounding box center [737, 359] width 94 height 32
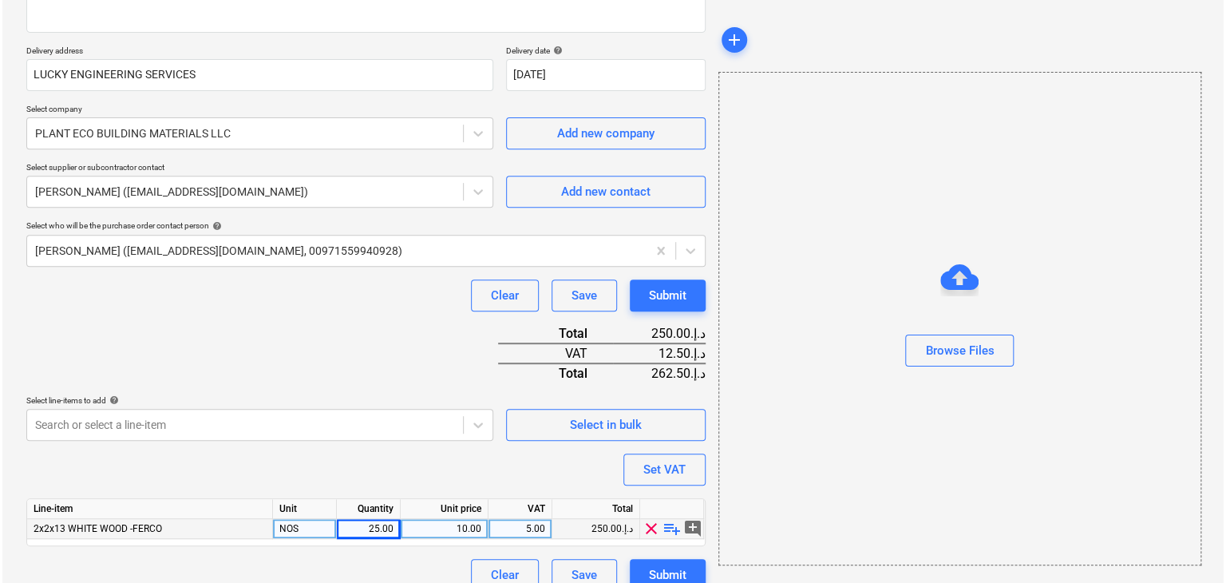
scroll to position [273, 0]
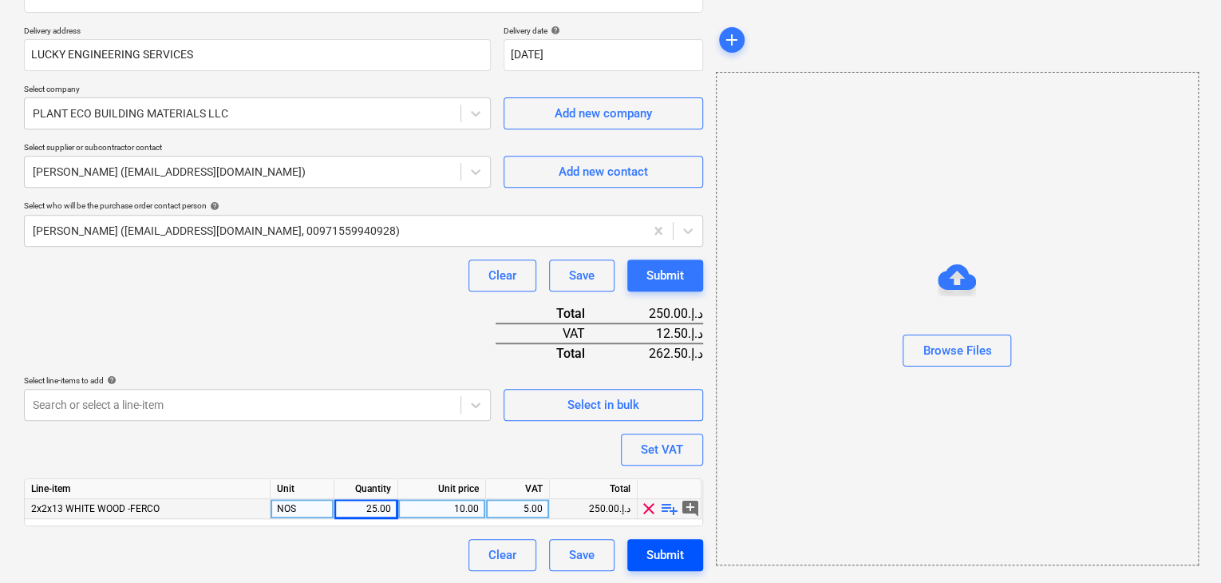
click at [640, 567] on button "Submit" at bounding box center [665, 555] width 76 height 32
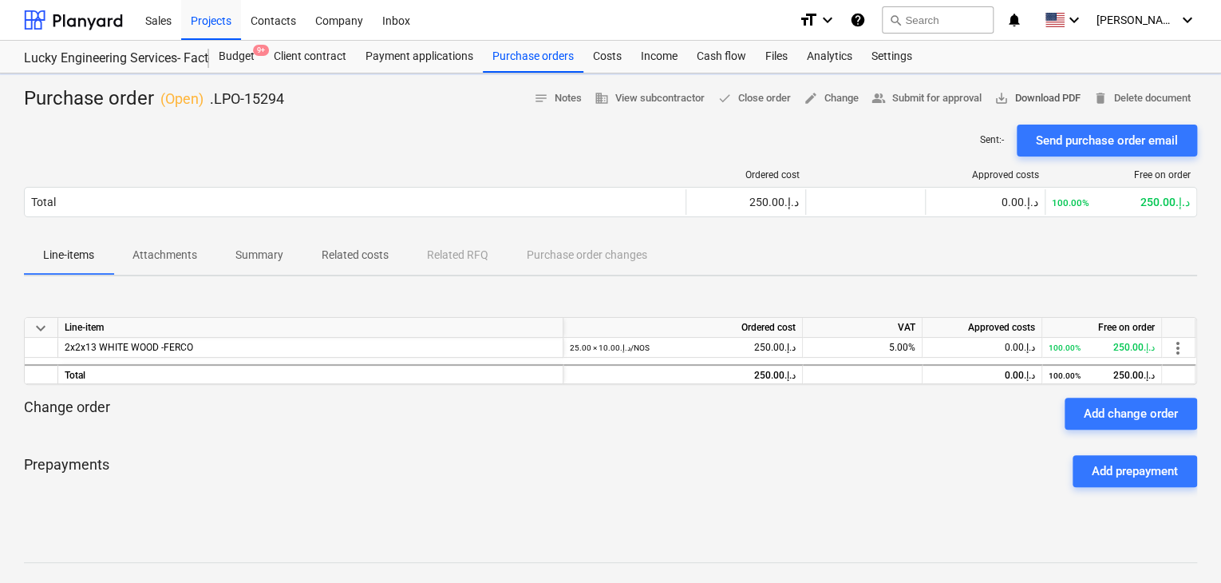
click at [1037, 87] on button "save_alt Download PDF" at bounding box center [1037, 98] width 99 height 25
click at [233, 13] on div "Projects" at bounding box center [211, 19] width 60 height 41
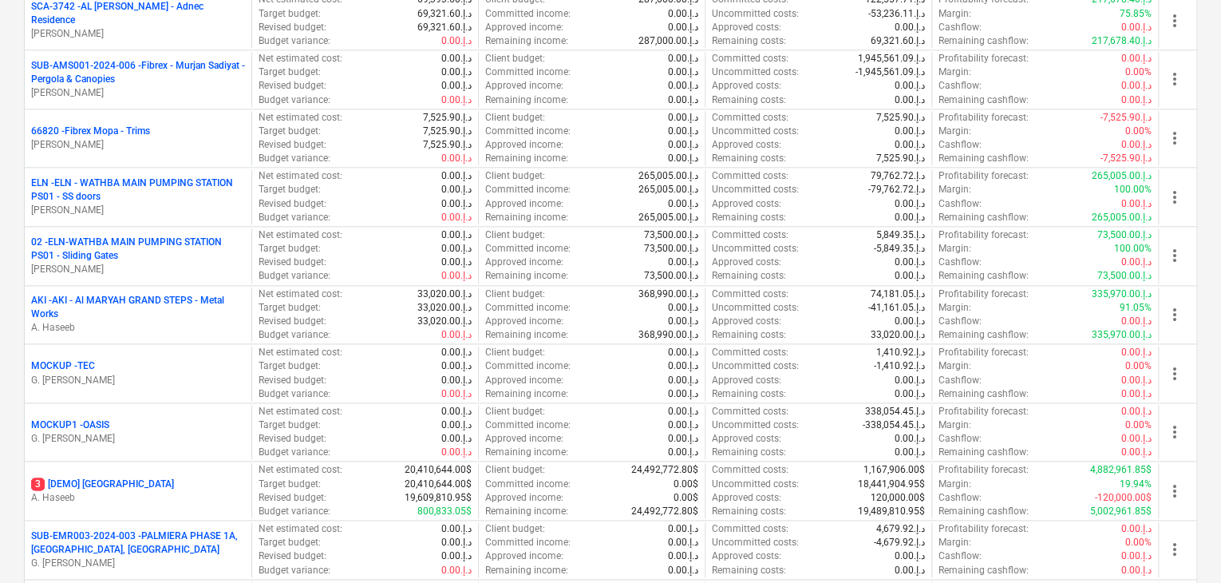
scroll to position [1118, 0]
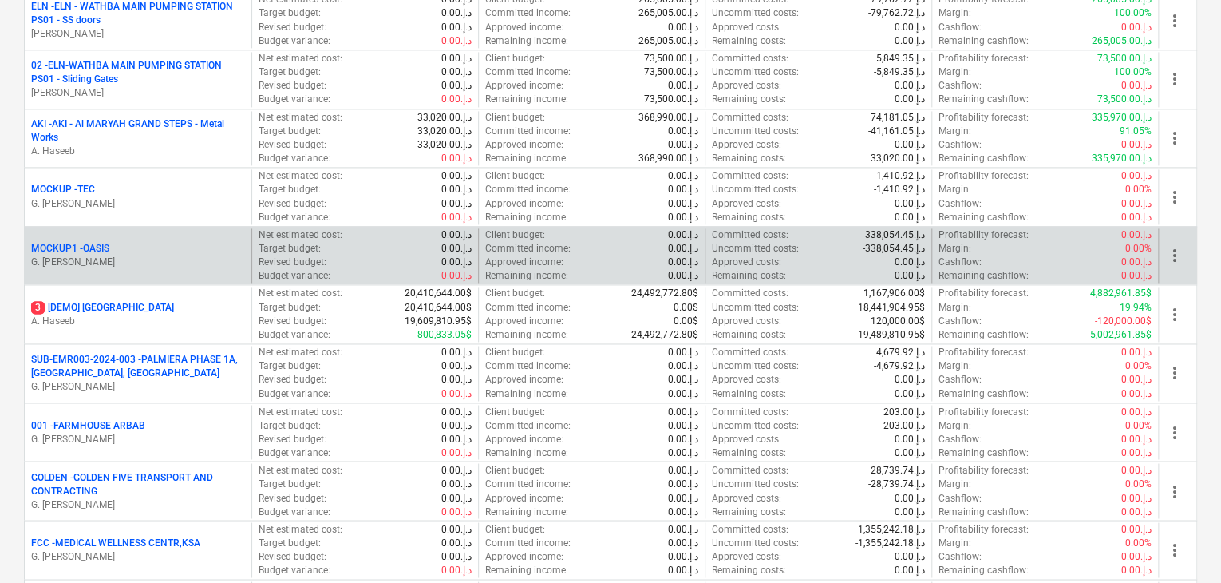
click at [156, 259] on p "G. [PERSON_NAME]" at bounding box center [138, 262] width 214 height 14
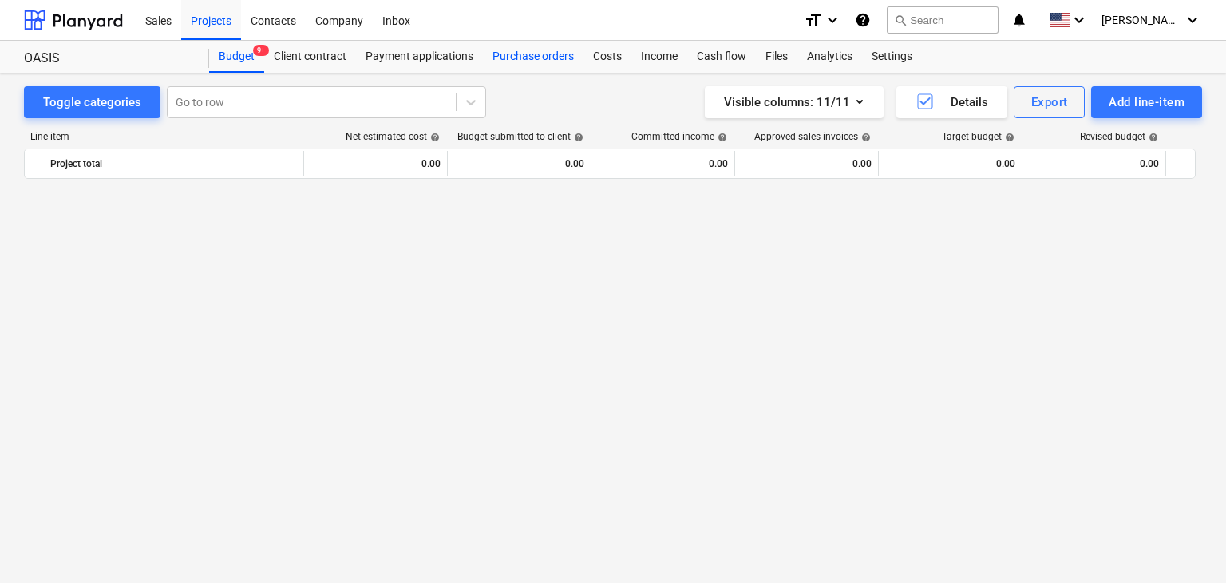
click at [548, 46] on div "Purchase orders" at bounding box center [533, 57] width 101 height 32
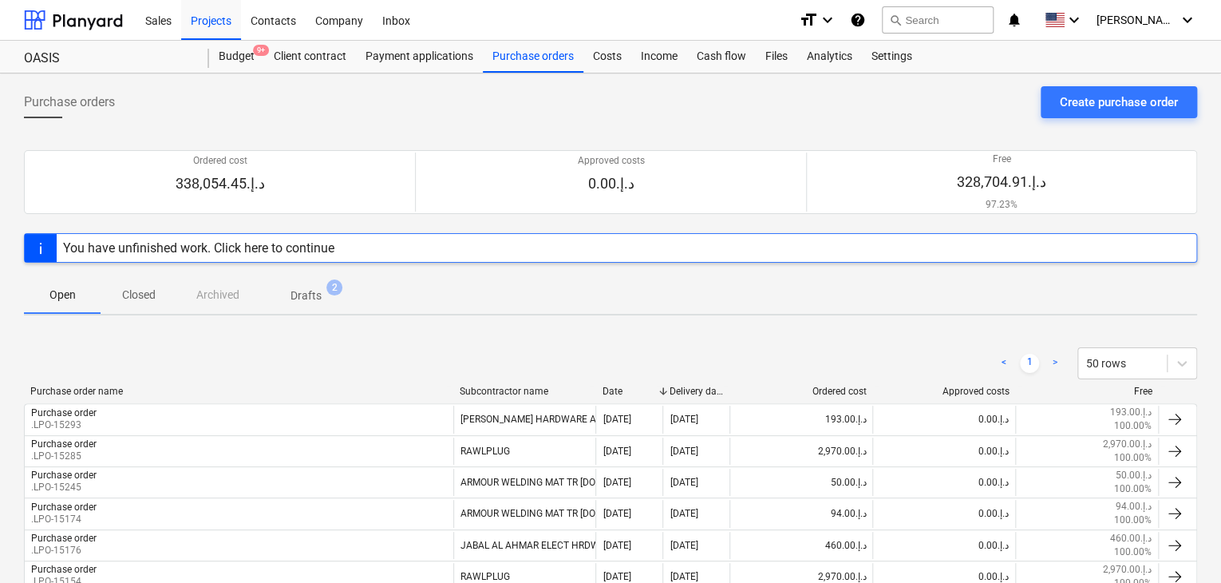
click at [152, 303] on span "Closed" at bounding box center [139, 295] width 77 height 26
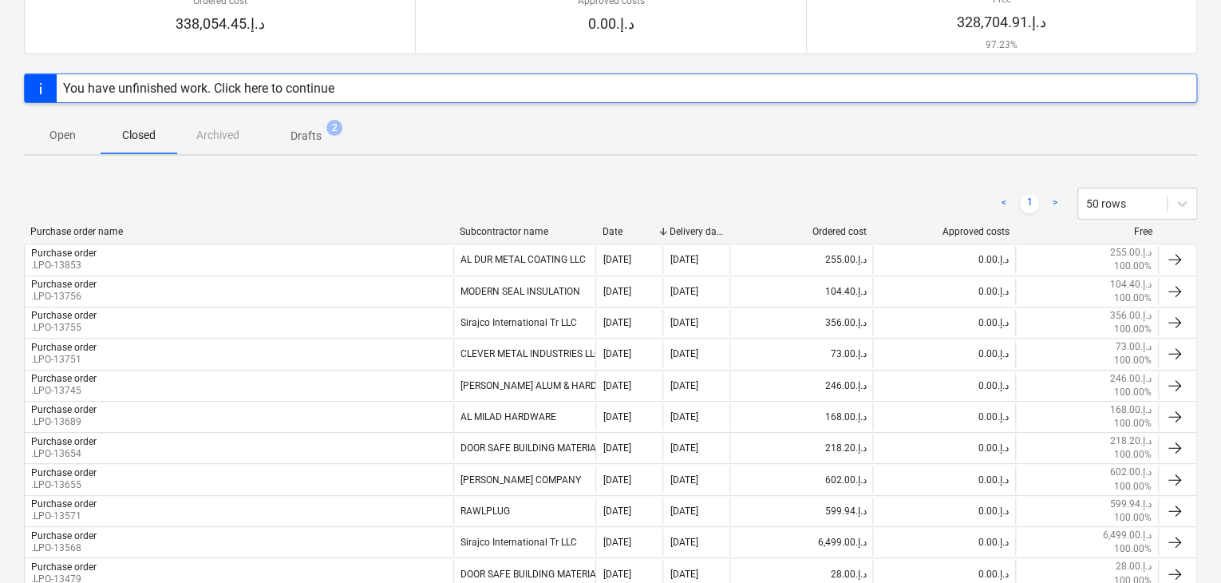
scroll to position [239, 0]
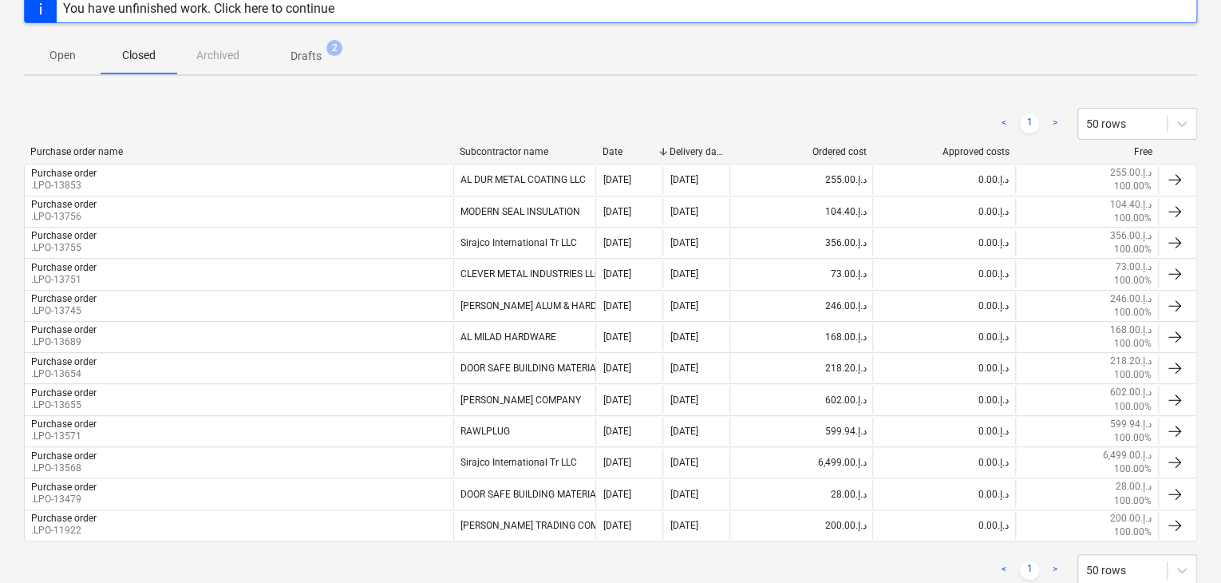
click at [227, 57] on div "Open Closed Archived Drafts 2" at bounding box center [610, 55] width 1173 height 38
click at [239, 57] on div "Open Closed Archived Drafts 2" at bounding box center [610, 55] width 1173 height 38
click at [318, 58] on p "Drafts" at bounding box center [306, 56] width 31 height 17
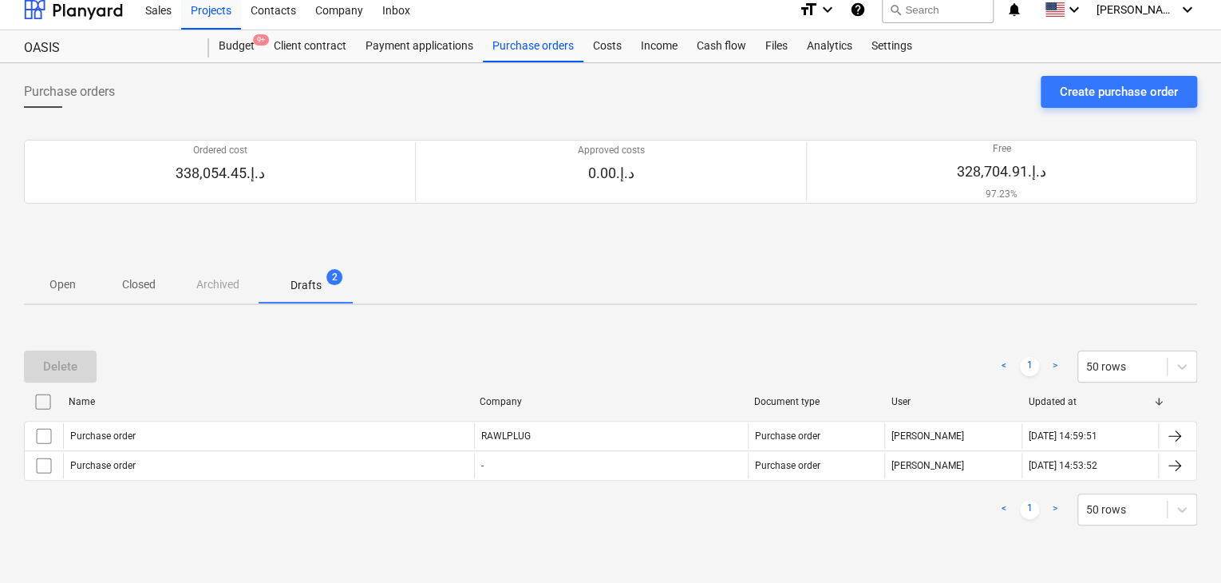
scroll to position [10, 0]
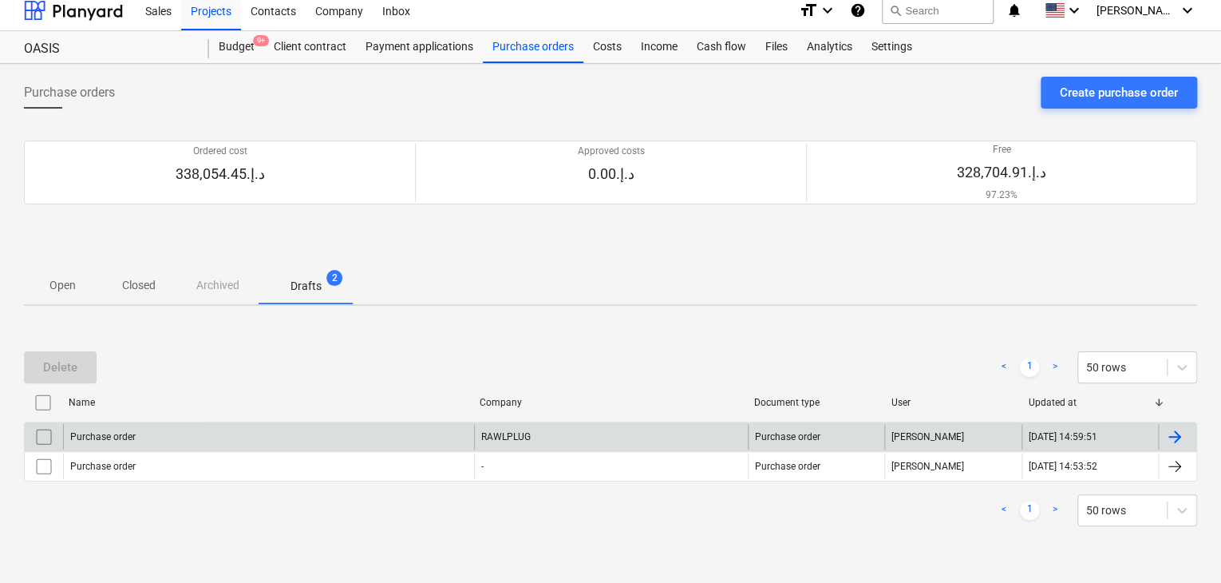
click at [46, 437] on input "checkbox" at bounding box center [44, 437] width 26 height 26
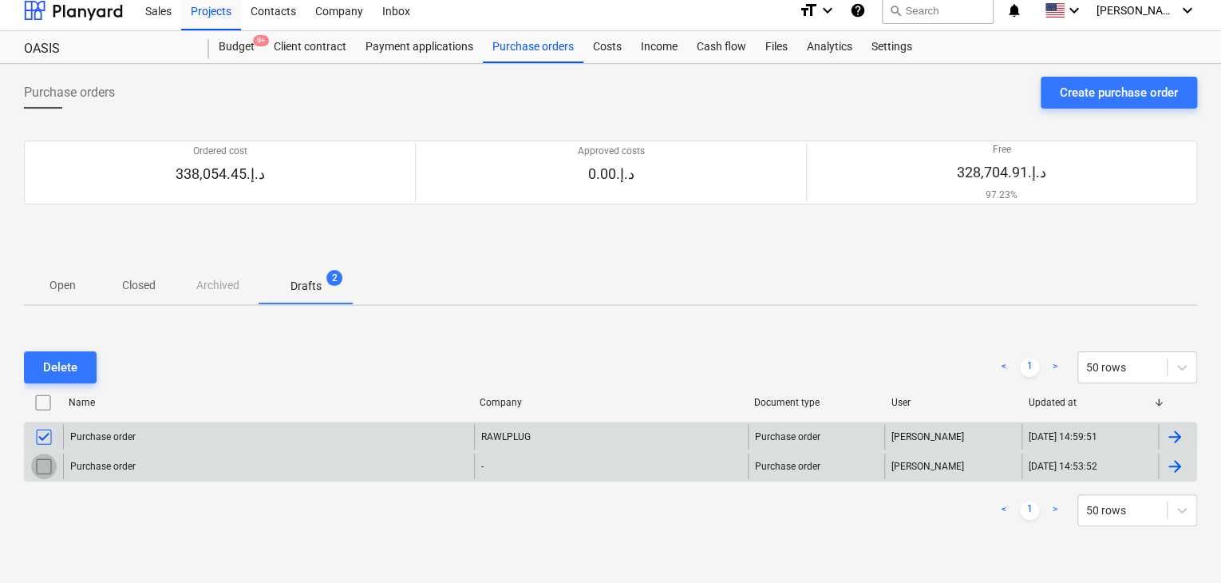
click at [45, 461] on input "checkbox" at bounding box center [44, 466] width 26 height 26
click at [73, 363] on div "Delete" at bounding box center [60, 367] width 34 height 21
click at [74, 363] on div "Delete" at bounding box center [60, 367] width 34 height 21
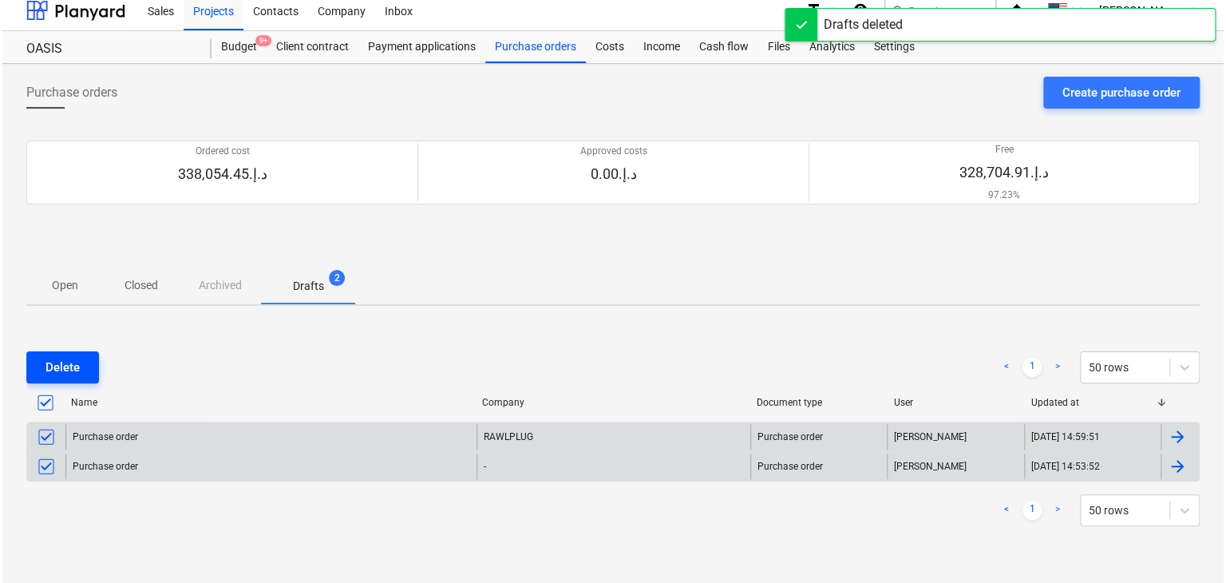
scroll to position [0, 0]
